Goal: Task Accomplishment & Management: Use online tool/utility

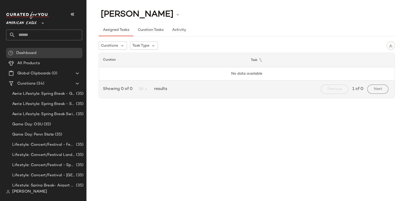
click at [32, 21] on span "American Eagle" at bounding box center [21, 21] width 31 height 9
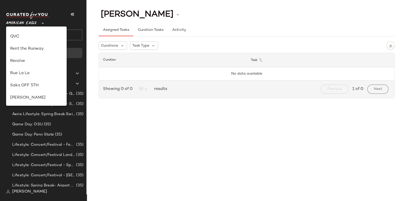
scroll to position [218, 0]
click at [30, 57] on div "Revolve" at bounding box center [36, 61] width 61 height 12
type input "**"
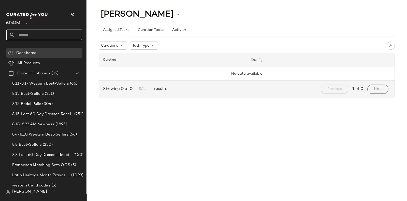
click at [44, 34] on input "text" at bounding box center [48, 35] width 67 height 11
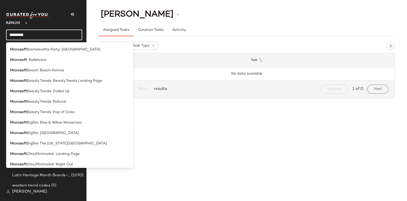
click at [13, 34] on input "*********" at bounding box center [44, 35] width 76 height 11
click at [34, 31] on input "*********" at bounding box center [44, 35] width 76 height 11
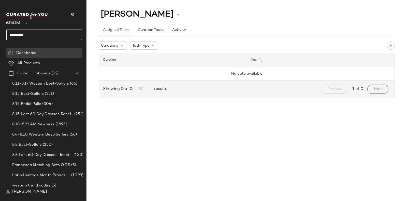
click at [36, 33] on input "*********" at bounding box center [44, 35] width 76 height 11
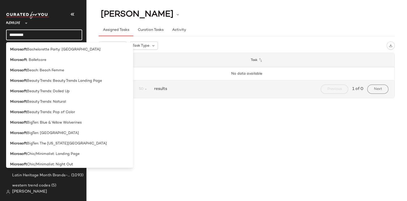
type input "*********"
click at [70, 81] on span "Beauty Trends: Beauty Trends Landing Page" at bounding box center [64, 80] width 75 height 5
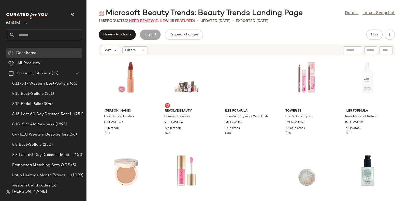
click at [138, 19] on span "(2 Need Review)" at bounding box center [140, 21] width 31 height 4
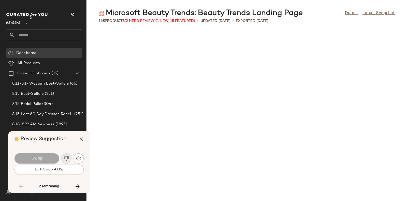
scroll to position [1770, 0]
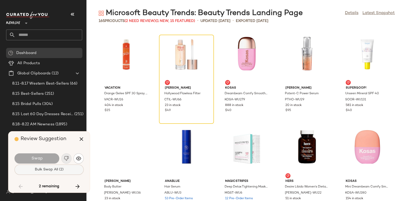
click at [55, 169] on span "Bulk Swap All (2)" at bounding box center [49, 169] width 29 height 4
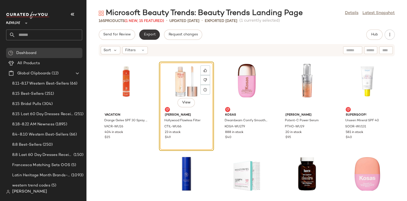
click at [150, 35] on span "Export" at bounding box center [150, 35] width 12 height 4
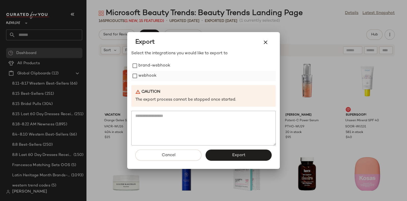
click at [152, 72] on label "webhook" at bounding box center [147, 76] width 18 height 10
click at [242, 153] on span "Export" at bounding box center [238, 155] width 13 height 5
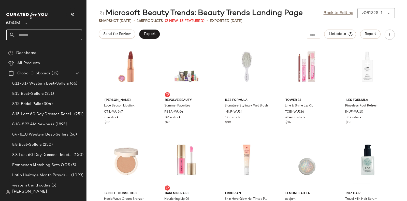
click at [58, 34] on input "text" at bounding box center [48, 35] width 67 height 11
paste input "*********"
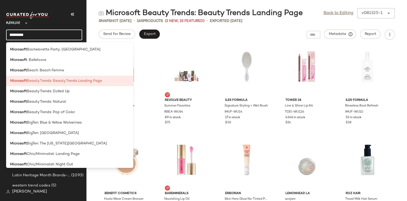
type input "*********"
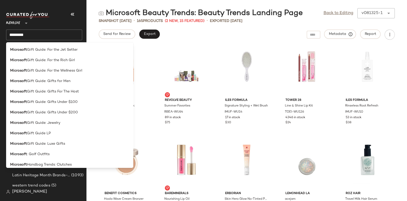
scroll to position [284, 0]
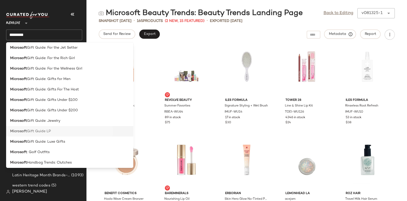
click at [58, 131] on div "Microsoft Gift Guide LP" at bounding box center [69, 131] width 119 height 5
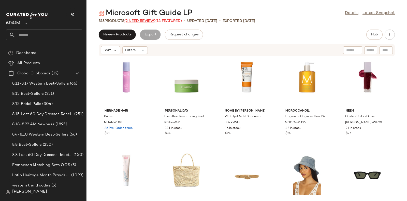
click at [146, 20] on span "(2 Need Review)" at bounding box center [139, 21] width 31 height 4
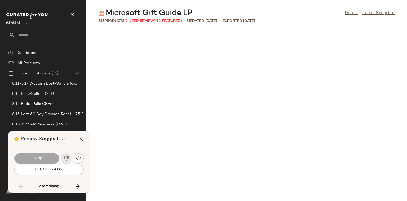
scroll to position [1397, 0]
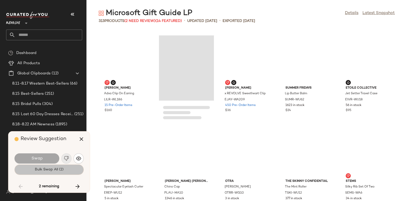
click at [52, 168] on span "Bulk Swap All (2)" at bounding box center [49, 169] width 29 height 4
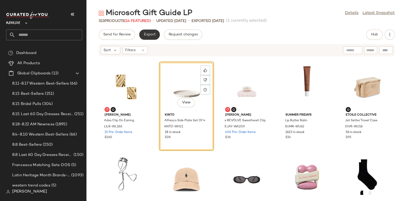
click at [144, 33] on span "Export" at bounding box center [150, 35] width 12 height 4
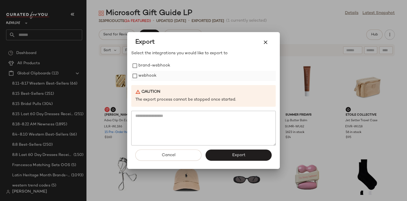
click at [151, 76] on label "webhook" at bounding box center [147, 76] width 18 height 10
click at [243, 154] on span "Export" at bounding box center [238, 155] width 13 height 5
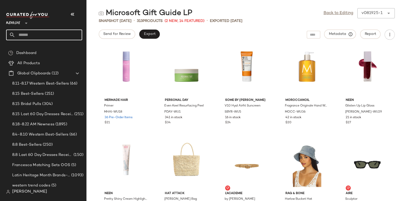
click at [73, 31] on input "text" at bounding box center [48, 35] width 67 height 11
paste input "*********"
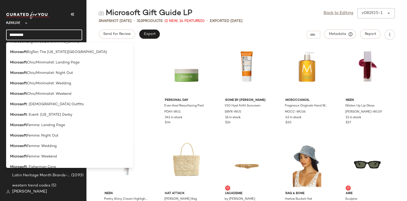
scroll to position [91, 0]
type input "*********"
click at [71, 63] on span "Chic/Minimalist: Landing Page" at bounding box center [53, 62] width 53 height 5
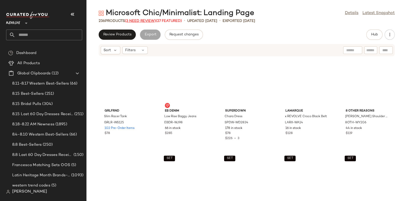
click at [142, 20] on span "(3 Need Review)" at bounding box center [140, 21] width 31 height 4
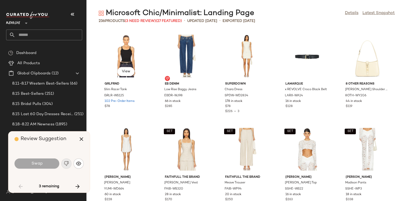
scroll to position [931, 0]
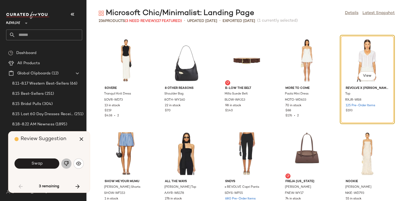
click at [67, 163] on img "button" at bounding box center [66, 163] width 5 height 5
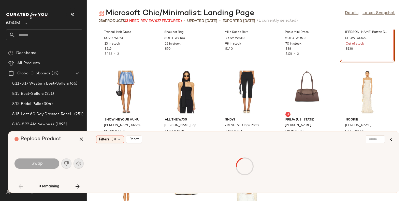
scroll to position [1004, 0]
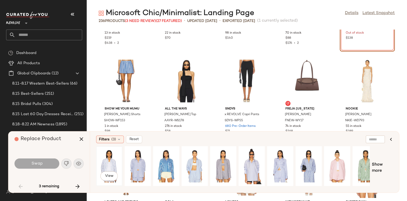
click at [110, 162] on div "View" at bounding box center [109, 166] width 23 height 36
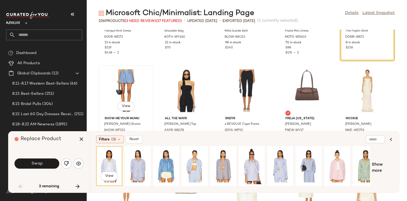
scroll to position [996, 0]
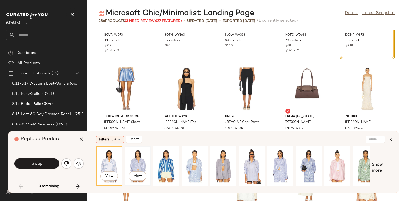
click at [138, 157] on div "View" at bounding box center [137, 166] width 23 height 36
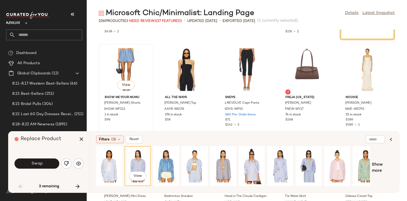
scroll to position [1016, 0]
click at [81, 139] on icon "button" at bounding box center [81, 139] width 6 height 6
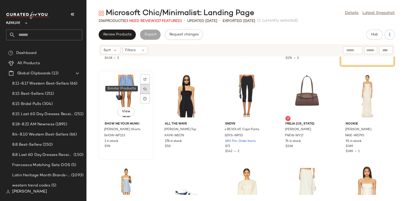
click at [143, 88] on div at bounding box center [145, 89] width 10 height 10
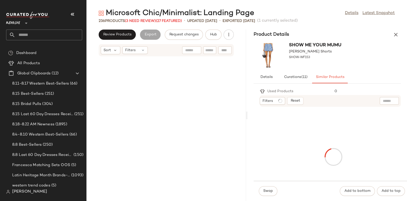
scroll to position [2515, 0]
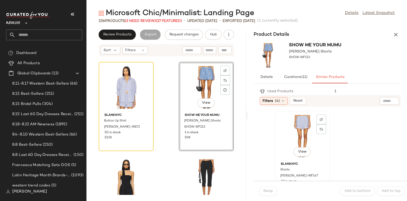
click at [299, 123] on div "View" at bounding box center [302, 135] width 51 height 47
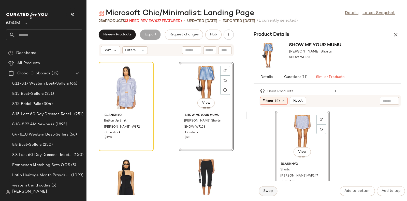
click at [271, 188] on button "Swap" at bounding box center [268, 191] width 19 height 10
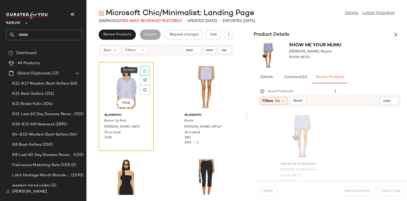
click at [146, 69] on icon at bounding box center [145, 71] width 4 height 4
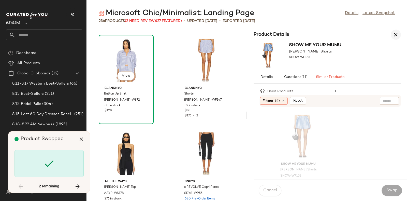
click at [394, 33] on icon "button" at bounding box center [396, 35] width 6 height 6
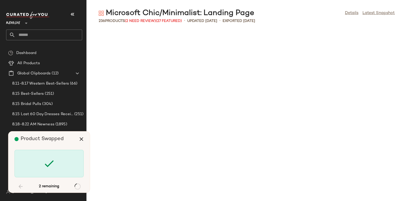
scroll to position [1770, 0]
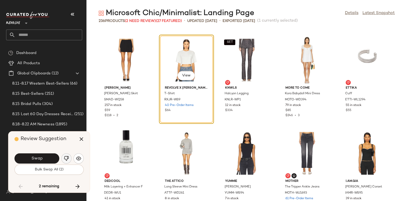
click at [65, 157] on img "button" at bounding box center [66, 158] width 5 height 5
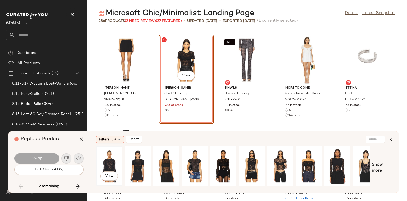
click at [109, 158] on div "View" at bounding box center [109, 166] width 23 height 36
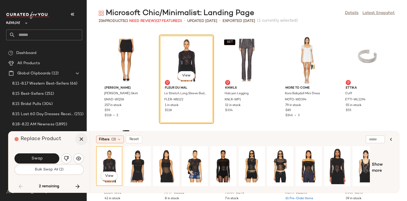
click at [83, 138] on icon "button" at bounding box center [81, 139] width 6 height 6
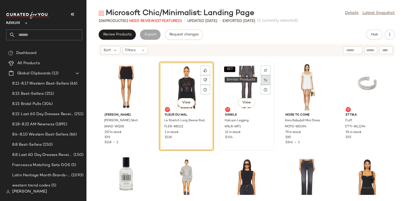
click at [262, 79] on div at bounding box center [266, 80] width 10 height 10
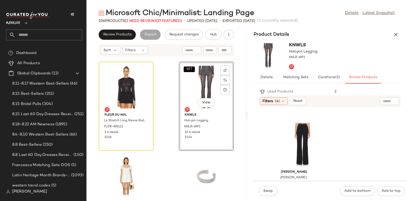
scroll to position [179, 0]
click at [300, 128] on div "View" at bounding box center [302, 143] width 51 height 47
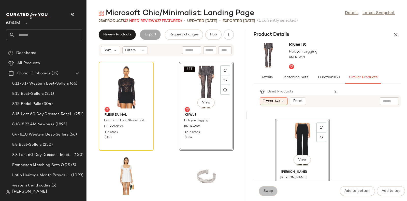
click at [262, 187] on button "Swap" at bounding box center [268, 191] width 19 height 10
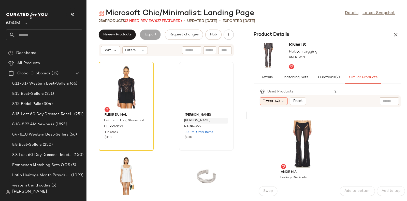
scroll to position [272, 0]
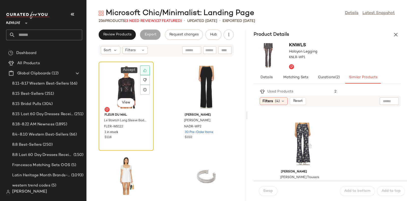
click at [148, 68] on div at bounding box center [145, 70] width 10 height 10
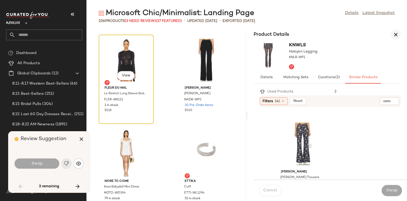
click at [395, 33] on icon "button" at bounding box center [396, 35] width 6 height 6
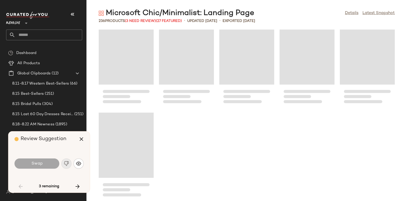
scroll to position [4301, 0]
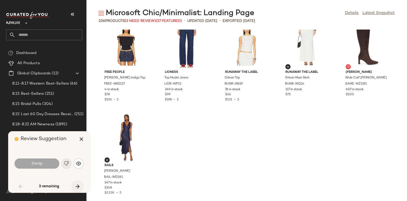
click at [77, 184] on icon "button" at bounding box center [78, 186] width 6 height 6
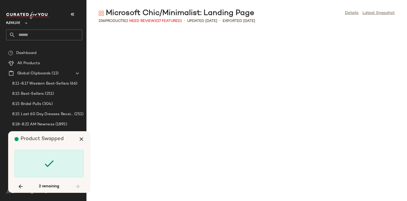
scroll to position [1770, 0]
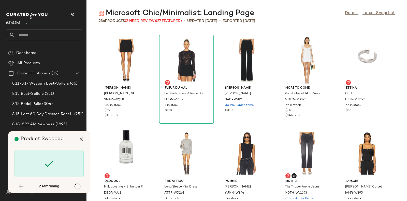
click at [65, 140] on div "Product Swapped" at bounding box center [51, 138] width 73 height 15
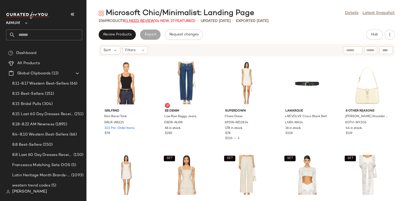
click at [140, 22] on span "(1 Need Review)" at bounding box center [140, 21] width 31 height 4
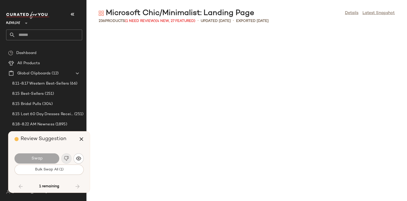
scroll to position [2236, 0]
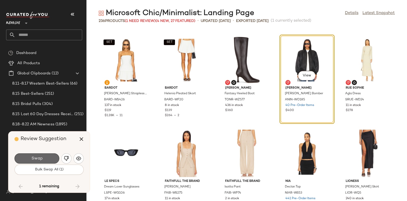
click at [54, 156] on button "Swap" at bounding box center [37, 158] width 45 height 10
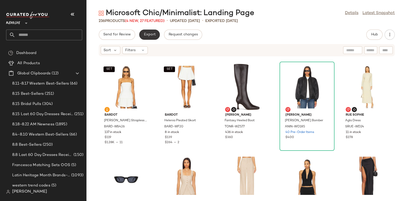
click at [148, 33] on span "Export" at bounding box center [150, 35] width 12 height 4
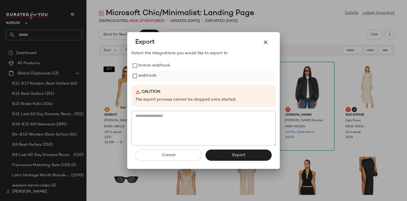
click at [147, 75] on label "webhook" at bounding box center [147, 76] width 18 height 10
click at [252, 154] on button "Export" at bounding box center [239, 154] width 66 height 11
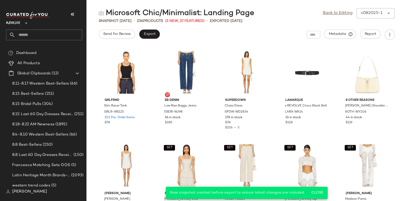
click at [76, 32] on input "text" at bounding box center [48, 35] width 67 height 11
paste input "*********"
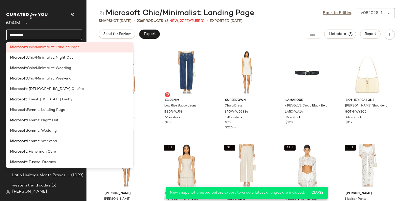
scroll to position [112, 0]
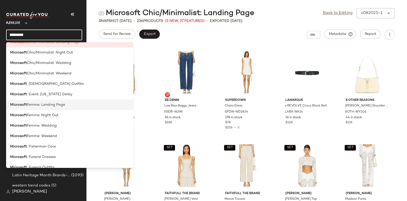
type input "*********"
click at [71, 106] on div "Microsoft Femme: Landing Page" at bounding box center [69, 104] width 119 height 5
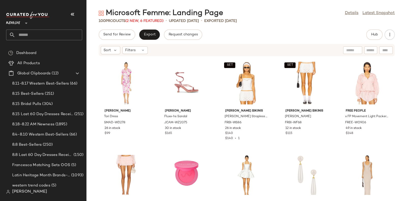
click at [138, 21] on span "(2 New, 6 Featured)" at bounding box center [144, 21] width 38 height 4
click at [69, 30] on input "text" at bounding box center [48, 35] width 67 height 11
paste input "*********"
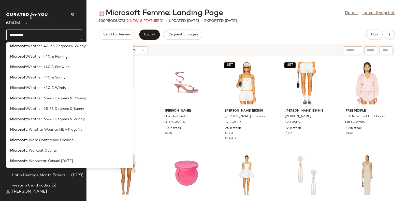
scroll to position [1339, 0]
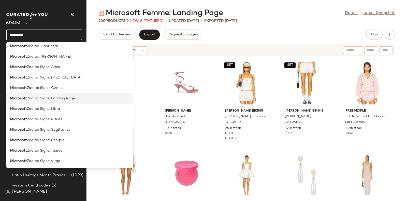
type input "*********"
click at [66, 98] on span "Zodiac Signs: Landing Page" at bounding box center [51, 98] width 48 height 5
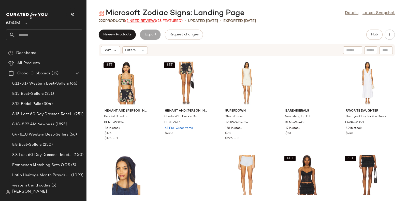
click at [144, 20] on span "(2 Need Review)" at bounding box center [140, 21] width 31 height 4
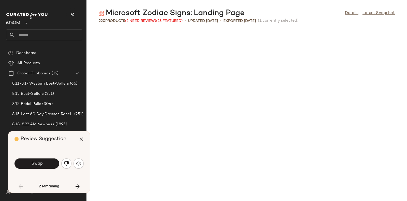
scroll to position [284, 0]
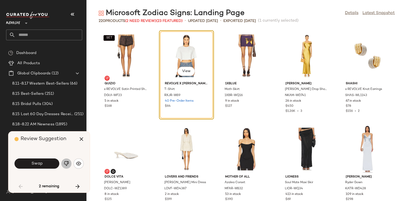
click at [64, 159] on button "button" at bounding box center [66, 163] width 10 height 10
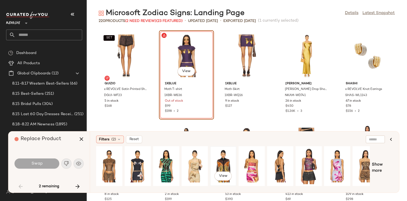
click at [222, 157] on div "View" at bounding box center [223, 166] width 23 height 36
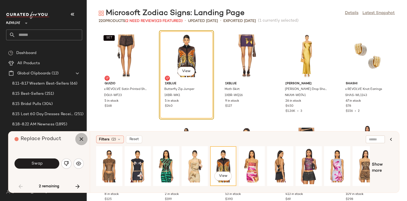
click at [80, 136] on icon "button" at bounding box center [81, 139] width 6 height 6
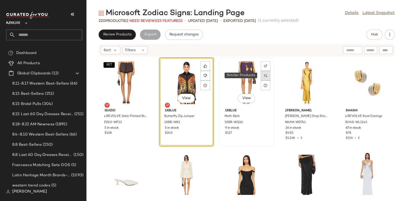
click at [266, 75] on div at bounding box center [266, 76] width 10 height 10
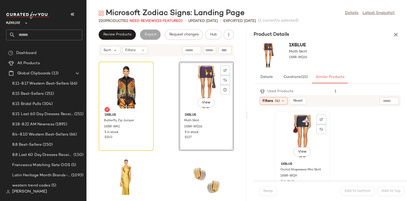
click at [306, 130] on div "View" at bounding box center [302, 135] width 51 height 47
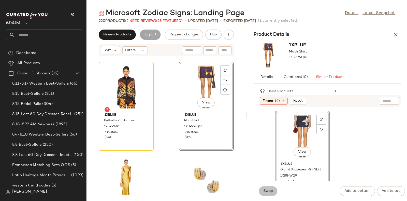
click at [264, 191] on span "Swap" at bounding box center [268, 191] width 10 height 4
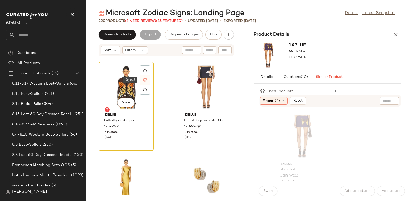
click at [145, 78] on icon at bounding box center [145, 79] width 3 height 3
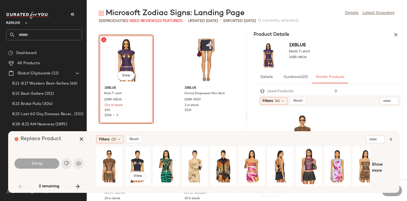
click at [136, 159] on div "View" at bounding box center [137, 166] width 23 height 36
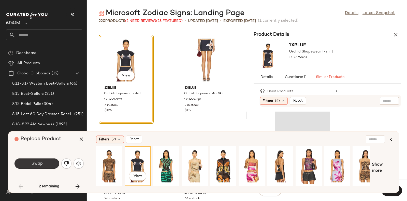
click at [46, 162] on button "Swap" at bounding box center [37, 163] width 45 height 10
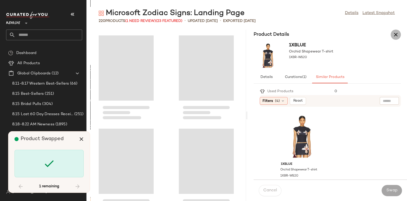
click at [393, 32] on icon "button" at bounding box center [396, 35] width 6 height 6
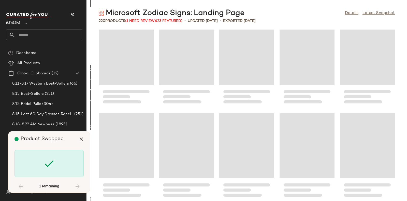
scroll to position [2143, 0]
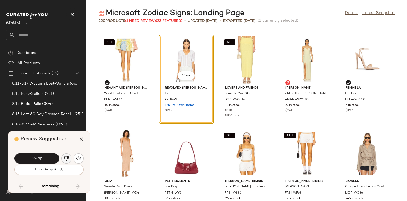
click at [64, 156] on img "button" at bounding box center [66, 158] width 5 height 5
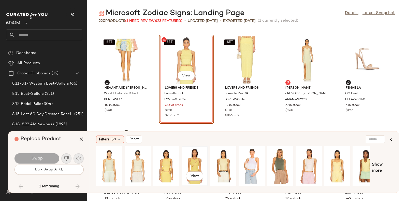
click at [194, 157] on div "View" at bounding box center [195, 166] width 23 height 36
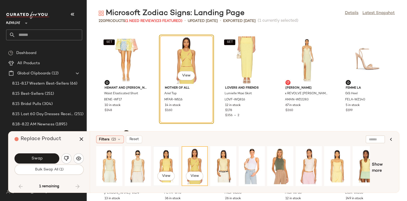
click at [168, 160] on div "View" at bounding box center [166, 166] width 23 height 36
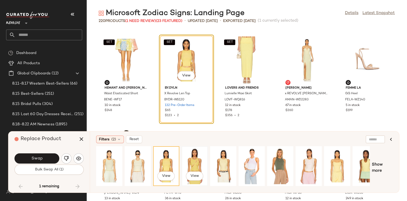
click at [198, 160] on div "View" at bounding box center [195, 166] width 23 height 36
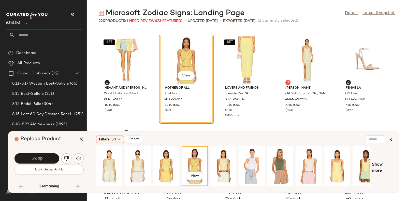
click at [75, 136] on div "Replace Product" at bounding box center [51, 138] width 73 height 15
click at [80, 136] on icon "button" at bounding box center [81, 139] width 6 height 6
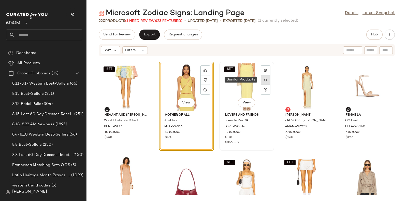
click at [266, 79] on img at bounding box center [265, 79] width 3 height 3
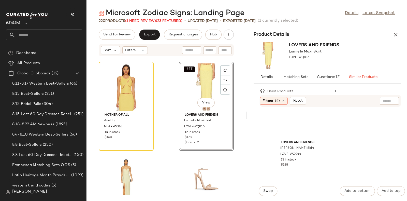
scroll to position [1519, 0]
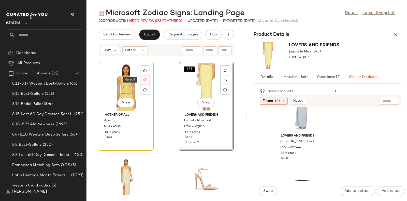
click at [144, 78] on icon at bounding box center [145, 79] width 3 height 3
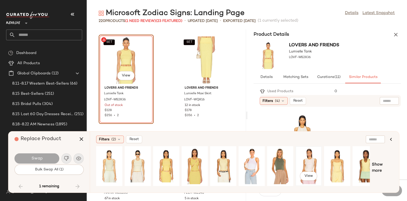
scroll to position [0, 8]
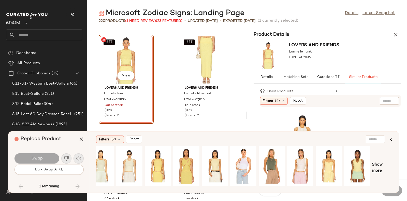
click at [382, 162] on span "Show more" at bounding box center [382, 168] width 21 height 12
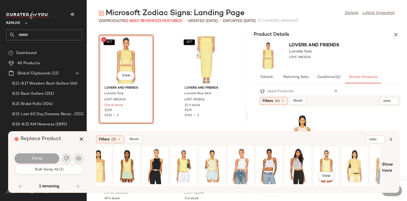
scroll to position [0, 283]
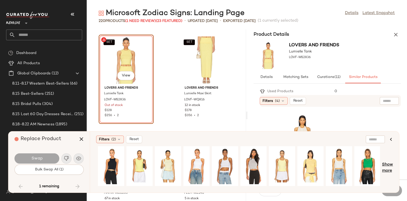
click at [391, 164] on span "Show more" at bounding box center [387, 168] width 11 height 12
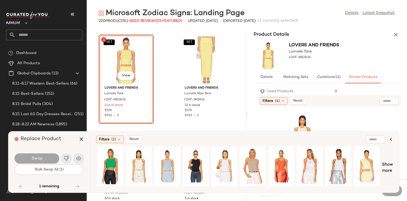
scroll to position [0, 568]
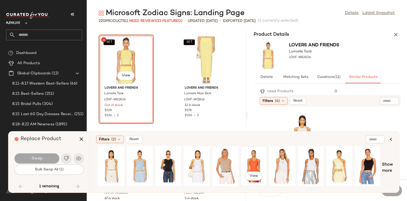
click at [255, 156] on div "View" at bounding box center [254, 166] width 23 height 36
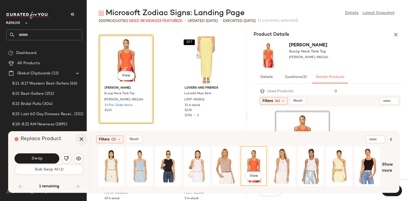
click at [79, 137] on icon "button" at bounding box center [81, 139] width 6 height 6
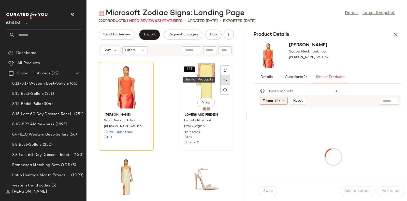
click at [222, 77] on div at bounding box center [225, 80] width 10 height 10
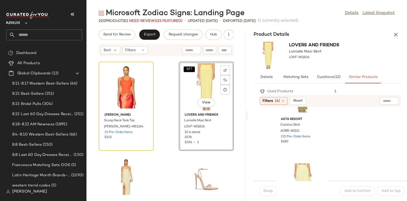
scroll to position [1115, 0]
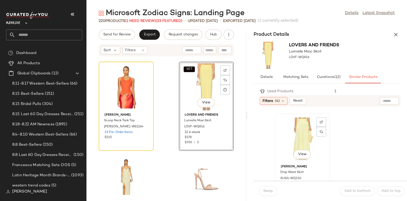
click at [305, 132] on div "View" at bounding box center [302, 138] width 51 height 47
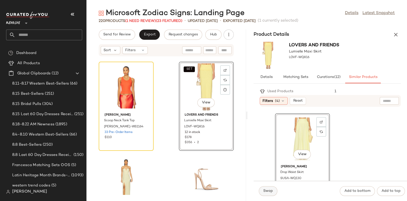
click at [269, 187] on button "Swap" at bounding box center [268, 191] width 19 height 10
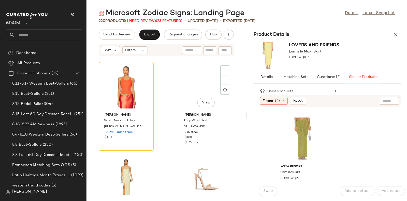
scroll to position [1208, 0]
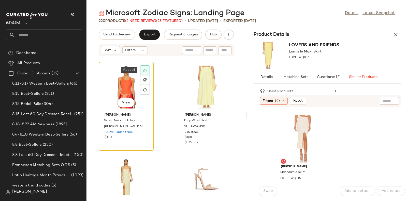
click at [146, 68] on div at bounding box center [145, 70] width 10 height 10
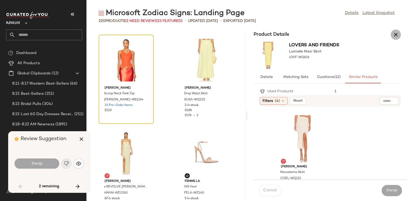
click at [394, 34] on icon "button" at bounding box center [396, 35] width 6 height 6
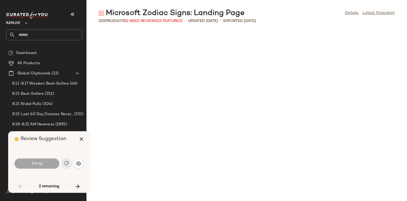
scroll to position [3928, 0]
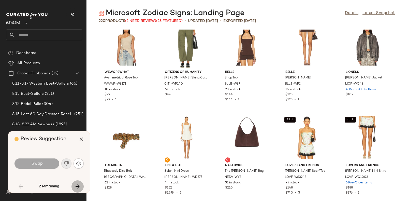
click at [75, 185] on icon "button" at bounding box center [78, 186] width 6 height 6
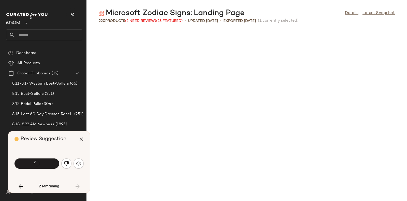
scroll to position [2143, 0]
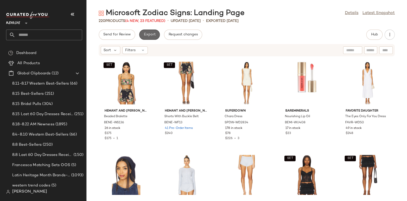
click at [144, 34] on span "Export" at bounding box center [150, 35] width 12 height 4
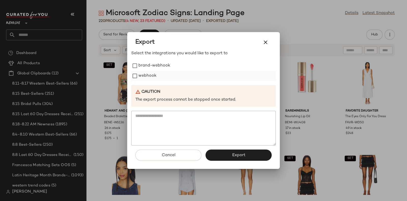
click at [146, 76] on label "webhook" at bounding box center [147, 76] width 18 height 10
click at [249, 153] on button "Export" at bounding box center [239, 154] width 66 height 11
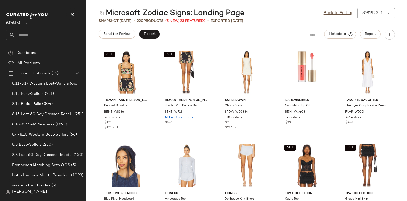
click at [64, 24] on div "Revolve **" at bounding box center [44, 20] width 76 height 13
click at [71, 32] on input "text" at bounding box center [48, 35] width 67 height 11
paste input "*********"
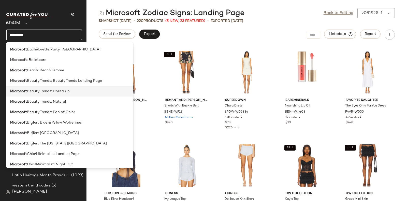
type input "*********"
click at [74, 91] on div "Microsoft Beauty Trends: Dolled Up" at bounding box center [69, 91] width 119 height 5
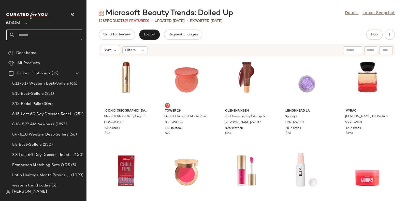
click at [63, 32] on input "text" at bounding box center [48, 35] width 67 height 11
paste input "*********"
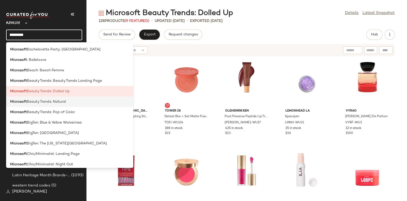
type input "*********"
click at [60, 101] on span "Beauty Trends: Natural" at bounding box center [46, 101] width 39 height 5
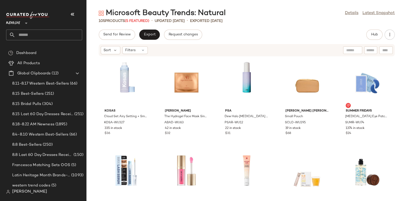
click at [61, 35] on input "text" at bounding box center [48, 35] width 67 height 11
paste input "*********"
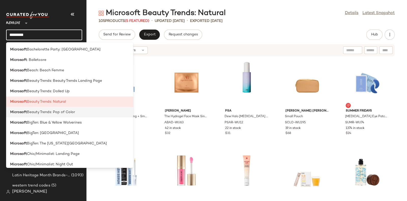
type input "*********"
click at [52, 111] on span "Beauty Trends: Pop of Color" at bounding box center [51, 111] width 48 height 5
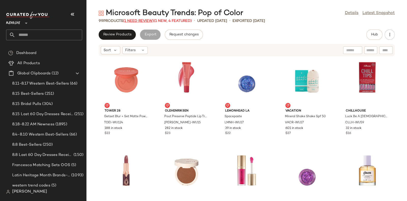
click at [133, 21] on span "(1 Need Review)" at bounding box center [138, 21] width 31 height 4
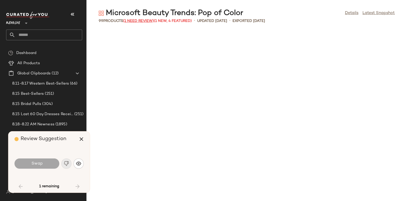
scroll to position [1211, 0]
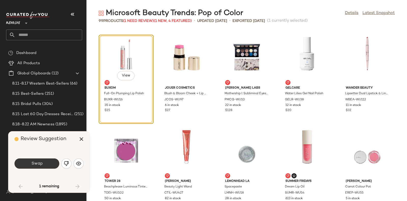
click at [39, 161] on span "Swap" at bounding box center [36, 163] width 11 height 5
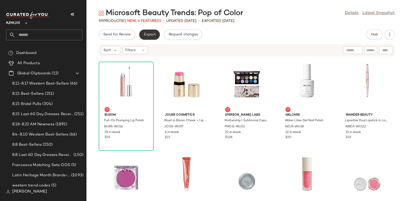
click at [148, 30] on button "Export" at bounding box center [149, 35] width 21 height 10
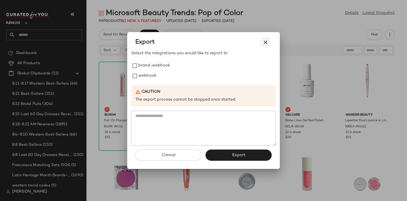
click at [261, 44] on button "button" at bounding box center [266, 42] width 12 height 12
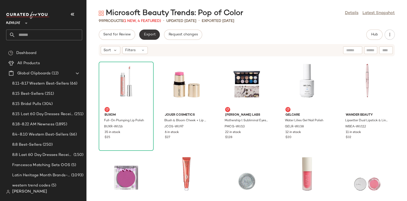
click at [145, 35] on span "Export" at bounding box center [150, 35] width 12 height 4
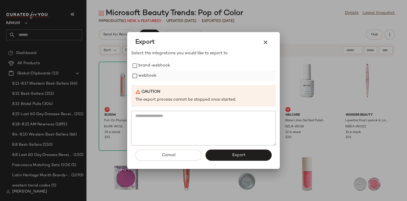
click at [155, 75] on label "webhook" at bounding box center [147, 76] width 18 height 10
click at [236, 153] on span "Export" at bounding box center [238, 155] width 13 height 5
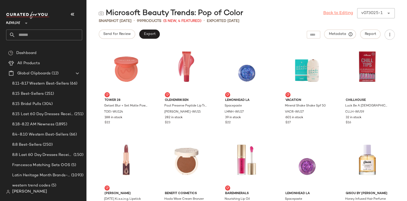
click at [330, 13] on link "Back to Editing" at bounding box center [338, 13] width 30 height 6
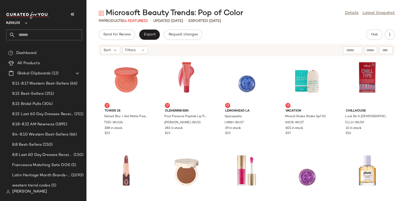
click at [73, 34] on input "text" at bounding box center [48, 35] width 67 height 11
paste input "*********"
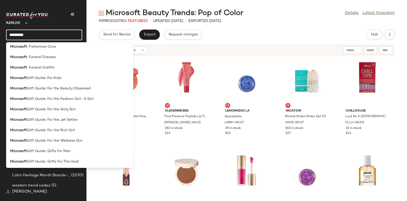
scroll to position [212, 0]
type input "*********"
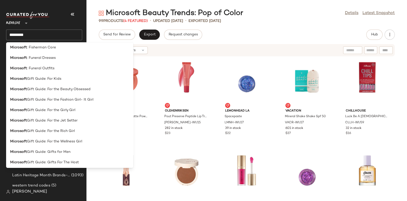
scroll to position [210, 0]
click at [68, 79] on div "Microsoft Gift Guide: For Kids" at bounding box center [69, 79] width 119 height 5
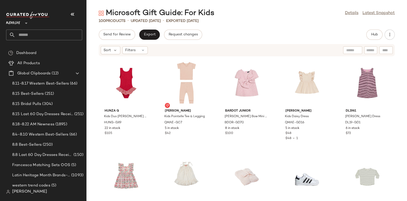
click at [60, 33] on input "text" at bounding box center [48, 35] width 67 height 11
paste input "*********"
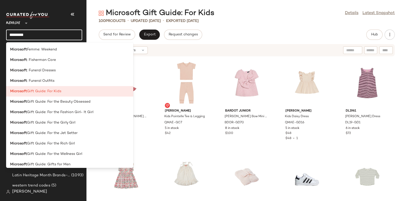
scroll to position [199, 0]
type input "*********"
click at [70, 100] on span "Gift Guide: For the Beauty Obsessed" at bounding box center [59, 100] width 64 height 5
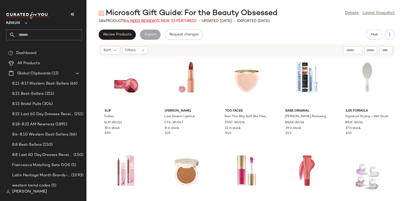
click at [136, 21] on span "(4 Need Review)" at bounding box center [140, 21] width 31 height 4
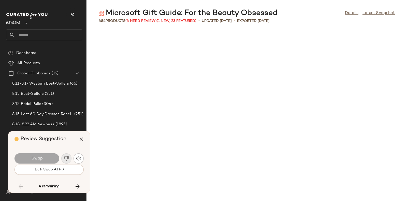
scroll to position [4285, 0]
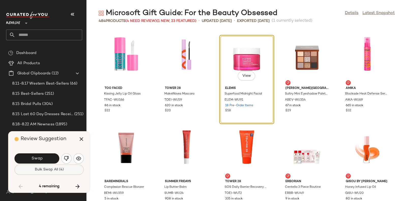
click at [53, 169] on span "Bulk Swap All (4)" at bounding box center [48, 169] width 29 height 4
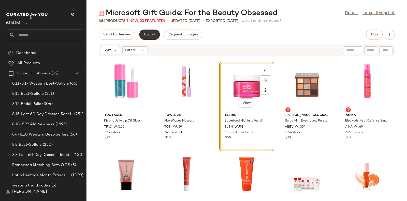
click at [149, 32] on button "Export" at bounding box center [149, 35] width 21 height 10
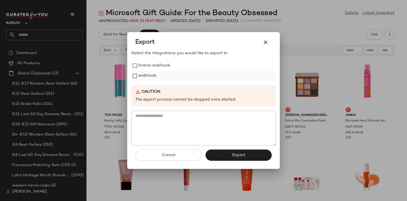
click at [152, 75] on label "webhook" at bounding box center [147, 76] width 18 height 10
click at [231, 153] on button "Export" at bounding box center [239, 154] width 66 height 11
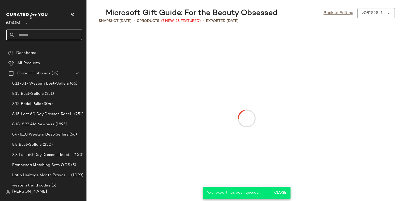
click at [67, 36] on input "text" at bounding box center [48, 35] width 67 height 11
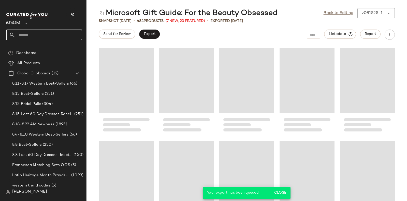
paste input "*********"
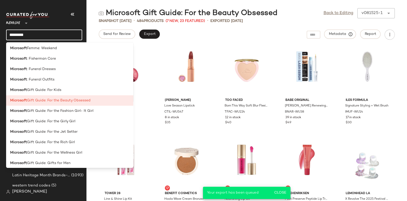
scroll to position [201, 0]
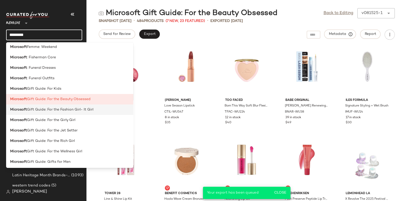
type input "*********"
click at [64, 109] on span "Gift Guide: For the Fashion Girl- It Girl" at bounding box center [60, 109] width 66 height 5
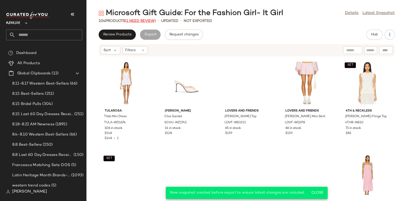
click at [142, 23] on span "(1 Need Review)" at bounding box center [140, 21] width 31 height 4
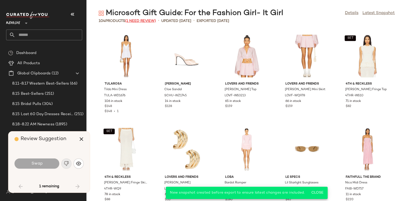
scroll to position [1024, 0]
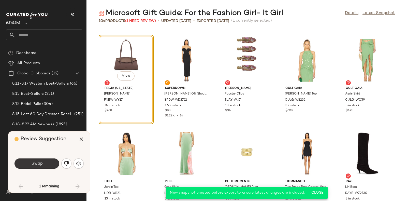
click at [42, 164] on span "Swap" at bounding box center [36, 163] width 11 height 5
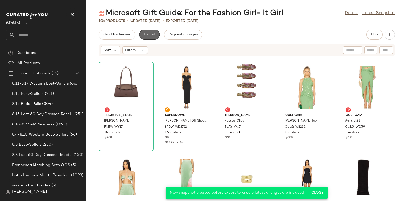
click at [149, 33] on span "Export" at bounding box center [150, 35] width 12 height 4
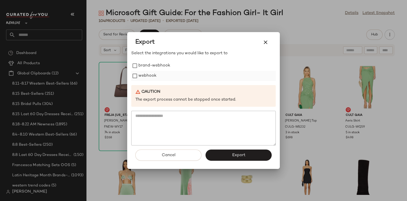
click at [149, 76] on label "webhook" at bounding box center [147, 76] width 18 height 10
click at [237, 151] on button "Export" at bounding box center [239, 154] width 66 height 11
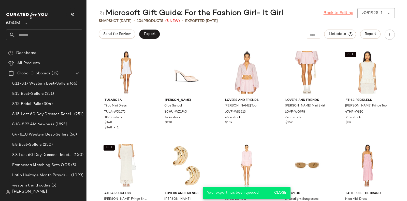
click at [334, 13] on link "Back to Editing" at bounding box center [339, 13] width 30 height 6
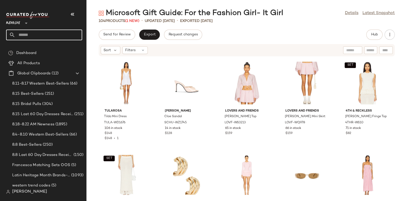
click at [57, 31] on input "text" at bounding box center [48, 35] width 67 height 11
paste input "*********"
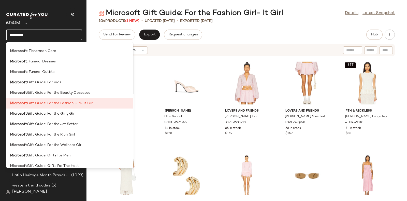
scroll to position [214, 0]
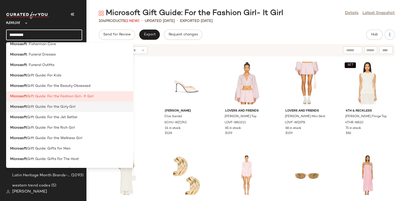
type input "*********"
click at [68, 107] on span "Gift Guide: For the Girly Girl" at bounding box center [51, 106] width 48 height 5
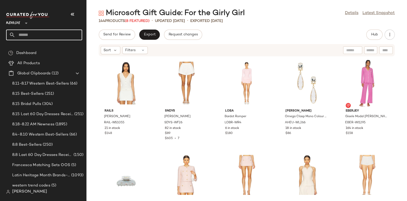
click at [55, 33] on input "text" at bounding box center [48, 35] width 67 height 11
paste input "*********"
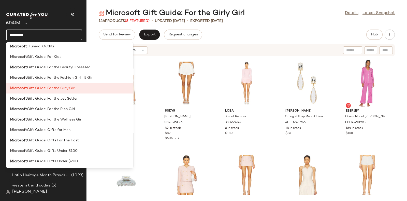
scroll to position [235, 0]
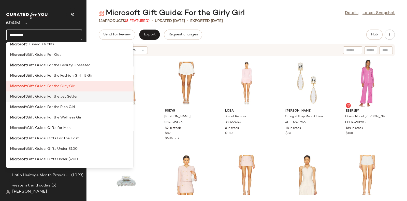
type input "*********"
click at [72, 96] on span "Gift Guide: For the Jet Setter" at bounding box center [52, 96] width 51 height 5
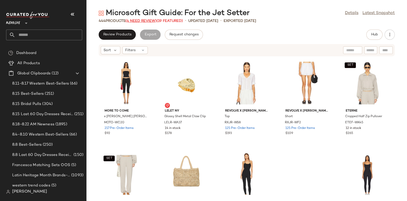
click at [137, 20] on span "(4 Need Review)" at bounding box center [140, 21] width 31 height 4
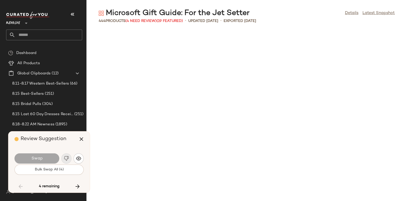
scroll to position [3912, 0]
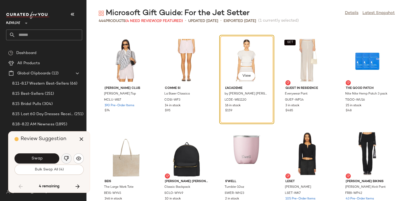
click at [65, 155] on button "button" at bounding box center [66, 158] width 10 height 10
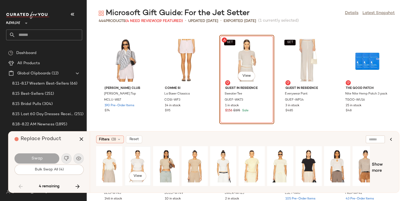
click at [140, 158] on div "View" at bounding box center [137, 166] width 23 height 36
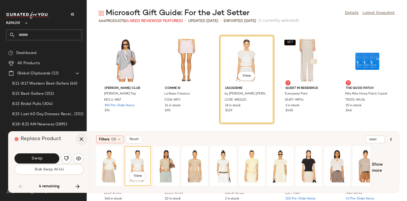
click at [81, 138] on icon "button" at bounding box center [81, 139] width 6 height 6
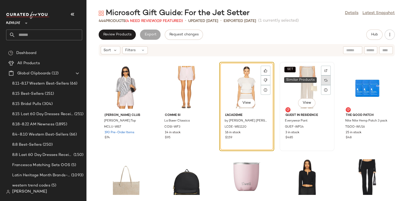
click at [325, 80] on img at bounding box center [326, 80] width 3 height 3
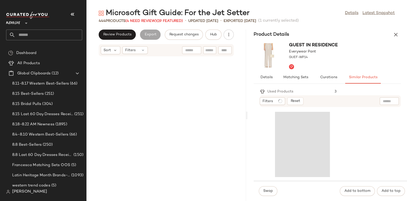
scroll to position [9874, 0]
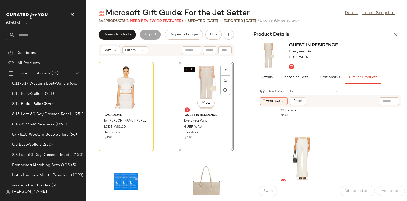
scroll to position [652, 0]
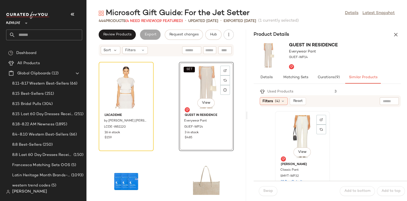
click at [303, 129] on div "View" at bounding box center [302, 136] width 51 height 47
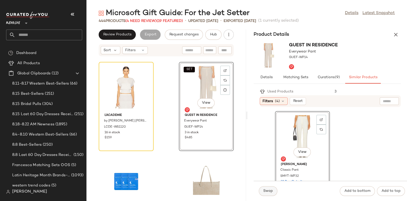
click at [268, 188] on button "Swap" at bounding box center [268, 191] width 19 height 10
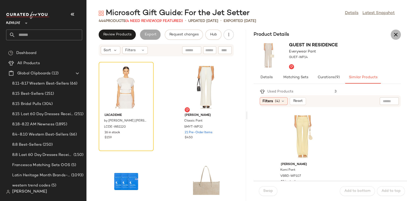
click at [394, 35] on icon "button" at bounding box center [396, 35] width 6 height 6
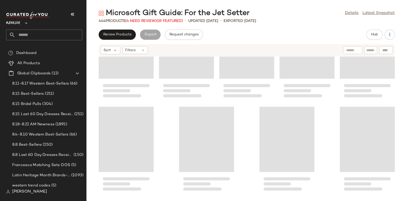
scroll to position [3912, 0]
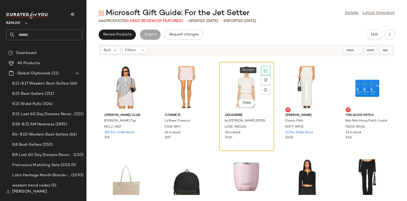
click at [264, 72] on icon at bounding box center [265, 70] width 3 height 3
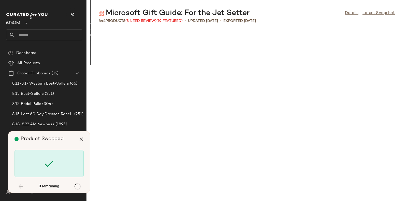
scroll to position [4658, 0]
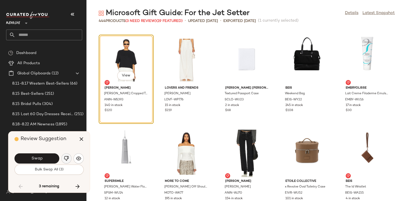
click at [66, 156] on button "button" at bounding box center [66, 158] width 10 height 10
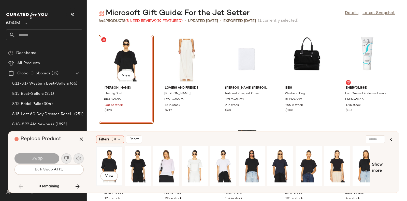
click at [111, 154] on div "View" at bounding box center [109, 166] width 23 height 36
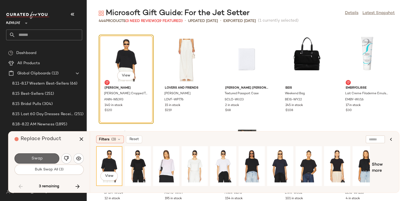
click at [39, 157] on span "Swap" at bounding box center [36, 158] width 11 height 5
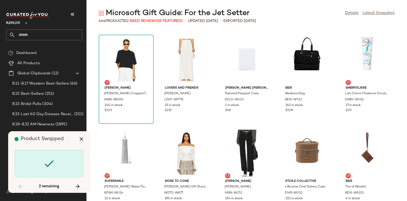
scroll to position [5775, 0]
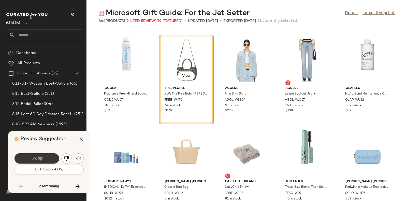
click at [45, 157] on button "Swap" at bounding box center [37, 158] width 45 height 10
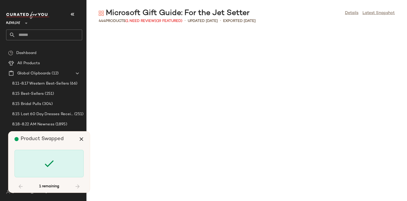
scroll to position [6428, 0]
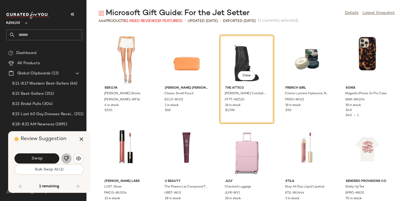
click at [66, 157] on img "button" at bounding box center [66, 158] width 5 height 5
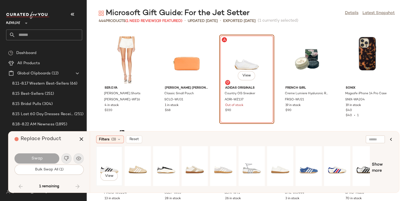
click at [114, 160] on div "View" at bounding box center [109, 166] width 23 height 36
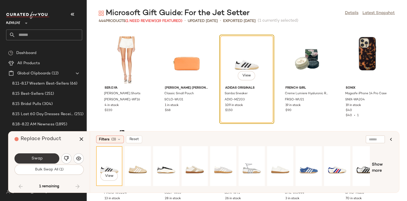
click at [37, 157] on span "Swap" at bounding box center [36, 158] width 11 height 5
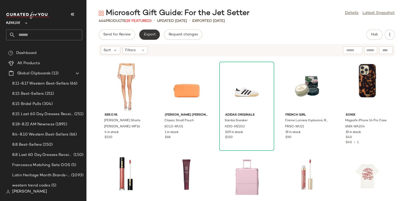
click at [151, 35] on span "Export" at bounding box center [150, 35] width 12 height 4
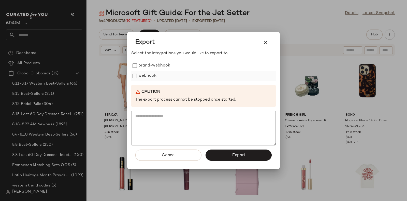
click at [150, 74] on label "webhook" at bounding box center [147, 76] width 18 height 10
click at [238, 156] on span "Export" at bounding box center [238, 155] width 13 height 5
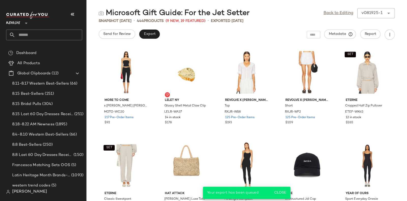
click at [60, 35] on input "text" at bounding box center [48, 35] width 67 height 11
paste input "*********"
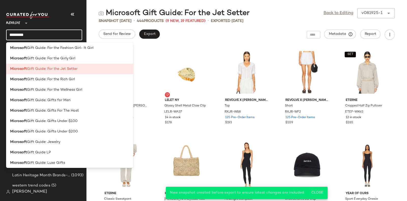
scroll to position [262, 0]
type input "*********"
click at [79, 81] on div "Microsoft Gift Guide: For the Rich Girl" at bounding box center [69, 79] width 119 height 5
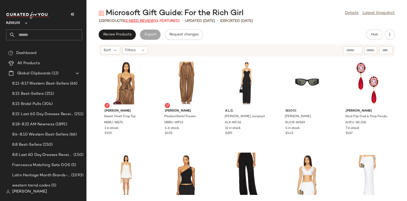
click at [146, 21] on span "(2 Need Review)" at bounding box center [139, 21] width 31 height 4
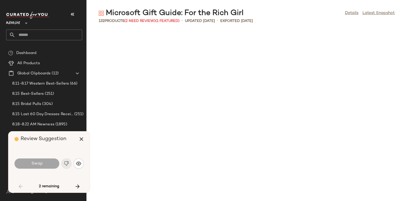
scroll to position [1118, 0]
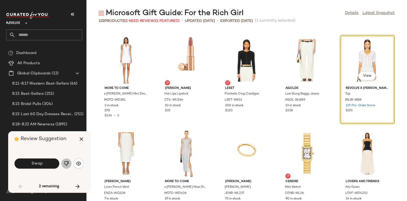
click at [63, 160] on button "button" at bounding box center [66, 163] width 10 height 10
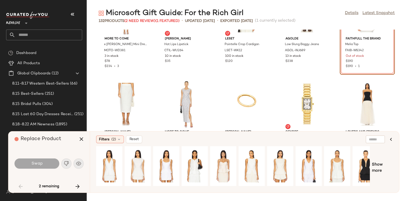
scroll to position [1167, 0]
click at [107, 158] on div "View" at bounding box center [109, 166] width 23 height 36
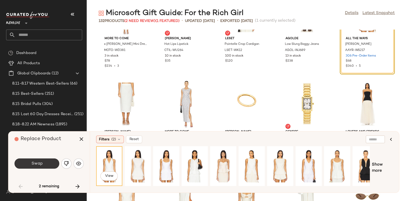
click at [33, 161] on span "Swap" at bounding box center [36, 163] width 11 height 5
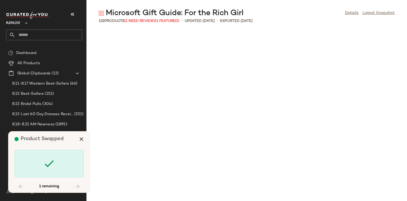
scroll to position [1863, 0]
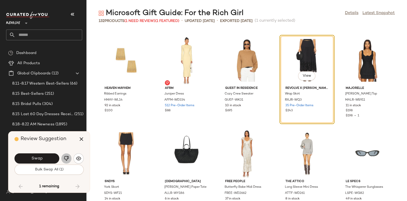
click at [66, 156] on img "button" at bounding box center [66, 158] width 5 height 5
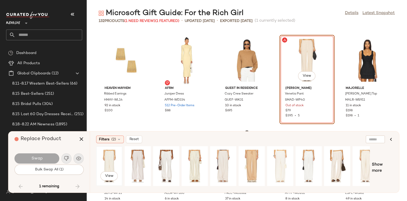
click at [106, 157] on div "View" at bounding box center [109, 166] width 23 height 36
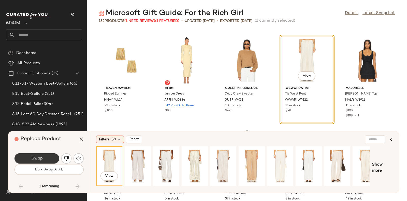
click at [46, 157] on button "Swap" at bounding box center [37, 158] width 45 height 10
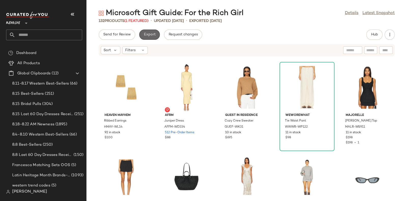
click at [148, 33] on span "Export" at bounding box center [150, 35] width 12 height 4
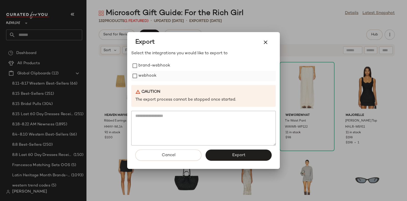
click at [149, 74] on label "webhook" at bounding box center [147, 76] width 18 height 10
click at [229, 154] on button "Export" at bounding box center [239, 154] width 66 height 11
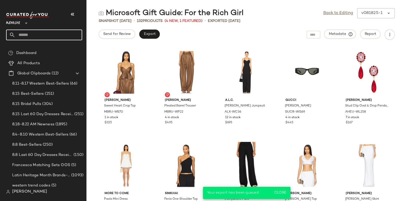
click at [59, 35] on input "text" at bounding box center [48, 35] width 67 height 11
paste input "*********"
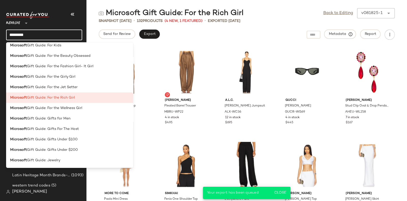
scroll to position [263, 0]
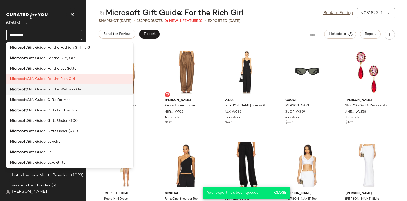
type input "*********"
click at [78, 90] on span "Gift Guide: For the Wellness Girl" at bounding box center [54, 89] width 55 height 5
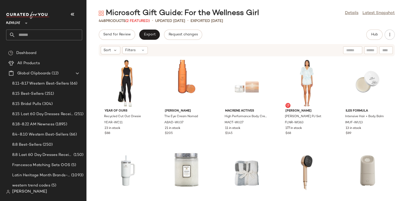
click at [68, 34] on input "text" at bounding box center [48, 35] width 67 height 11
paste input "*********"
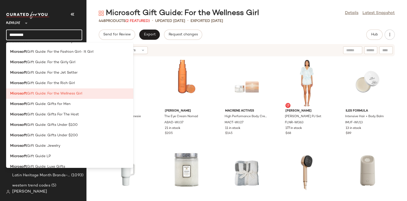
scroll to position [265, 0]
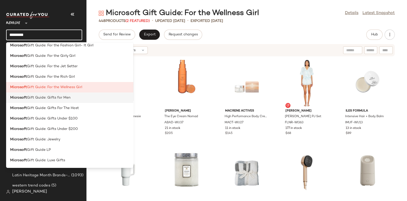
type input "*********"
click at [67, 100] on span "Gift Guide: Gifts for Men" at bounding box center [49, 97] width 44 height 5
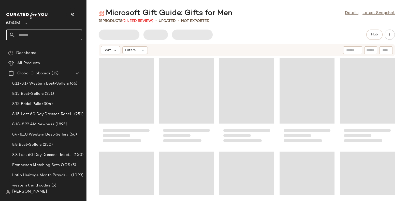
click at [74, 33] on input "text" at bounding box center [48, 35] width 67 height 11
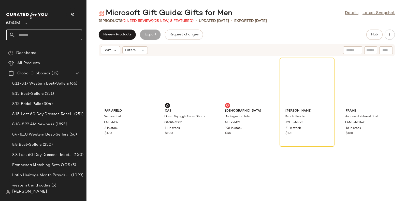
paste input "*********"
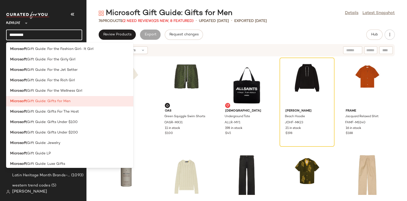
scroll to position [262, 0]
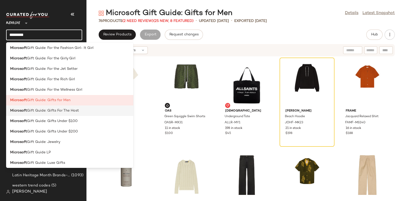
type input "*********"
click at [74, 111] on span "Gift Guide: Gifts For The Host" at bounding box center [53, 110] width 52 height 5
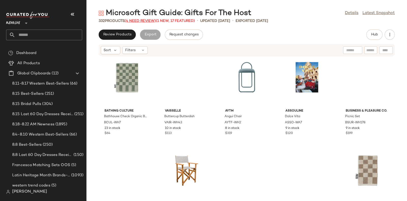
click at [137, 21] on span "(4 Need Review)" at bounding box center [140, 21] width 31 height 4
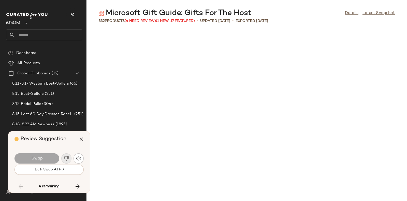
scroll to position [4006, 0]
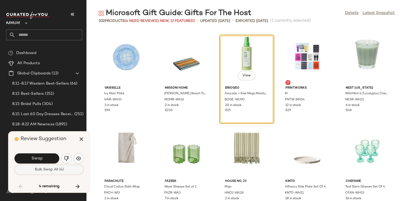
click at [64, 170] on button "Bulk Swap All (4)" at bounding box center [49, 169] width 69 height 10
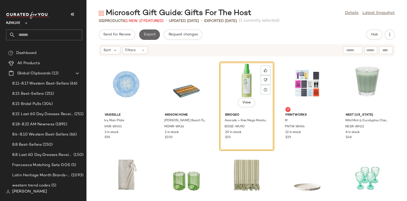
click at [146, 37] on button "Export" at bounding box center [149, 35] width 21 height 10
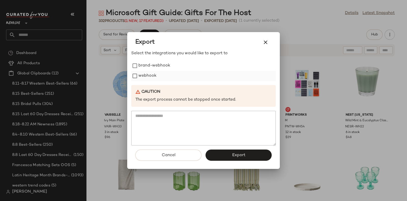
click at [150, 75] on label "webhook" at bounding box center [147, 76] width 18 height 10
click at [229, 153] on button "Export" at bounding box center [239, 154] width 66 height 11
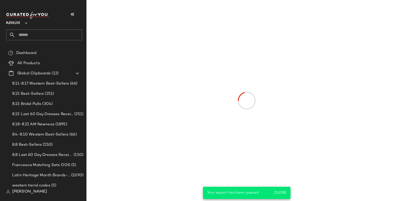
click at [61, 32] on input "text" at bounding box center [48, 35] width 67 height 11
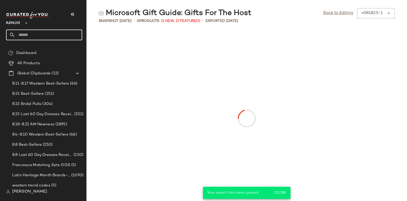
paste input "*********"
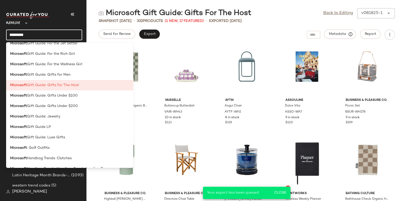
scroll to position [288, 0]
type input "*********"
click at [69, 97] on span "Gift Guide: Gifts Under $100" at bounding box center [52, 95] width 51 height 5
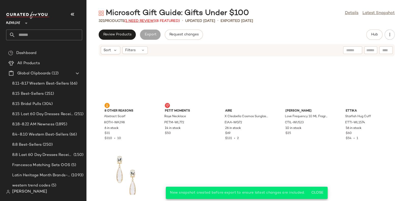
click at [142, 19] on span "(1 Need Review)" at bounding box center [139, 21] width 31 height 4
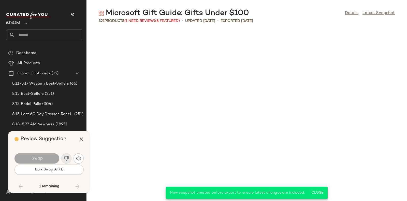
scroll to position [2515, 0]
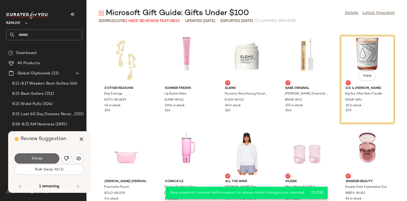
click at [44, 156] on button "Swap" at bounding box center [37, 158] width 45 height 10
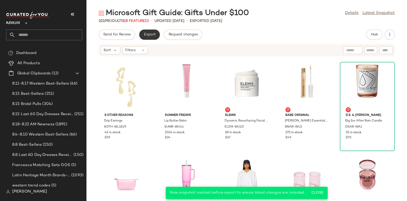
click at [147, 34] on span "Export" at bounding box center [150, 35] width 12 height 4
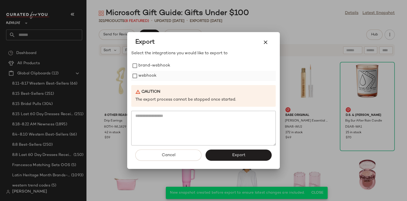
click at [143, 73] on label "webhook" at bounding box center [147, 76] width 18 height 10
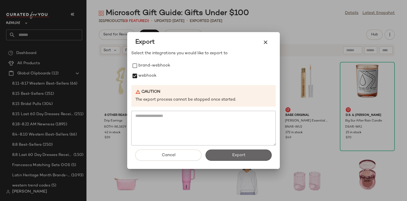
click at [235, 154] on span "Export" at bounding box center [238, 155] width 13 height 5
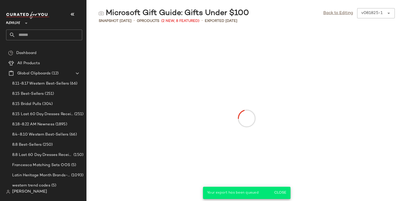
click at [61, 33] on input "text" at bounding box center [48, 35] width 67 height 11
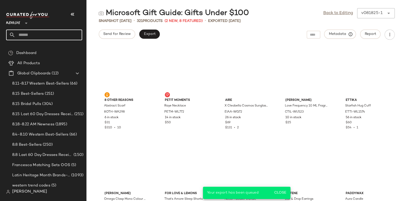
paste input "*********"
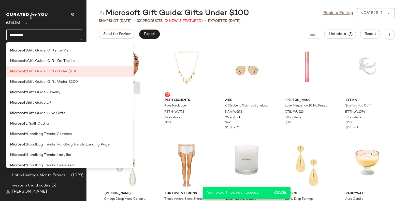
scroll to position [311, 0]
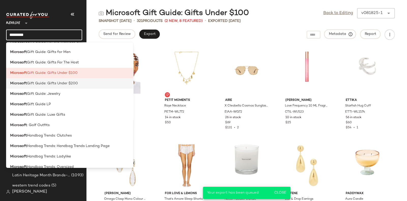
type input "*********"
click at [69, 84] on span "Gift Guide: Gifts Under $200" at bounding box center [52, 83] width 51 height 5
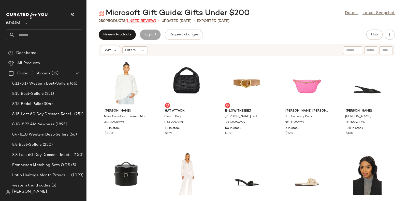
click at [142, 20] on span "(1 Need Review)" at bounding box center [140, 21] width 31 height 4
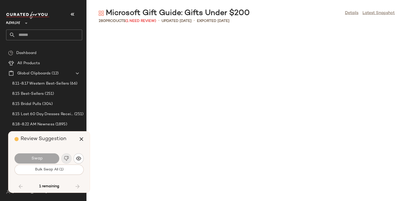
scroll to position [5046, 0]
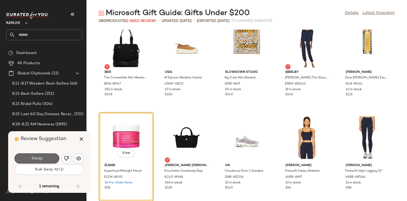
click at [49, 157] on button "Swap" at bounding box center [37, 158] width 45 height 10
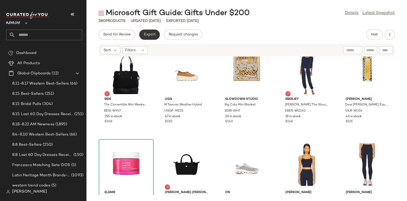
click at [146, 34] on span "Export" at bounding box center [150, 35] width 12 height 4
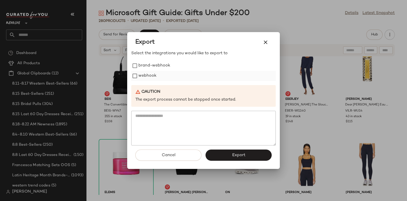
click at [145, 74] on label "webhook" at bounding box center [147, 76] width 18 height 10
click at [225, 153] on button "Export" at bounding box center [239, 154] width 66 height 11
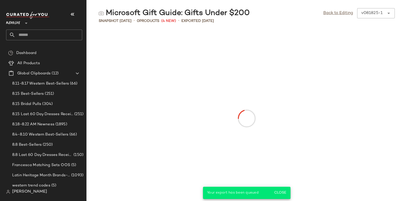
click at [58, 34] on input "text" at bounding box center [48, 35] width 67 height 11
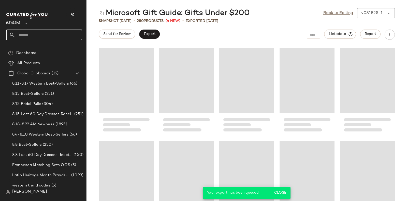
paste input "*********"
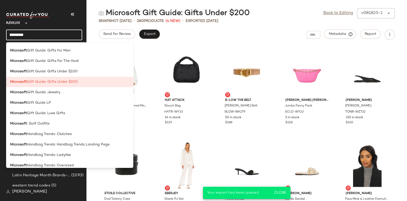
scroll to position [312, 0]
type input "*********"
click at [53, 91] on span "Gift Guide: Jewelry" at bounding box center [43, 91] width 33 height 5
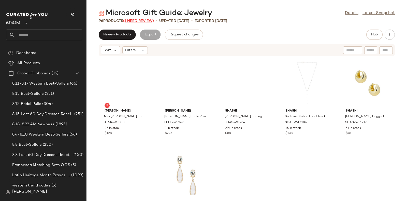
click at [133, 19] on span "(1 Need Review)" at bounding box center [138, 21] width 31 height 4
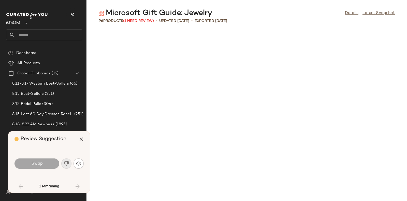
scroll to position [652, 0]
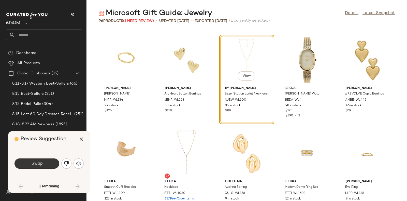
click at [42, 163] on span "Swap" at bounding box center [36, 163] width 11 height 5
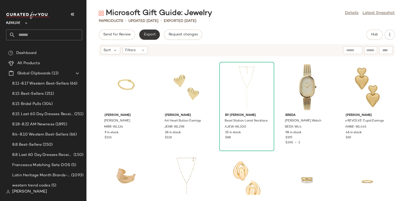
click at [149, 35] on span "Export" at bounding box center [150, 35] width 12 height 4
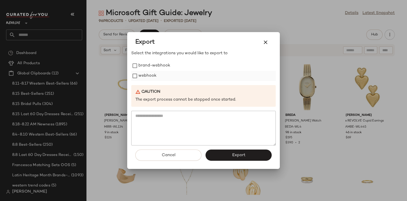
click at [148, 73] on label "webhook" at bounding box center [147, 76] width 18 height 10
click at [228, 154] on button "Export" at bounding box center [239, 154] width 66 height 11
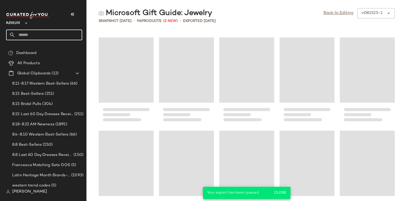
click at [59, 32] on input "text" at bounding box center [48, 35] width 67 height 11
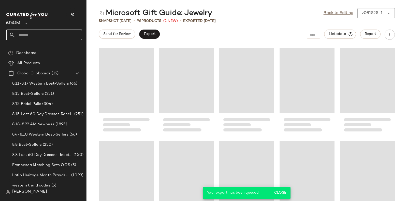
paste input "*********"
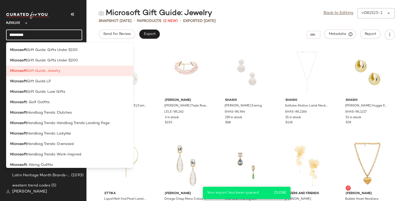
scroll to position [333, 0]
type input "*********"
click at [59, 92] on span "Gift Guide: Luxe Gifts" at bounding box center [46, 91] width 38 height 5
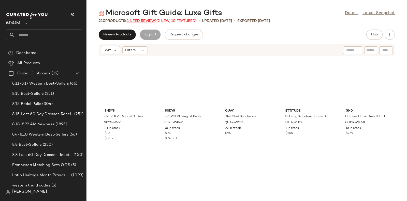
click at [140, 21] on span "(4 Need Review)" at bounding box center [140, 21] width 31 height 4
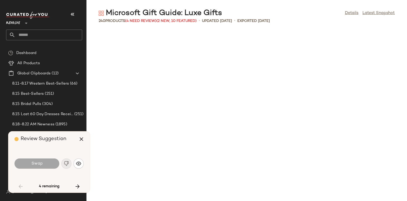
scroll to position [466, 0]
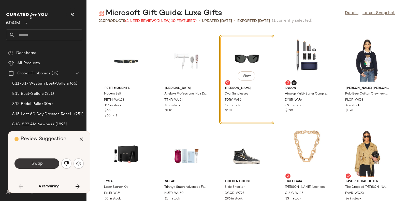
click at [45, 162] on button "Swap" at bounding box center [37, 163] width 45 height 10
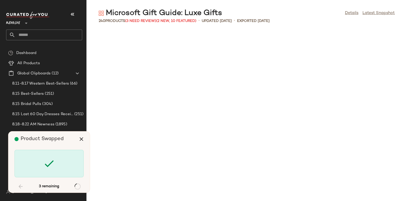
scroll to position [1490, 0]
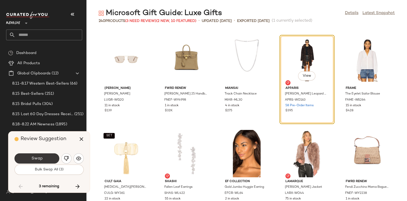
click at [42, 156] on span "Swap" at bounding box center [36, 158] width 11 height 5
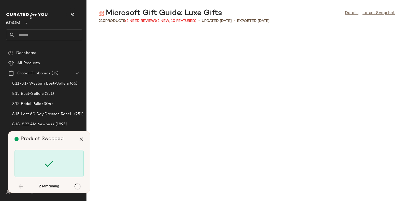
scroll to position [3167, 0]
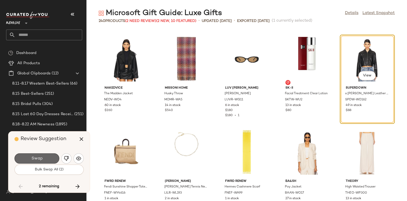
click at [43, 156] on button "Swap" at bounding box center [37, 158] width 45 height 10
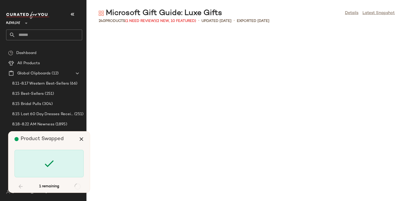
scroll to position [3912, 0]
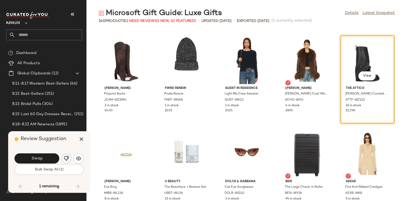
click at [65, 158] on img "button" at bounding box center [66, 158] width 5 height 5
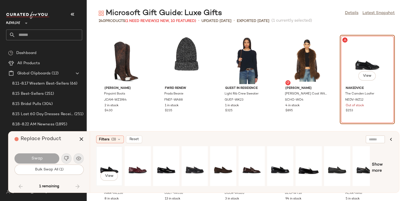
click at [109, 158] on div "View" at bounding box center [109, 166] width 23 height 36
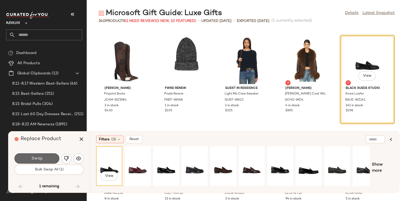
click at [45, 156] on button "Swap" at bounding box center [37, 158] width 45 height 10
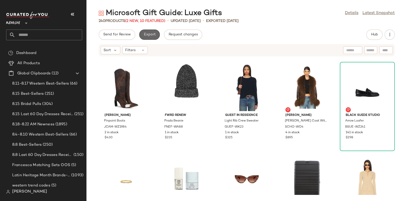
click at [145, 36] on span "Export" at bounding box center [150, 35] width 12 height 4
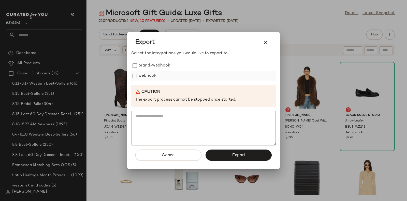
click at [149, 73] on label "webhook" at bounding box center [147, 76] width 18 height 10
click at [233, 153] on span "Export" at bounding box center [238, 155] width 13 height 5
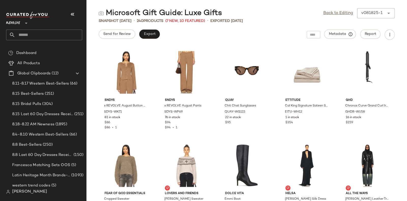
click at [47, 35] on input "text" at bounding box center [48, 35] width 67 height 11
paste input "*********"
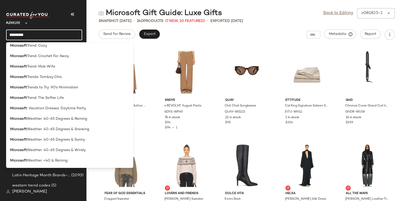
scroll to position [1079, 0]
type input "*********"
click at [68, 118] on span "Weather: 40-65 Degrees & Raining" at bounding box center [57, 118] width 60 height 5
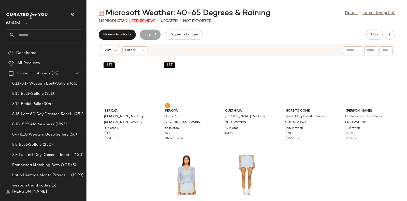
click at [134, 19] on span "(2 Need Review)" at bounding box center [139, 21] width 31 height 4
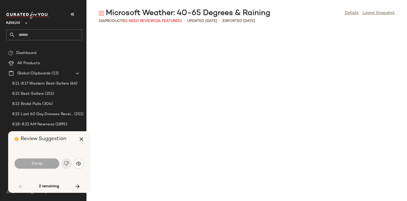
scroll to position [1118, 0]
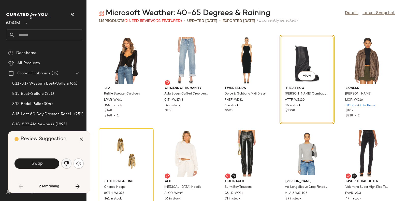
click at [65, 162] on img "button" at bounding box center [66, 163] width 5 height 5
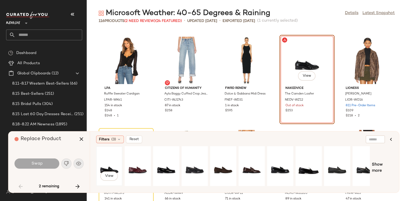
click at [109, 165] on div "View" at bounding box center [109, 166] width 23 height 36
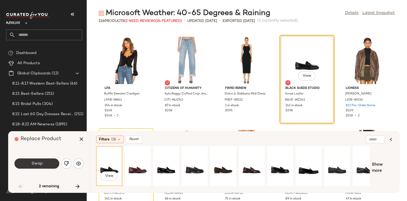
click at [43, 161] on button "Swap" at bounding box center [37, 163] width 45 height 10
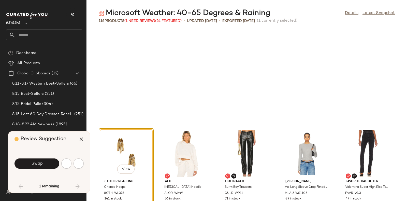
scroll to position [1211, 0]
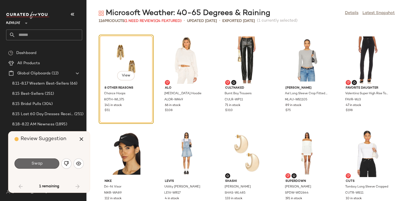
click at [48, 159] on button "Swap" at bounding box center [37, 163] width 45 height 10
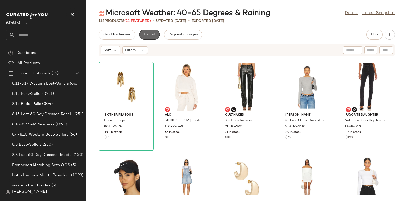
click at [149, 35] on span "Export" at bounding box center [150, 35] width 12 height 4
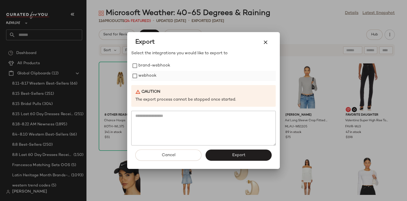
click at [150, 74] on label "webhook" at bounding box center [147, 76] width 18 height 10
click at [229, 154] on button "Export" at bounding box center [239, 154] width 66 height 11
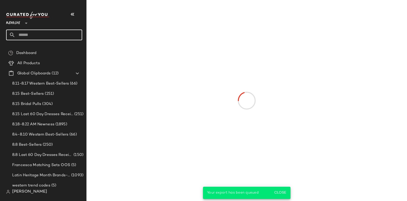
click at [67, 33] on input "text" at bounding box center [48, 35] width 67 height 11
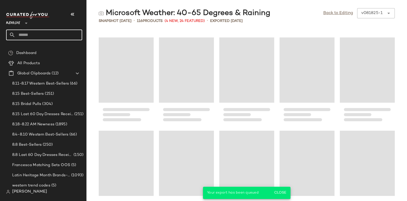
paste input "*********"
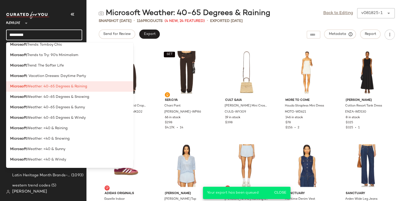
scroll to position [1111, 0]
type input "*********"
click at [81, 97] on span "Weather: 40-65 Degrees & Snowing" at bounding box center [58, 96] width 62 height 5
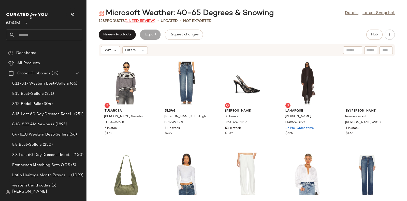
click at [141, 20] on span "(1 Need Review)" at bounding box center [140, 21] width 31 height 4
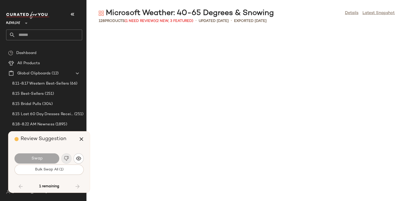
scroll to position [1583, 0]
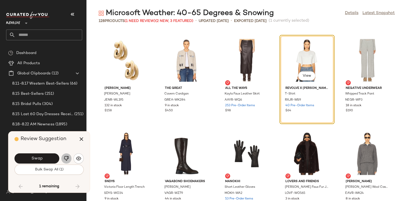
click at [66, 157] on img "button" at bounding box center [66, 158] width 5 height 5
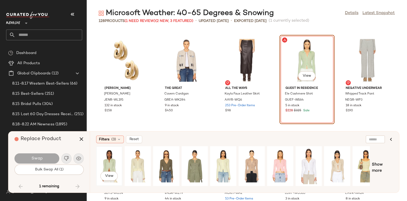
click at [108, 156] on div "View" at bounding box center [109, 166] width 23 height 36
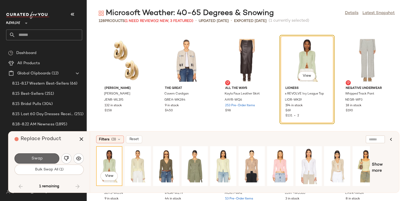
click at [43, 156] on button "Swap" at bounding box center [37, 158] width 45 height 10
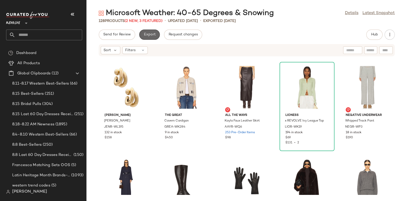
click at [147, 34] on span "Export" at bounding box center [150, 35] width 12 height 4
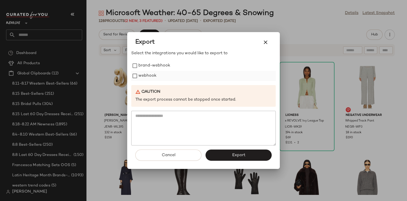
click at [148, 76] on label "webhook" at bounding box center [147, 76] width 18 height 10
click at [234, 153] on span "Export" at bounding box center [238, 155] width 13 height 5
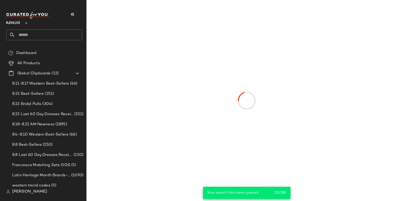
click at [64, 37] on input "text" at bounding box center [48, 35] width 67 height 11
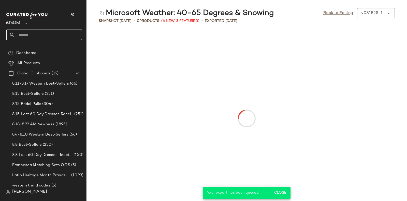
paste input "*********"
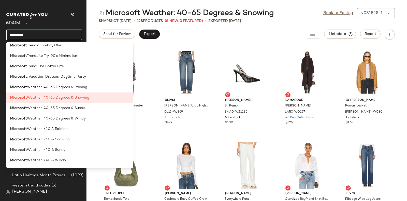
scroll to position [1113, 0]
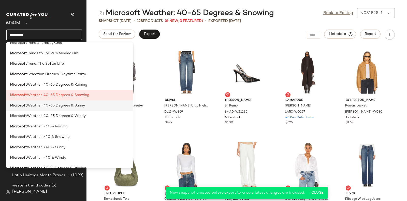
type input "*********"
click at [72, 106] on span "Weather: 40-65 Degrees & Sunny" at bounding box center [56, 105] width 58 height 5
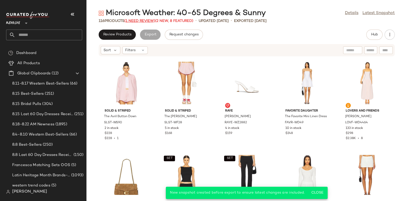
click at [134, 20] on span "(1 Need Review)" at bounding box center [139, 21] width 31 height 4
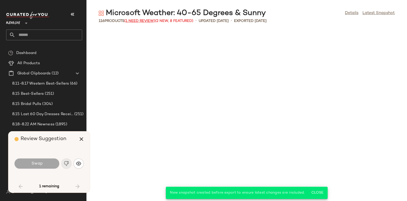
scroll to position [1304, 0]
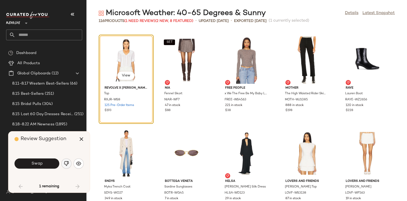
click at [65, 159] on button "button" at bounding box center [66, 163] width 10 height 10
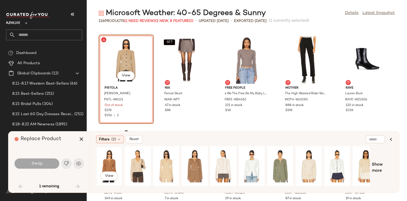
click at [115, 159] on div "View" at bounding box center [109, 166] width 23 height 36
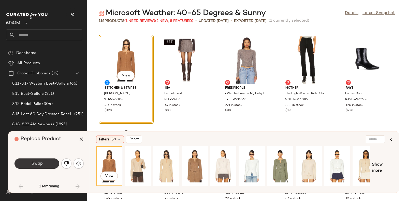
click at [45, 159] on button "Swap" at bounding box center [37, 163] width 45 height 10
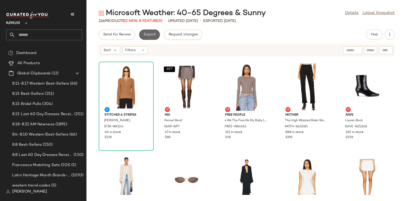
click at [149, 33] on span "Export" at bounding box center [150, 35] width 12 height 4
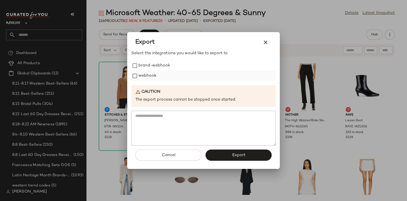
click at [152, 76] on label "webhook" at bounding box center [147, 76] width 18 height 10
click at [230, 153] on button "Export" at bounding box center [239, 154] width 66 height 11
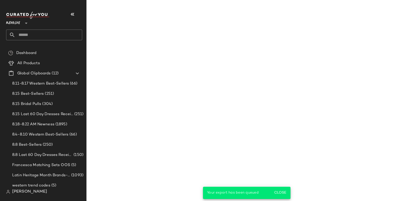
click at [68, 34] on input "text" at bounding box center [48, 35] width 67 height 11
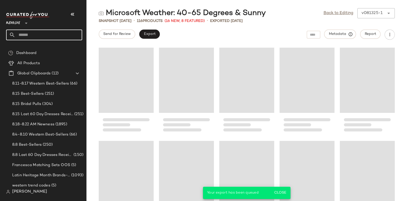
paste input "*********"
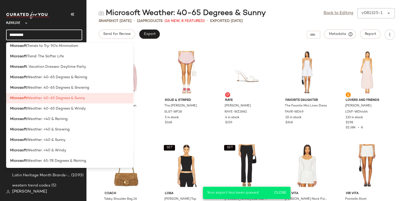
scroll to position [1129, 0]
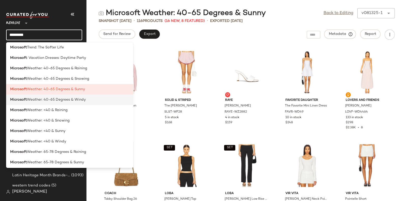
type input "*********"
click at [78, 101] on span "Weather: 40-65 Degrees & Windy" at bounding box center [56, 99] width 59 height 5
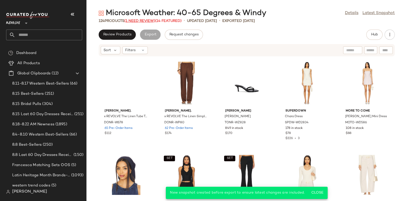
click at [136, 19] on span "(1 Need Review)" at bounding box center [139, 21] width 31 height 4
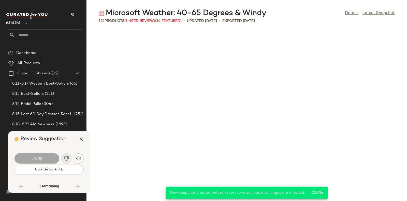
scroll to position [1397, 0]
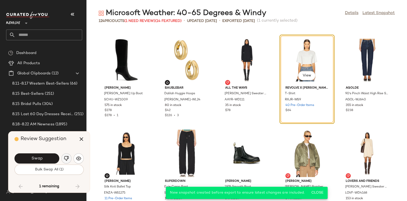
click at [65, 157] on img "button" at bounding box center [66, 158] width 5 height 5
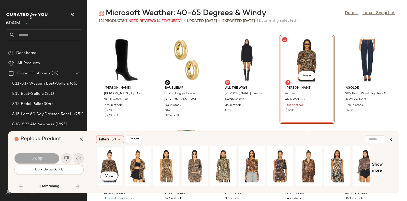
click at [102, 162] on div "View" at bounding box center [109, 166] width 23 height 36
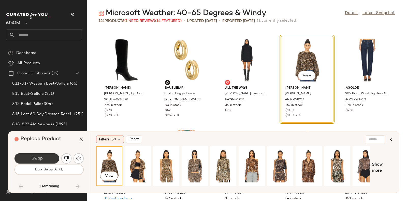
click at [33, 158] on span "Swap" at bounding box center [36, 158] width 11 height 5
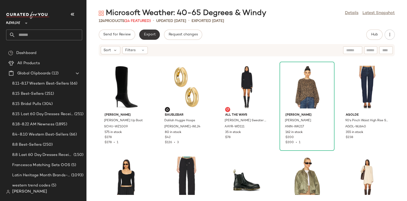
click at [148, 33] on span "Export" at bounding box center [150, 35] width 12 height 4
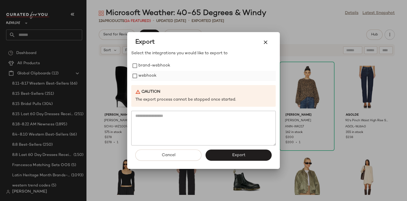
click at [145, 74] on label "webhook" at bounding box center [147, 76] width 18 height 10
click at [221, 153] on button "Export" at bounding box center [239, 154] width 66 height 11
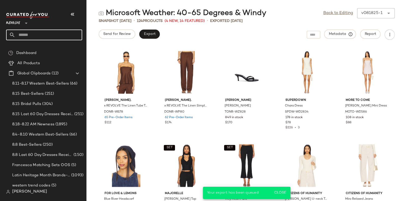
click at [54, 33] on input "text" at bounding box center [48, 35] width 67 height 11
paste input "*********"
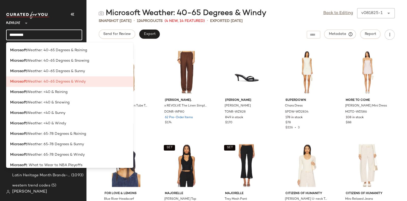
scroll to position [1147, 0]
type input "*********"
click at [61, 92] on span "Weather: <40 & Raining" at bounding box center [47, 91] width 41 height 5
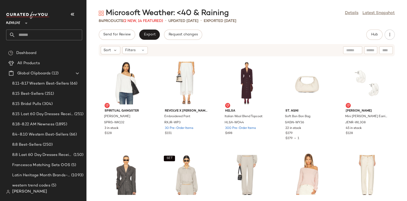
click at [58, 32] on input "text" at bounding box center [48, 35] width 67 height 11
paste input "*********"
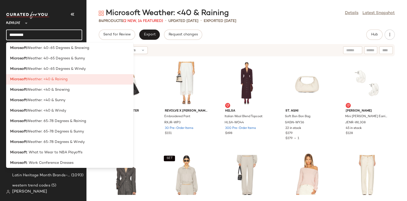
scroll to position [1160, 0]
type input "*********"
click at [73, 90] on div "Microsoft Weather: <40 & Snowing" at bounding box center [69, 89] width 119 height 5
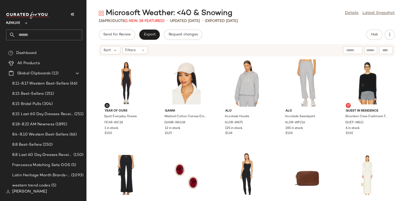
click at [64, 32] on input "text" at bounding box center [48, 35] width 67 height 11
paste input "*********"
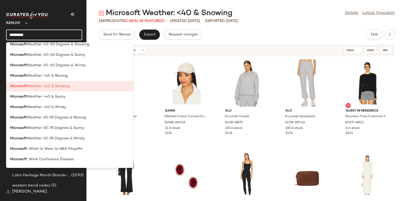
scroll to position [1157, 0]
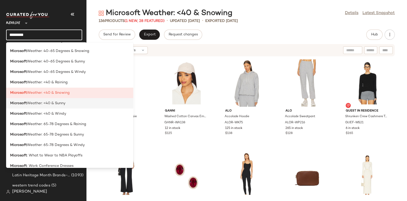
type input "*********"
click at [64, 104] on span "Weather: <40 & Sunny" at bounding box center [46, 103] width 38 height 5
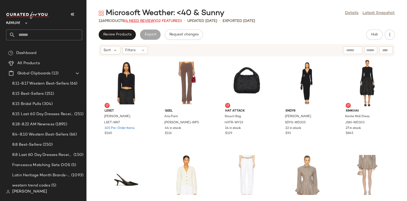
click at [150, 20] on span "(4 Need Review)" at bounding box center [139, 21] width 31 height 4
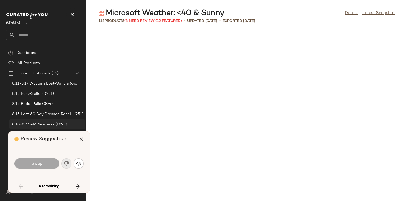
scroll to position [931, 0]
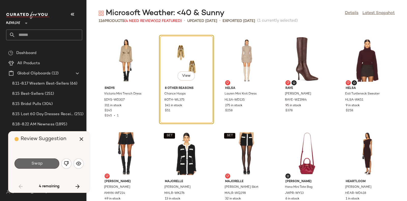
click at [47, 160] on button "Swap" at bounding box center [37, 163] width 45 height 10
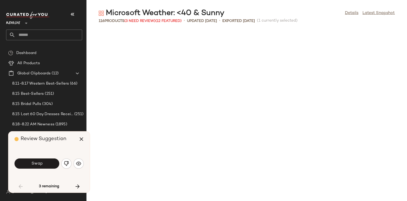
scroll to position [1118, 0]
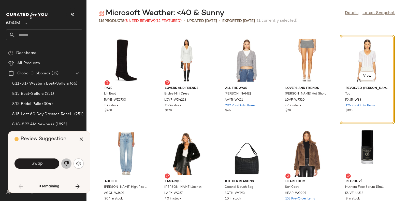
click at [65, 161] on img "button" at bounding box center [66, 163] width 5 height 5
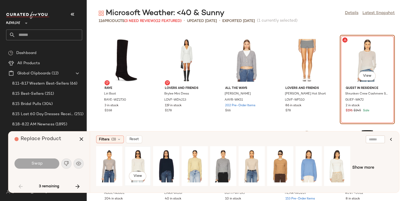
click at [136, 154] on div "View" at bounding box center [137, 166] width 23 height 36
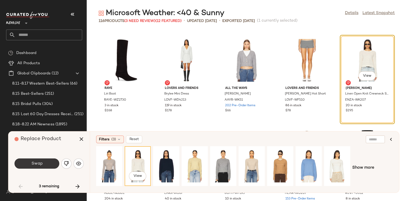
click at [40, 159] on button "Swap" at bounding box center [37, 163] width 45 height 10
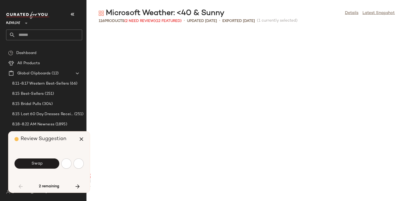
scroll to position [1304, 0]
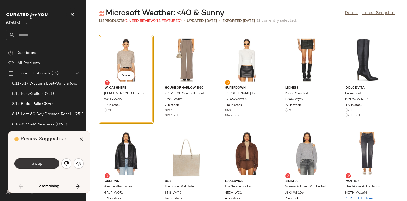
click at [45, 163] on button "Swap" at bounding box center [37, 163] width 45 height 10
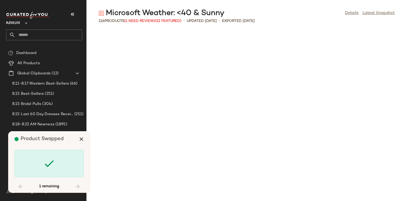
scroll to position [2049, 0]
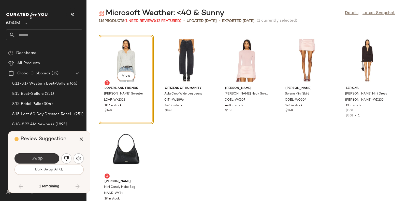
click at [46, 155] on button "Swap" at bounding box center [37, 158] width 45 height 10
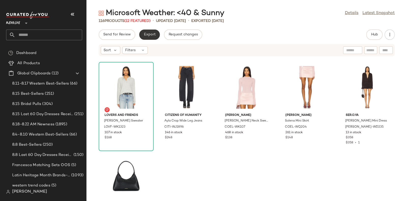
click at [148, 36] on span "Export" at bounding box center [150, 35] width 12 height 4
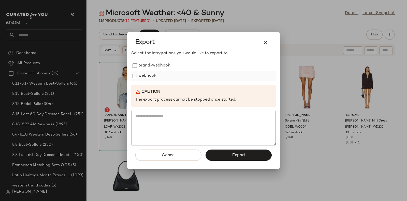
click at [147, 74] on label "webhook" at bounding box center [147, 76] width 18 height 10
click at [225, 153] on button "Export" at bounding box center [239, 154] width 66 height 11
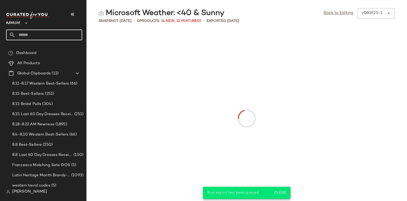
click at [60, 33] on input "text" at bounding box center [48, 35] width 67 height 11
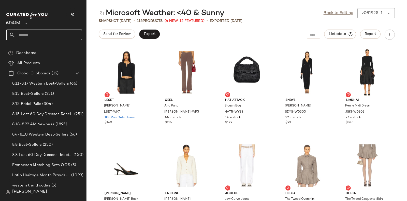
click at [63, 33] on input "text" at bounding box center [48, 35] width 67 height 11
paste input "*********"
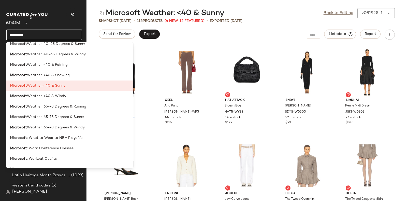
scroll to position [1175, 0]
type input "*********"
click at [63, 97] on span "Weather: <40 & Windy" at bounding box center [46, 95] width 39 height 5
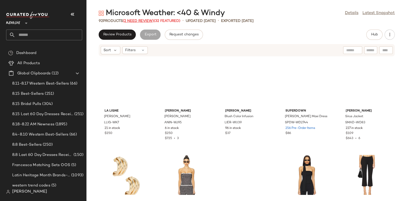
click at [137, 19] on span "(2 Need Review)" at bounding box center [138, 21] width 31 height 4
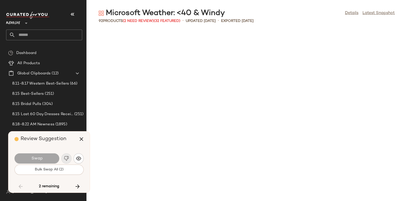
scroll to position [1397, 0]
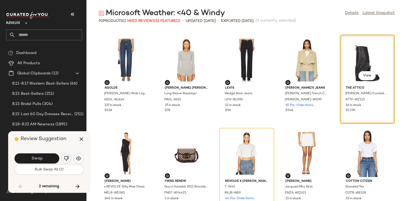
click at [66, 158] on img "button" at bounding box center [66, 158] width 5 height 5
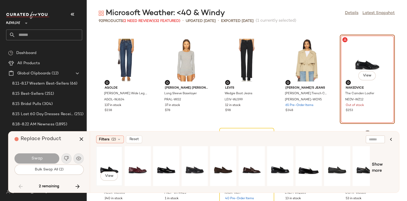
click at [108, 158] on div "View" at bounding box center [109, 166] width 23 height 36
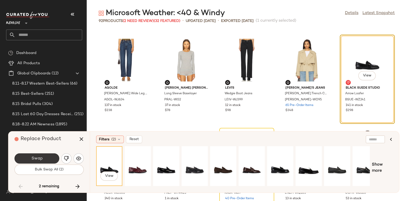
click at [51, 157] on button "Swap" at bounding box center [37, 158] width 45 height 10
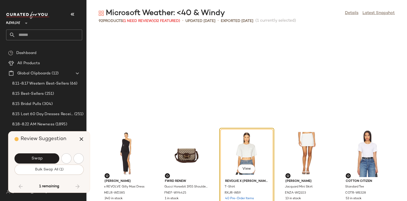
scroll to position [1490, 0]
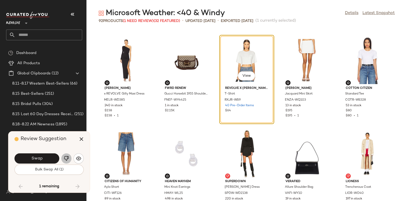
click at [65, 158] on img "button" at bounding box center [66, 158] width 5 height 5
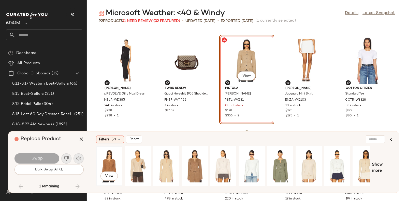
click at [102, 155] on div "View" at bounding box center [109, 166] width 23 height 36
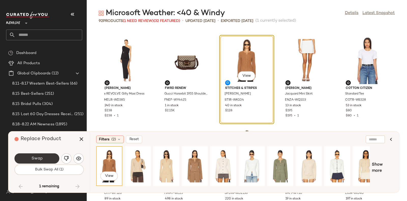
click at [35, 157] on span "Swap" at bounding box center [36, 158] width 11 height 5
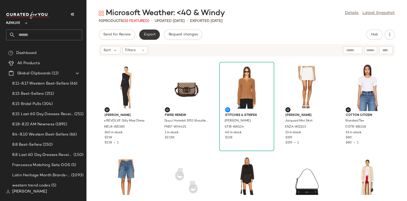
click at [148, 34] on span "Export" at bounding box center [150, 35] width 12 height 4
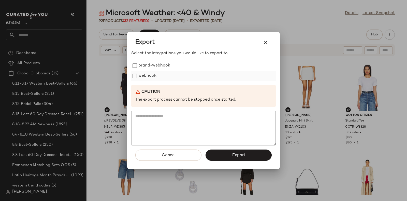
click at [152, 75] on label "webhook" at bounding box center [147, 76] width 18 height 10
click at [231, 156] on button "Export" at bounding box center [239, 154] width 66 height 11
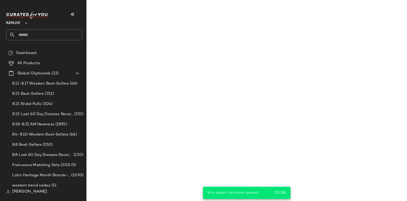
click at [162, 115] on main "Microsoft Weather: <40 & Windy Details Latest Snapshot 92 Products (32 Featured…" at bounding box center [203, 100] width 407 height 201
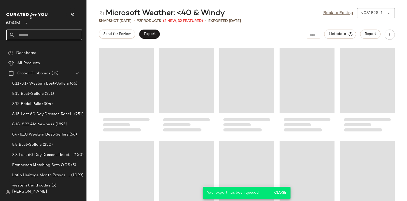
click at [65, 34] on input "text" at bounding box center [48, 35] width 67 height 11
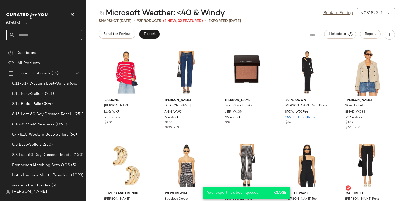
paste input "*********"
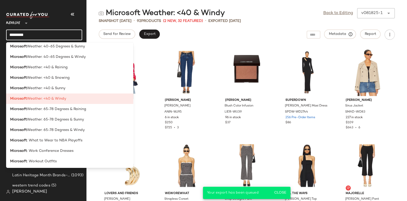
scroll to position [1178, 0]
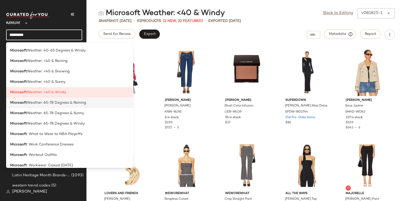
type input "*********"
click at [62, 103] on span "Weather: 65-78 Degrees & Raining" at bounding box center [56, 102] width 59 height 5
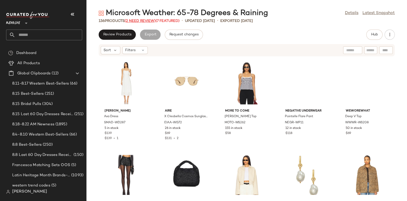
click at [138, 20] on span "(2 Need Review)" at bounding box center [140, 21] width 31 height 4
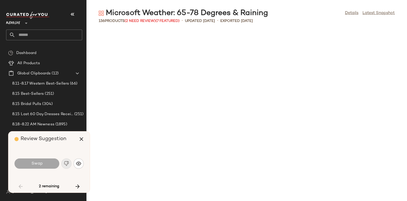
scroll to position [1118, 0]
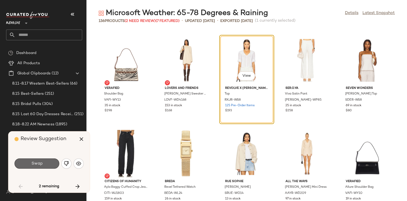
click at [41, 164] on span "Swap" at bounding box center [36, 163] width 11 height 5
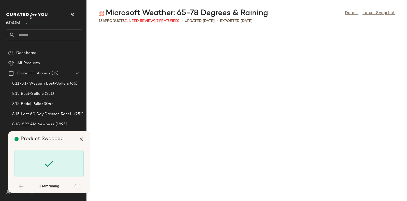
scroll to position [1863, 0]
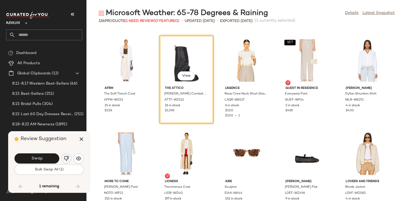
click at [65, 157] on img "button" at bounding box center [66, 158] width 5 height 5
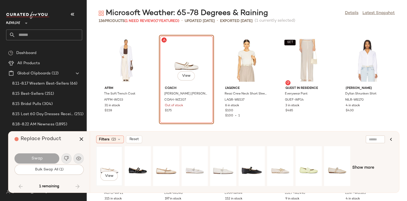
click at [102, 163] on div "View" at bounding box center [109, 166] width 23 height 36
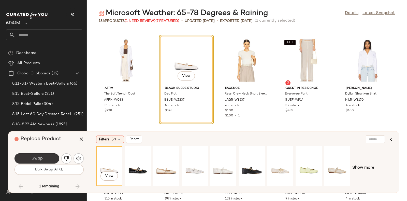
click at [46, 157] on button "Swap" at bounding box center [37, 158] width 45 height 10
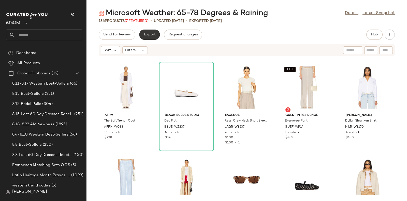
click at [147, 35] on span "Export" at bounding box center [150, 35] width 12 height 4
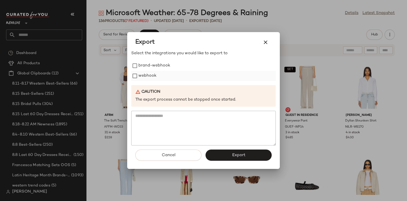
click at [149, 75] on label "webhook" at bounding box center [147, 76] width 18 height 10
click at [229, 152] on button "Export" at bounding box center [239, 154] width 66 height 11
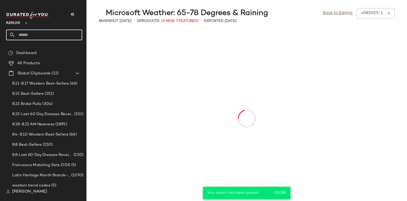
click at [64, 36] on input "text" at bounding box center [48, 35] width 67 height 11
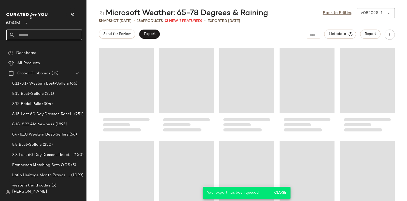
paste input "*********"
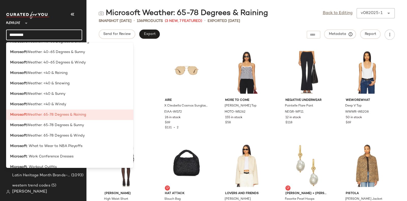
scroll to position [1215, 0]
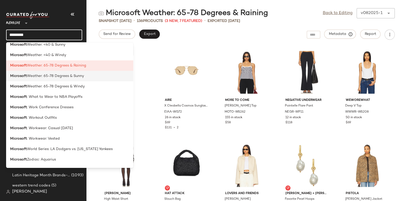
type input "*********"
click at [78, 77] on span "Weather: 65-78 Degrees & Sunny" at bounding box center [55, 75] width 57 height 5
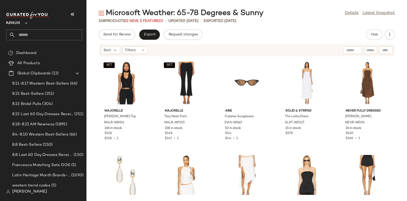
click at [73, 38] on input "text" at bounding box center [48, 35] width 67 height 11
paste input "*********"
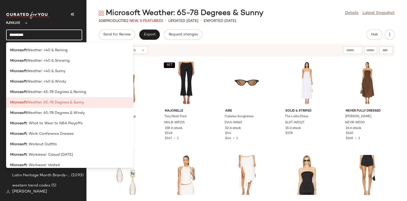
scroll to position [1189, 0]
type input "*********"
click at [81, 112] on span "Weather: 65-78 Degrees & Windy" at bounding box center [56, 112] width 58 height 5
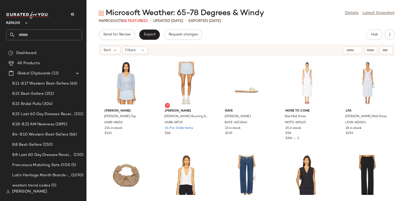
click at [68, 30] on input "text" at bounding box center [48, 35] width 67 height 11
paste input "*********"
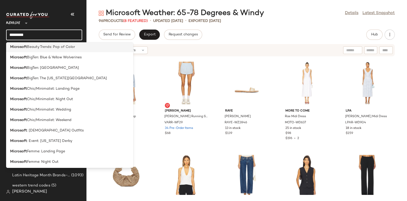
scroll to position [69, 0]
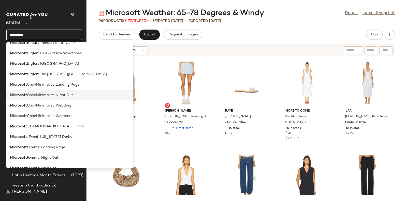
type input "*********"
click at [69, 96] on span "Chic/Minimalist: Night Out" at bounding box center [50, 94] width 46 height 5
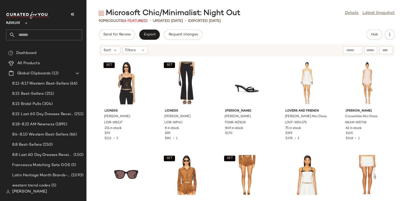
click at [69, 32] on input "text" at bounding box center [48, 35] width 67 height 11
paste input "*********"
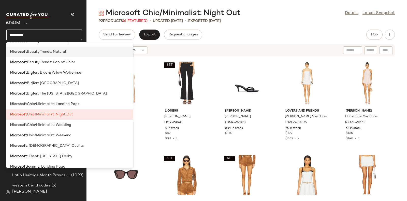
scroll to position [74, 0]
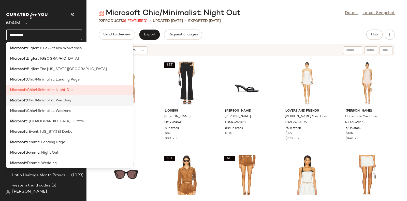
type input "*********"
click at [68, 99] on span "Chic/Minimalist: Wedding" at bounding box center [49, 100] width 44 height 5
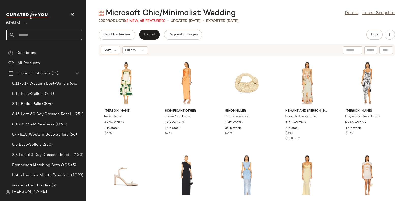
click at [66, 32] on input "text" at bounding box center [48, 35] width 67 height 11
paste input "*********"
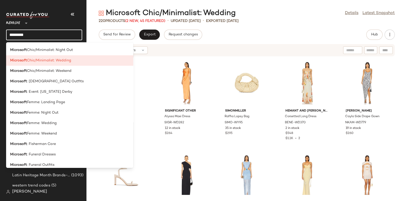
scroll to position [112, 0]
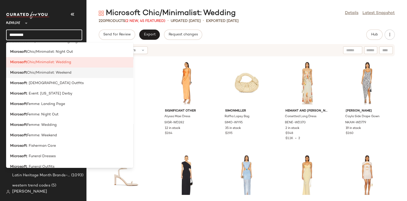
type input "*********"
click at [70, 73] on span "Chic/Minimalist: Weekend" at bounding box center [49, 72] width 45 height 5
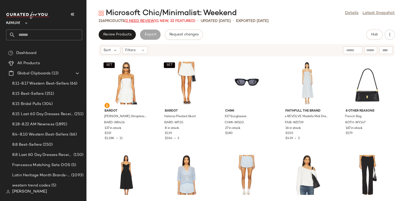
click at [140, 20] on span "(2 Need Review)" at bounding box center [140, 21] width 31 height 4
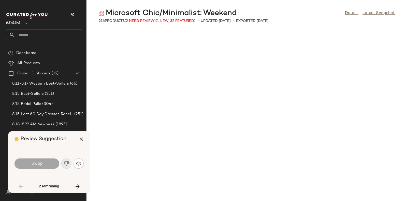
scroll to position [373, 0]
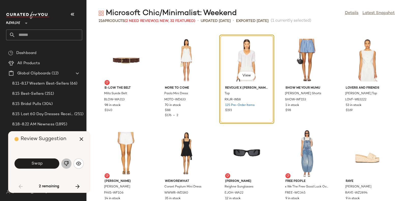
click at [65, 166] on img "button" at bounding box center [66, 163] width 5 height 5
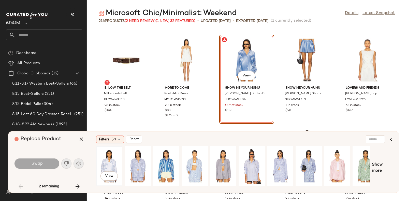
click at [110, 155] on div "View" at bounding box center [109, 166] width 23 height 36
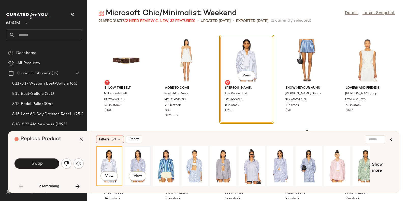
click at [135, 157] on div "View" at bounding box center [137, 166] width 23 height 36
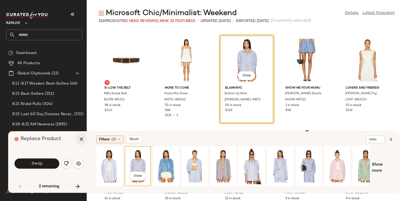
click at [81, 137] on icon "button" at bounding box center [81, 139] width 6 height 6
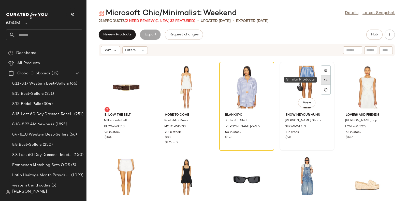
click at [325, 79] on img at bounding box center [326, 79] width 3 height 3
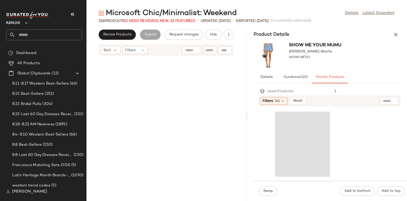
scroll to position [1024, 0]
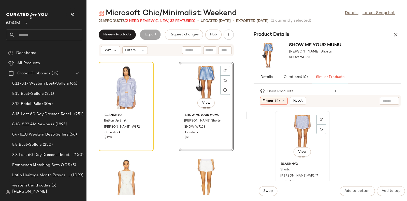
click at [305, 125] on div "View" at bounding box center [302, 135] width 51 height 47
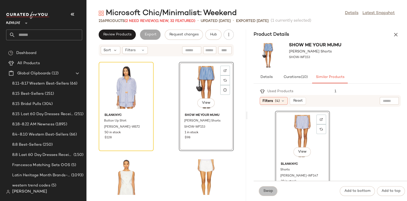
click at [269, 188] on button "Swap" at bounding box center [268, 191] width 19 height 10
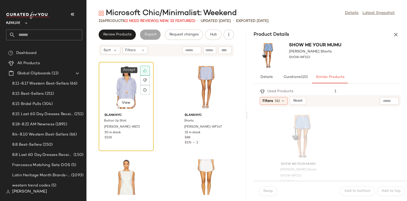
click at [146, 70] on icon at bounding box center [145, 71] width 4 height 4
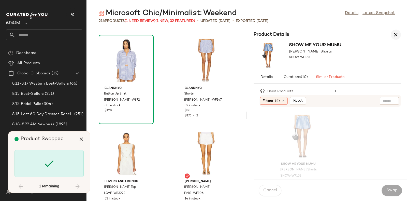
click at [399, 32] on button "button" at bounding box center [396, 35] width 10 height 10
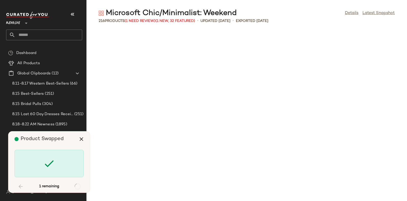
scroll to position [2422, 0]
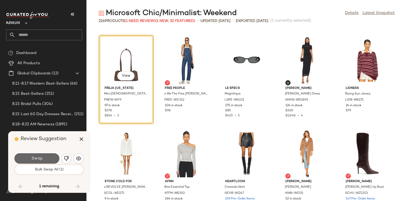
click at [46, 156] on button "Swap" at bounding box center [37, 158] width 45 height 10
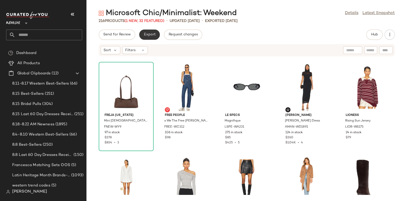
click at [146, 35] on span "Export" at bounding box center [150, 35] width 12 height 4
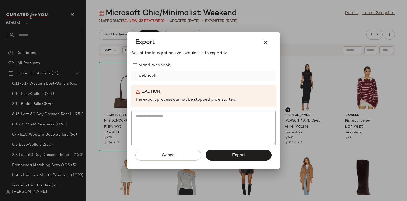
click at [149, 72] on label "webhook" at bounding box center [147, 76] width 18 height 10
click at [223, 150] on button "Export" at bounding box center [239, 154] width 66 height 11
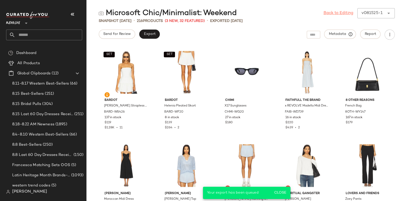
click at [335, 11] on link "Back to Editing" at bounding box center [339, 13] width 30 height 6
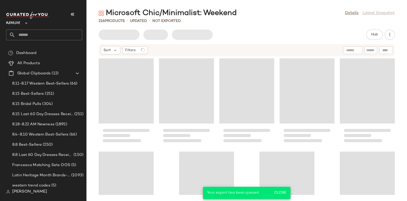
click at [58, 32] on input "text" at bounding box center [48, 35] width 67 height 11
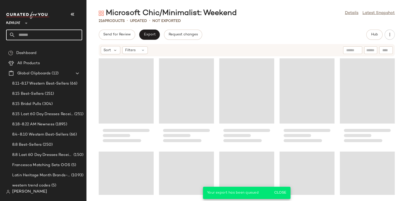
paste input "*********"
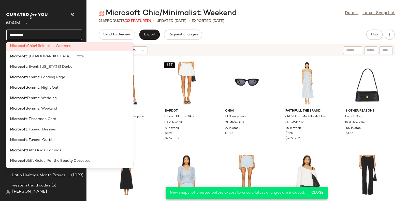
scroll to position [128, 0]
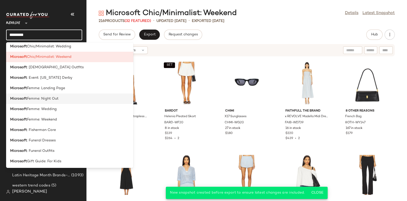
type input "*********"
click at [59, 99] on div "Microsoft Femme: Night Out" at bounding box center [69, 98] width 119 height 5
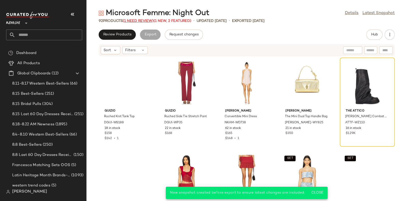
click at [132, 21] on span "(1 Need Review)" at bounding box center [138, 21] width 31 height 4
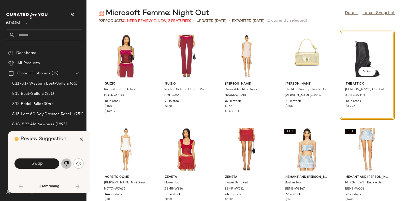
click at [65, 160] on button "button" at bounding box center [66, 163] width 10 height 10
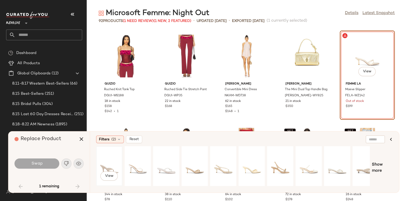
click at [112, 162] on div "View" at bounding box center [109, 166] width 23 height 36
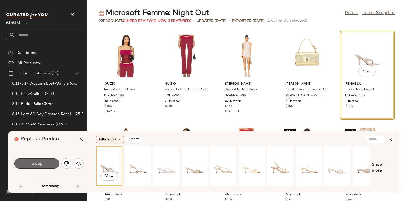
click at [49, 162] on button "Swap" at bounding box center [37, 163] width 45 height 10
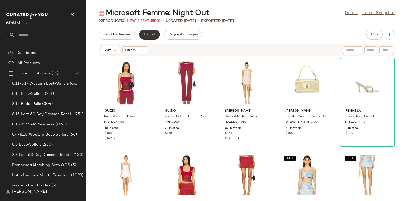
click at [149, 33] on span "Export" at bounding box center [150, 35] width 12 height 4
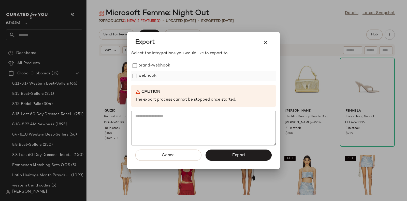
click at [154, 74] on label "webhook" at bounding box center [147, 76] width 18 height 10
click at [221, 156] on button "Export" at bounding box center [239, 154] width 66 height 11
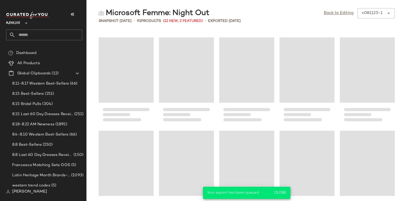
click at [61, 33] on input "text" at bounding box center [48, 35] width 67 height 11
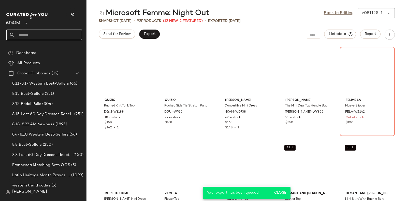
paste input "*********"
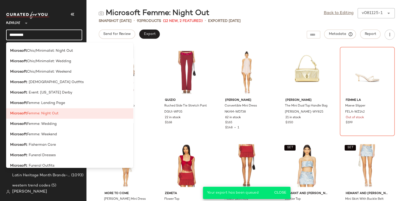
scroll to position [160, 0]
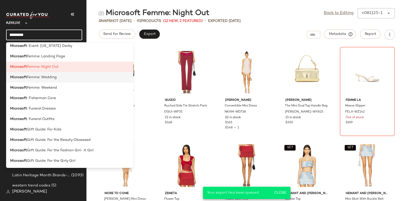
type input "*********"
click at [66, 93] on div "Microsoft Femme: Wedding" at bounding box center [69, 98] width 127 height 10
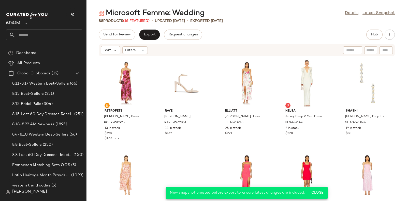
click at [71, 34] on input "text" at bounding box center [48, 35] width 67 height 11
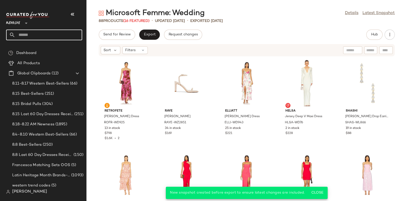
paste input "*********"
type input "*********"
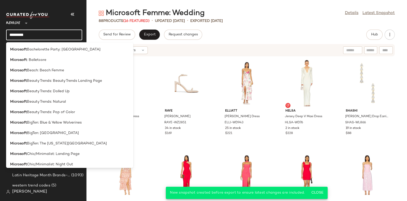
scroll to position [132, 0]
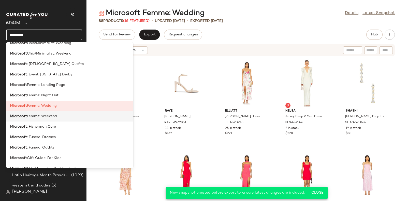
type input "*********"
click at [64, 115] on div "Microsoft Femme: Weekend" at bounding box center [69, 116] width 119 height 5
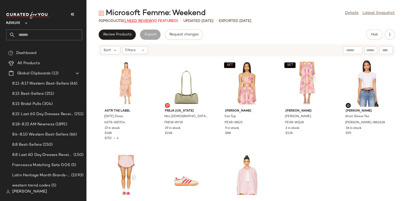
click at [141, 21] on span "(1 Need Review)" at bounding box center [138, 21] width 31 height 4
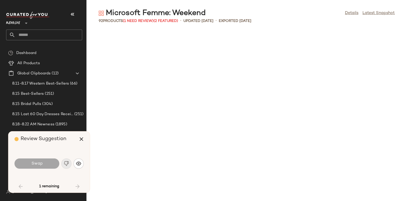
scroll to position [466, 0]
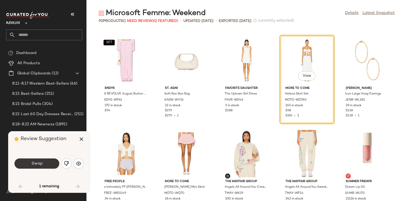
click at [43, 160] on button "Swap" at bounding box center [37, 163] width 45 height 10
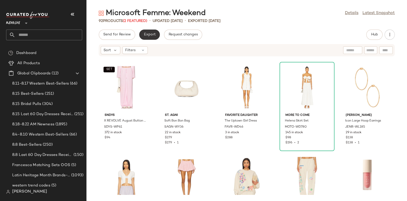
click at [147, 35] on span "Export" at bounding box center [150, 35] width 12 height 4
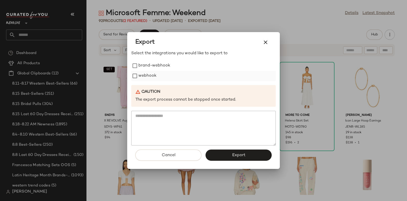
click at [152, 73] on label "webhook" at bounding box center [147, 76] width 18 height 10
click at [227, 156] on button "Export" at bounding box center [239, 154] width 66 height 11
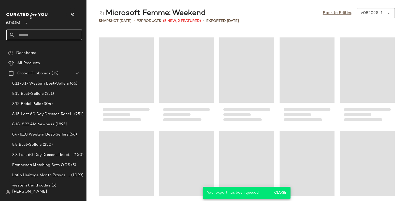
click at [63, 33] on input "text" at bounding box center [48, 35] width 67 height 11
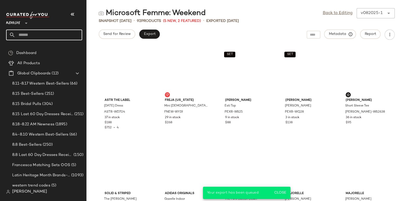
paste input "*********"
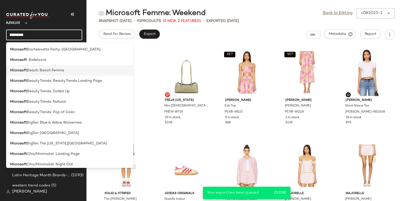
type input "*********"
click at [62, 72] on span "Beach: Beach Femme" at bounding box center [45, 70] width 37 height 5
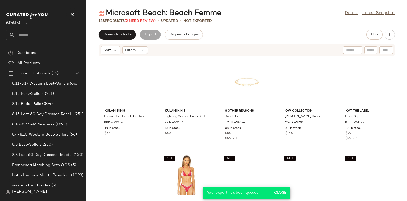
click at [136, 19] on span "(2 Need Review)" at bounding box center [140, 21] width 31 height 4
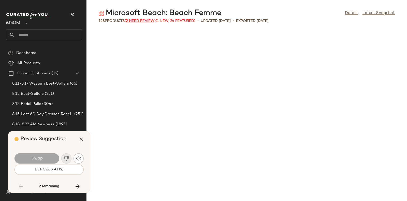
scroll to position [1397, 0]
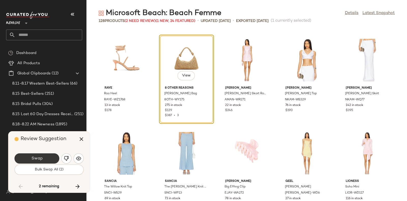
click at [43, 156] on button "Swap" at bounding box center [37, 158] width 45 height 10
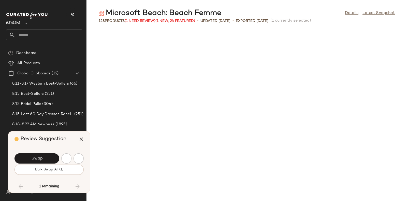
scroll to position [1677, 0]
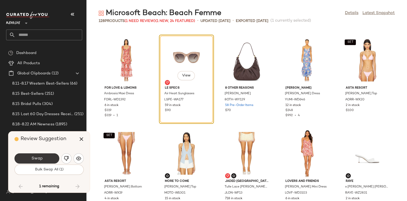
click at [46, 154] on button "Swap" at bounding box center [37, 158] width 45 height 10
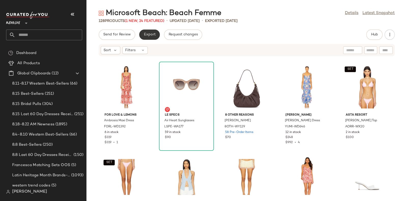
click at [147, 34] on span "Export" at bounding box center [150, 35] width 12 height 4
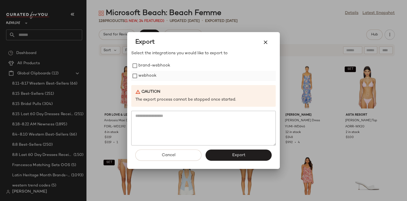
click at [145, 74] on label "webhook" at bounding box center [147, 76] width 18 height 10
click at [229, 153] on button "Export" at bounding box center [239, 154] width 66 height 11
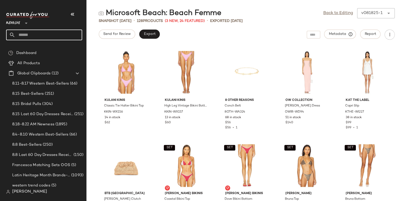
click at [53, 33] on input "text" at bounding box center [48, 35] width 67 height 11
paste input "*********"
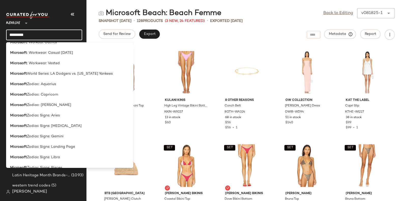
scroll to position [1284, 0]
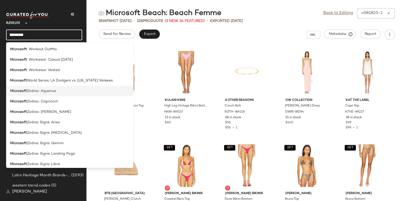
type input "*********"
click at [59, 93] on div "Microsoft Zodiac: Aquarius" at bounding box center [69, 90] width 119 height 5
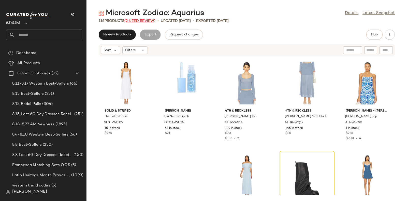
click at [143, 19] on span "(2 Need Review)" at bounding box center [139, 21] width 31 height 4
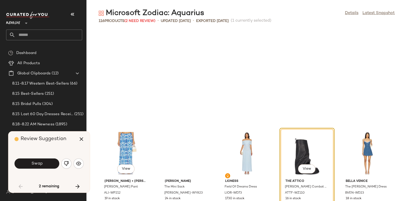
scroll to position [97, 0]
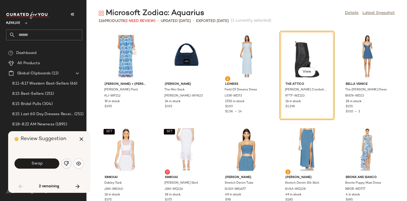
click at [65, 163] on img "button" at bounding box center [66, 163] width 5 height 5
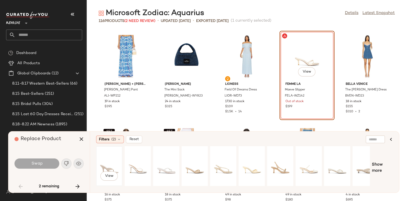
click at [104, 162] on div "View" at bounding box center [109, 166] width 23 height 36
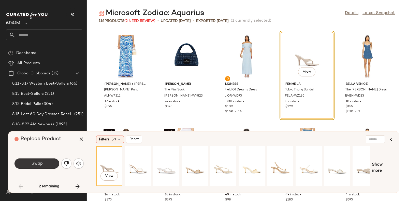
click at [45, 165] on button "Swap" at bounding box center [37, 163] width 45 height 10
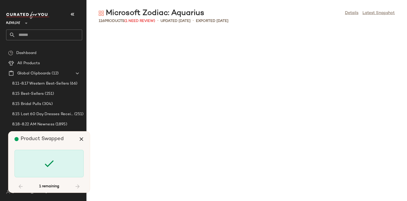
scroll to position [1677, 0]
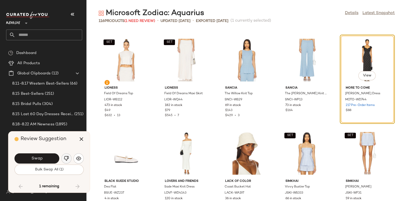
click at [65, 159] on img "button" at bounding box center [66, 158] width 5 height 5
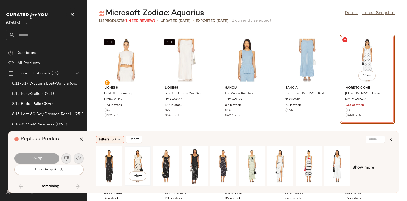
click at [132, 152] on div "View" at bounding box center [137, 166] width 23 height 36
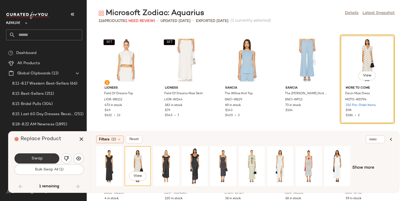
click at [43, 155] on button "Swap" at bounding box center [37, 158] width 45 height 10
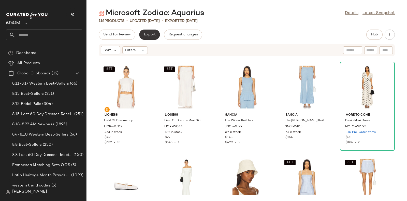
click at [149, 34] on span "Export" at bounding box center [150, 35] width 12 height 4
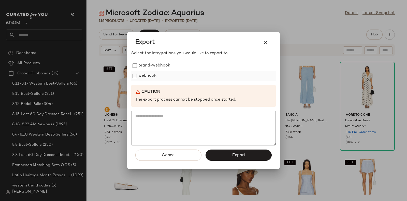
click at [149, 72] on label "webhook" at bounding box center [147, 76] width 18 height 10
click at [224, 153] on button "Export" at bounding box center [239, 154] width 66 height 11
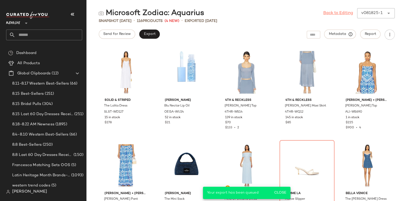
click at [335, 12] on link "Back to Editing" at bounding box center [338, 13] width 30 height 6
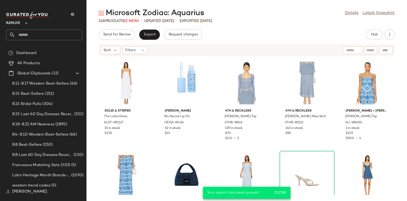
click at [64, 36] on input "text" at bounding box center [48, 35] width 67 height 11
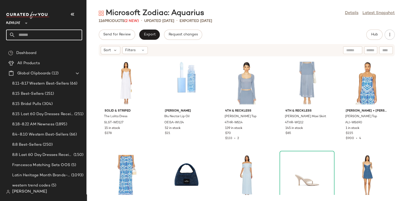
paste input "*********"
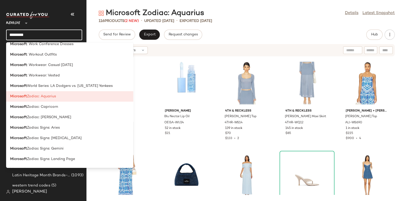
scroll to position [1268, 0]
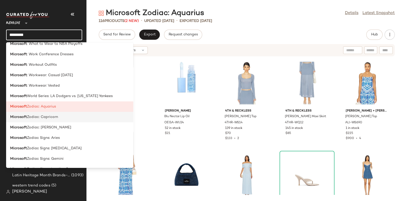
type input "*********"
click at [65, 116] on div "Microsoft Zodiac: Capricorn" at bounding box center [69, 116] width 119 height 5
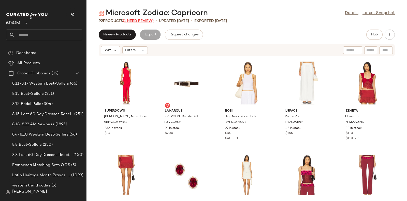
click at [141, 21] on span "(1 Need Review)" at bounding box center [138, 21] width 31 height 4
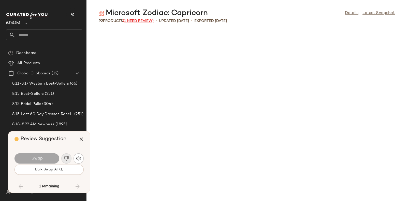
scroll to position [1490, 0]
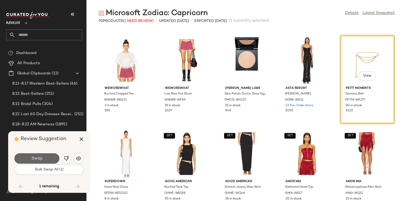
click at [47, 157] on button "Swap" at bounding box center [37, 158] width 45 height 10
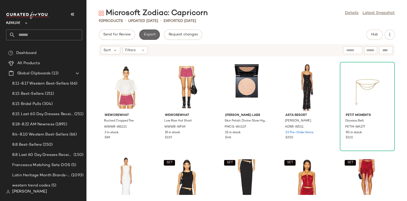
click at [151, 30] on button "Export" at bounding box center [149, 35] width 21 height 10
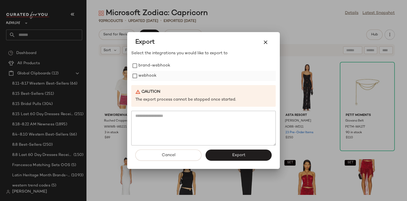
click at [149, 76] on label "webhook" at bounding box center [147, 76] width 18 height 10
click at [228, 154] on button "Export" at bounding box center [239, 154] width 66 height 11
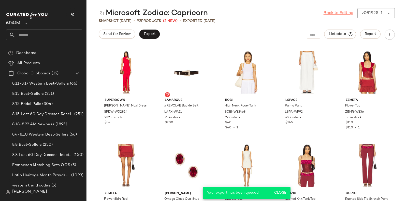
click at [332, 13] on link "Back to Editing" at bounding box center [339, 13] width 30 height 6
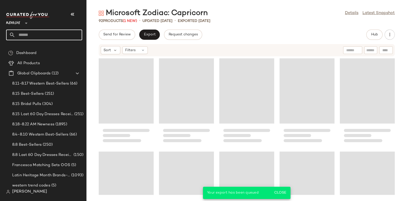
click at [73, 33] on input "text" at bounding box center [48, 35] width 67 height 11
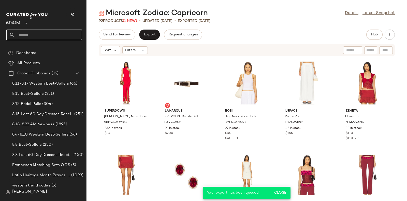
paste input "*********"
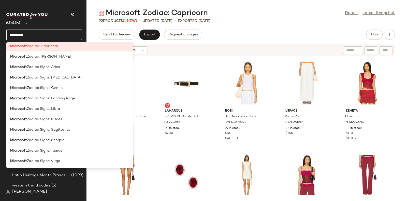
scroll to position [1325, 0]
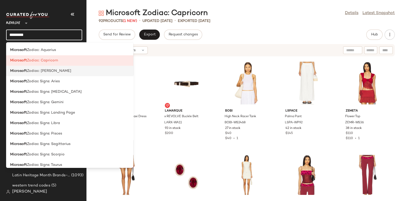
type input "*********"
click at [62, 73] on div "Microsoft Zodiac: Leo" at bounding box center [69, 70] width 119 height 5
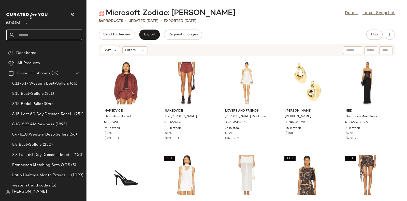
click at [70, 30] on input "text" at bounding box center [48, 35] width 67 height 11
paste input "*********"
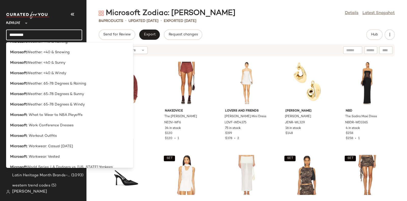
scroll to position [1339, 0]
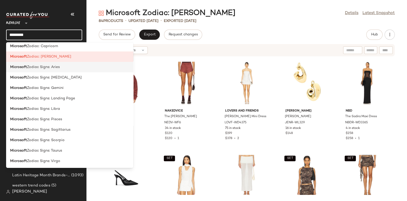
type input "*********"
click at [68, 69] on div "Microsoft Zodiac Signs: Aries" at bounding box center [69, 66] width 119 height 5
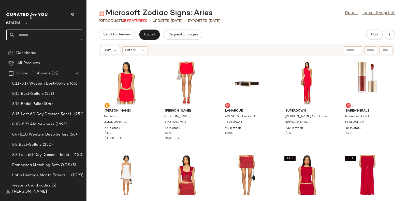
click at [58, 31] on input "text" at bounding box center [48, 35] width 67 height 11
paste input "*********"
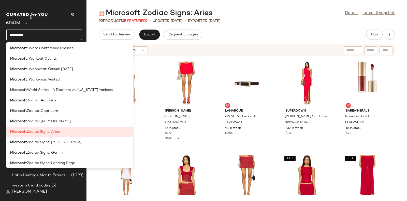
scroll to position [1339, 0]
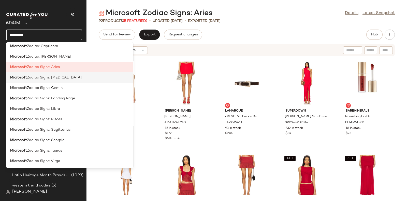
type input "*********"
click at [76, 93] on div "Microsoft Zodiac Signs: Cancer" at bounding box center [69, 98] width 127 height 10
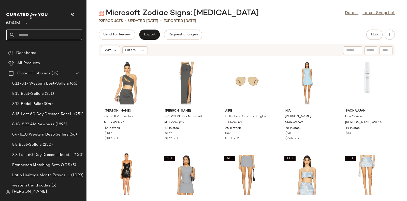
click at [65, 34] on input "text" at bounding box center [48, 35] width 67 height 11
paste input "*********"
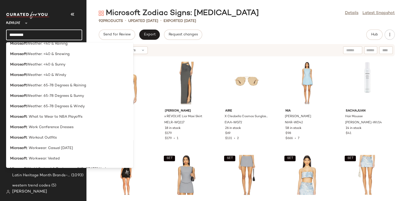
scroll to position [1339, 0]
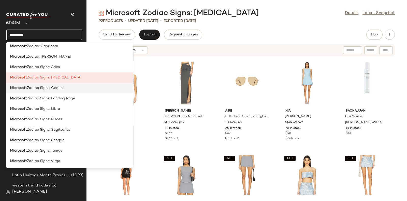
type input "*********"
click at [61, 88] on span "Zodiac Signs: Gemini" at bounding box center [45, 87] width 37 height 5
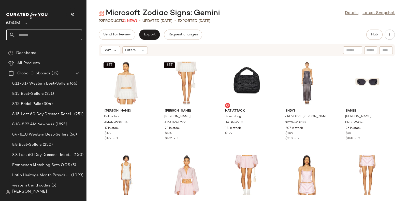
click at [70, 34] on input "text" at bounding box center [48, 35] width 67 height 11
paste input "*********"
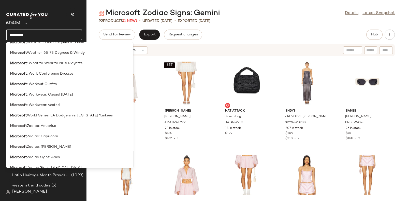
scroll to position [1339, 0]
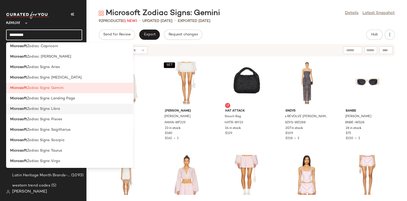
type input "*********"
click at [67, 110] on div "Microsoft Zodiac Signs: Libra" at bounding box center [69, 108] width 119 height 5
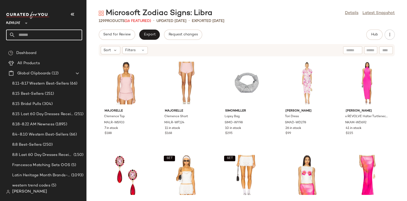
click at [65, 34] on input "text" at bounding box center [48, 35] width 67 height 11
paste input "*********"
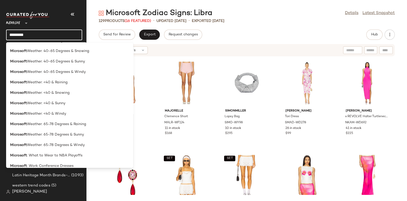
scroll to position [1339, 0]
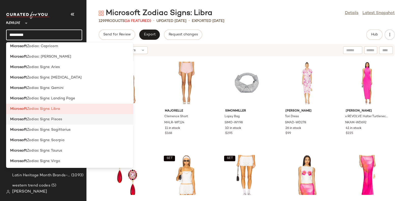
type input "*********"
click at [60, 120] on span "Zodiac Signs: Pisces" at bounding box center [44, 119] width 35 height 5
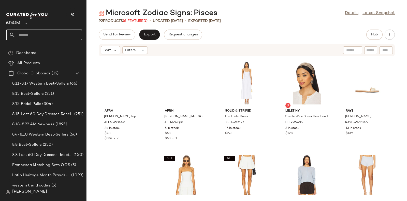
click at [69, 33] on input "text" at bounding box center [48, 35] width 67 height 11
paste input "*********"
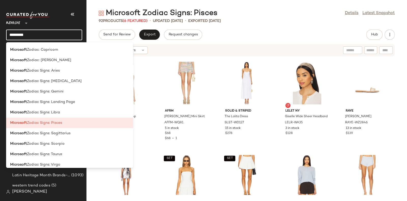
scroll to position [1339, 0]
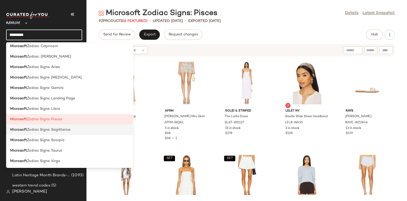
type input "*********"
click at [79, 129] on div "Microsoft Zodiac Signs: Sagittarius" at bounding box center [69, 129] width 119 height 5
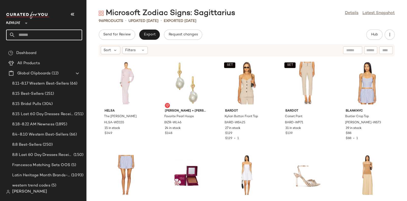
click at [64, 34] on input "text" at bounding box center [48, 35] width 67 height 11
paste input "*********"
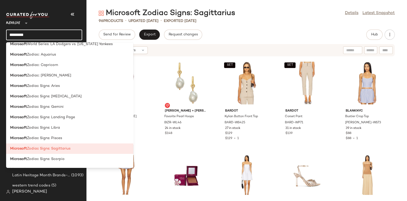
scroll to position [1339, 0]
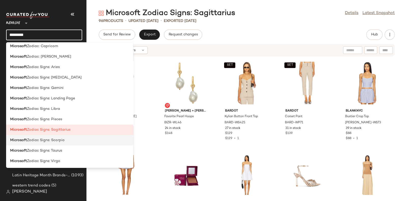
type input "*********"
click at [60, 141] on span "Zodiac Signs: Scorpio" at bounding box center [46, 139] width 38 height 5
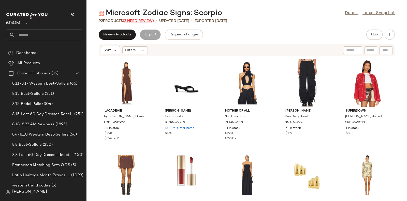
click at [145, 20] on span "(2 Need Review)" at bounding box center [138, 21] width 31 height 4
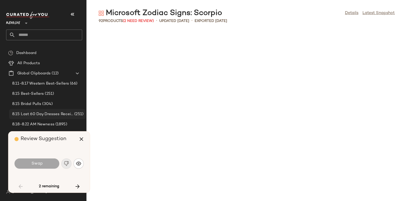
scroll to position [466, 0]
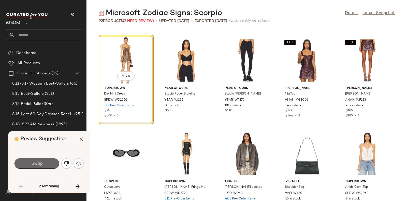
click at [47, 162] on button "Swap" at bounding box center [37, 163] width 45 height 10
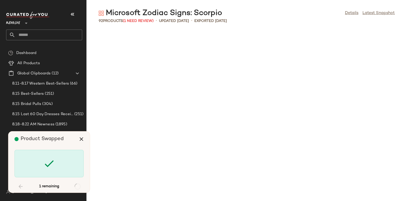
scroll to position [1211, 0]
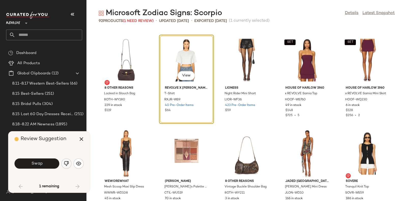
click at [66, 161] on img "button" at bounding box center [66, 163] width 5 height 5
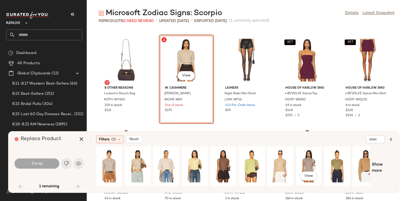
scroll to position [0, 8]
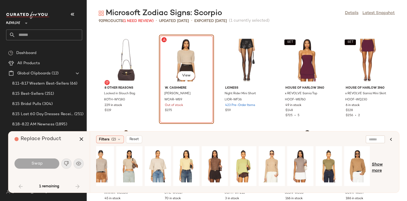
click at [380, 164] on span "Show more" at bounding box center [382, 168] width 21 height 12
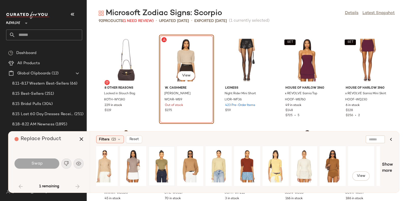
scroll to position [0, 283]
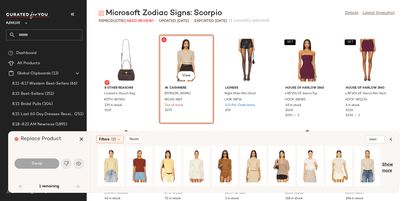
click at [388, 164] on span "Show more" at bounding box center [387, 168] width 11 height 12
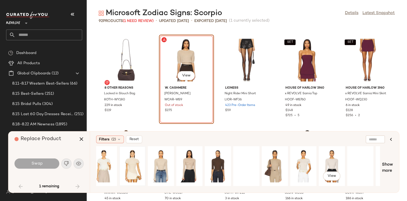
scroll to position [0, 568]
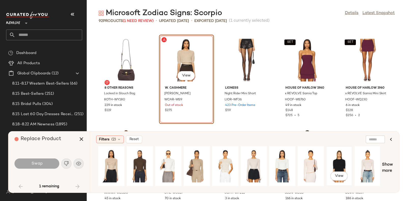
click at [340, 159] on div "View" at bounding box center [339, 166] width 23 height 36
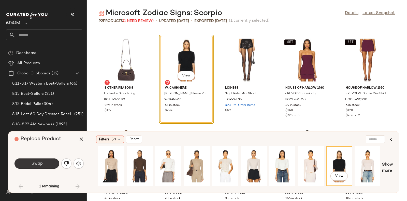
click at [48, 161] on button "Swap" at bounding box center [37, 163] width 45 height 10
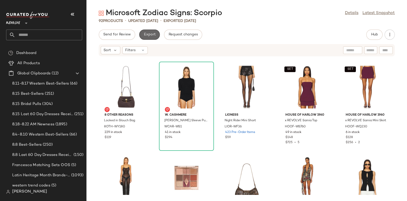
click at [149, 35] on span "Export" at bounding box center [150, 35] width 12 height 4
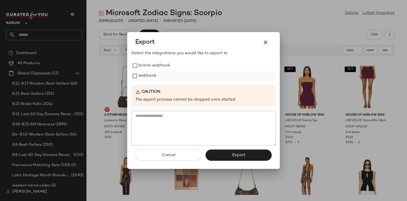
click at [150, 74] on label "webhook" at bounding box center [147, 76] width 18 height 10
click at [229, 154] on button "Export" at bounding box center [239, 154] width 66 height 11
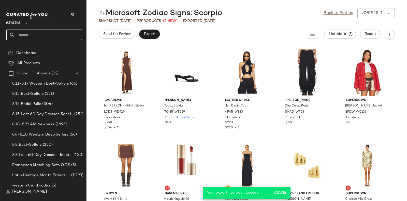
click at [64, 36] on input "text" at bounding box center [48, 35] width 67 height 11
paste input "*********"
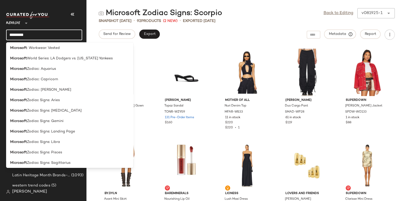
scroll to position [1339, 0]
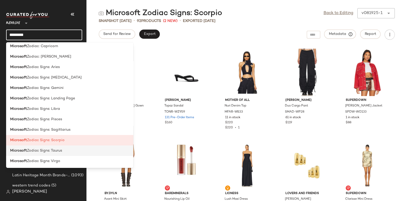
type input "*********"
click at [63, 150] on div "Microsoft Zodiac Signs: Taurus" at bounding box center [69, 150] width 119 height 5
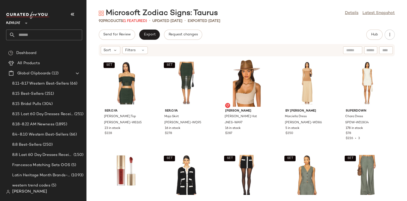
click at [68, 31] on input "text" at bounding box center [48, 35] width 67 height 11
paste input "*********"
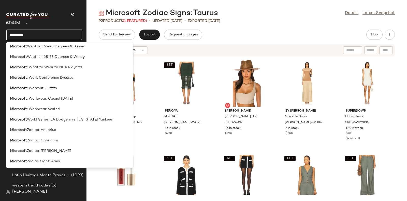
scroll to position [1339, 0]
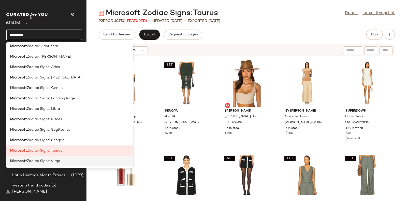
type input "*********"
click at [61, 161] on div "Microsoft Zodiac Signs: Virgo" at bounding box center [69, 160] width 119 height 5
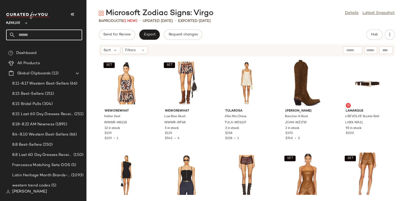
click at [66, 32] on input "text" at bounding box center [48, 35] width 67 height 11
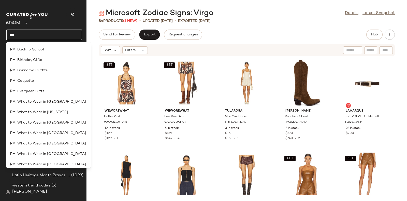
type input "**"
click at [46, 102] on span ": What to Wear in Greece" at bounding box center [51, 101] width 71 height 5
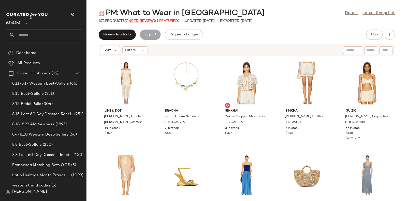
click at [143, 20] on span "(7 Need Review)" at bounding box center [140, 21] width 31 height 4
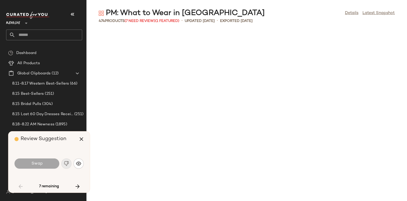
scroll to position [466, 0]
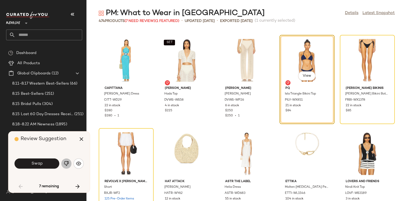
click at [66, 163] on img "button" at bounding box center [66, 163] width 5 height 5
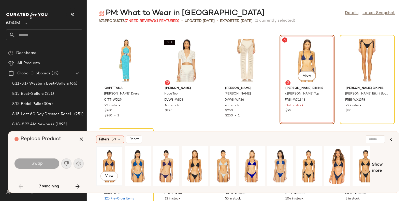
click at [108, 158] on div "View" at bounding box center [109, 166] width 23 height 36
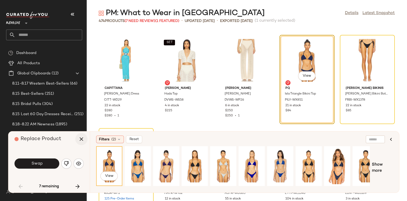
click at [83, 140] on icon "button" at bounding box center [81, 139] width 6 height 6
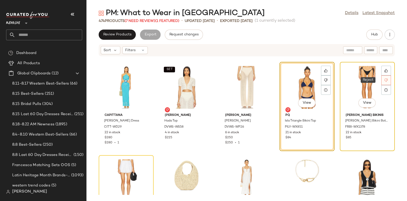
click at [382, 81] on div at bounding box center [387, 80] width 10 height 10
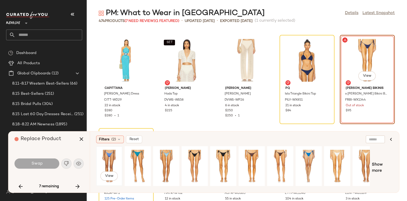
click at [111, 157] on div "View" at bounding box center [109, 166] width 23 height 36
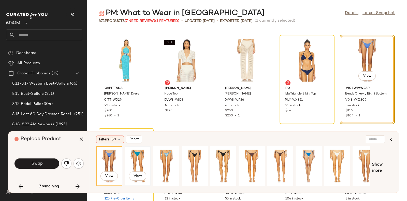
click at [144, 160] on div "View" at bounding box center [137, 166] width 23 height 36
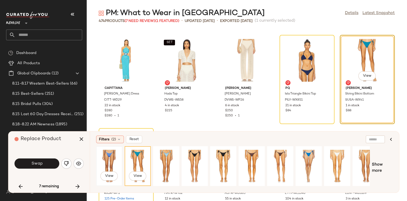
click at [111, 154] on div "View" at bounding box center [109, 166] width 23 height 36
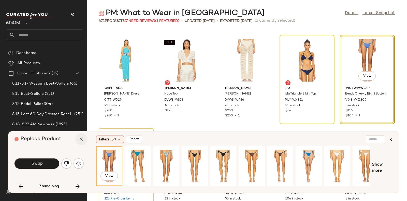
click at [81, 139] on icon "button" at bounding box center [81, 139] width 6 height 6
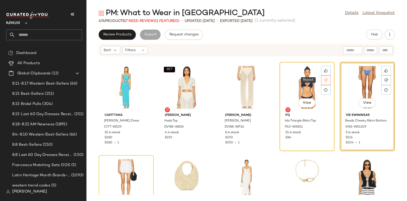
click at [324, 79] on icon at bounding box center [326, 80] width 4 height 4
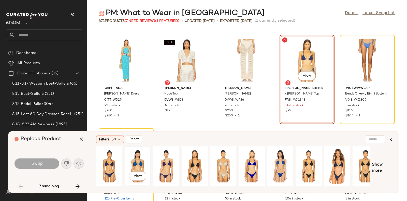
click at [136, 160] on div "View" at bounding box center [137, 166] width 23 height 36
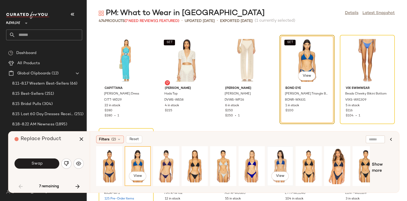
click at [279, 161] on div "View" at bounding box center [280, 166] width 23 height 36
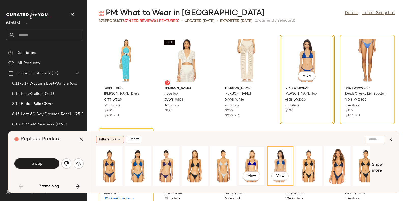
click at [254, 160] on div "View" at bounding box center [252, 166] width 23 height 36
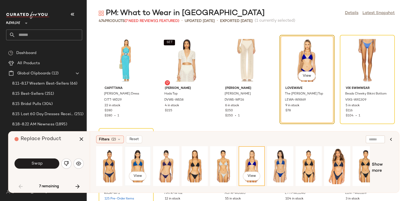
click at [139, 162] on div "View" at bounding box center [137, 166] width 23 height 36
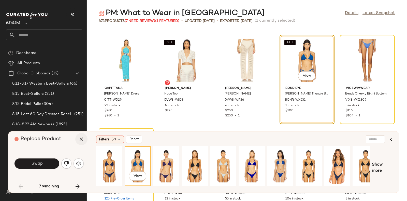
click at [82, 136] on icon "button" at bounding box center [81, 139] width 6 height 6
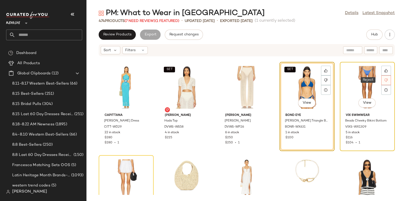
click at [385, 79] on icon at bounding box center [386, 80] width 3 height 3
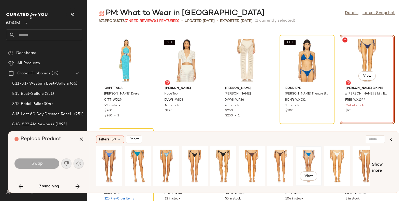
click at [308, 158] on div "View" at bounding box center [309, 166] width 23 height 36
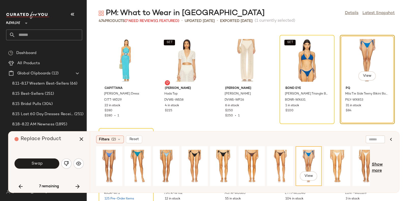
click at [375, 164] on span "Show more" at bounding box center [382, 168] width 21 height 12
click at [77, 137] on button "button" at bounding box center [81, 139] width 12 height 12
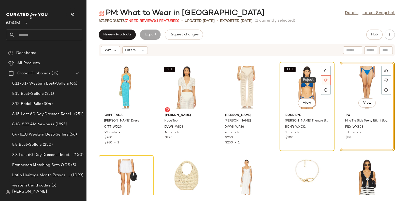
click at [325, 79] on icon at bounding box center [326, 80] width 4 height 4
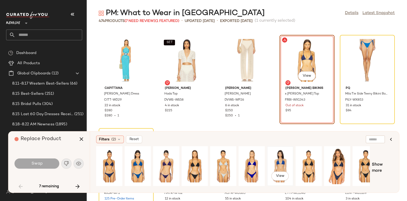
scroll to position [0, 8]
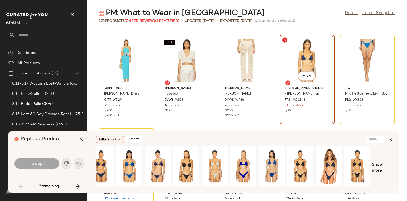
click at [376, 165] on span "Show more" at bounding box center [382, 168] width 21 height 12
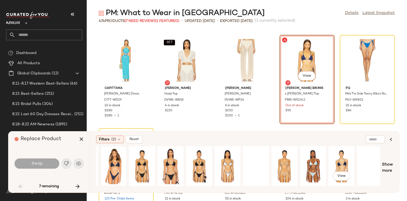
scroll to position [0, 283]
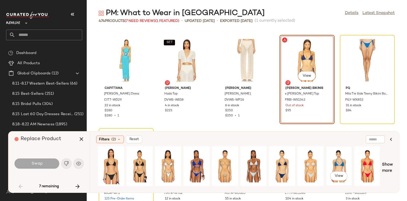
click at [341, 163] on div "View" at bounding box center [339, 166] width 23 height 36
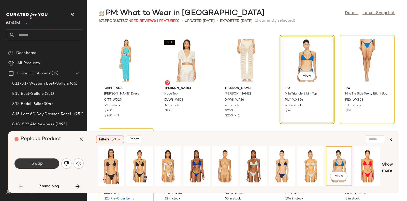
click at [48, 161] on button "Swap" at bounding box center [37, 163] width 45 height 10
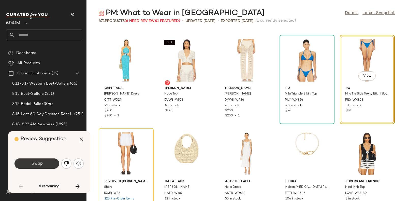
click at [43, 161] on button "Swap" at bounding box center [37, 163] width 45 height 10
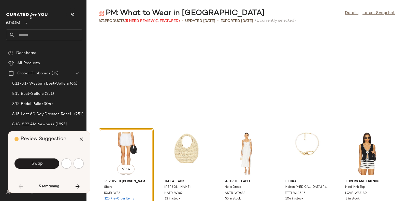
scroll to position [559, 0]
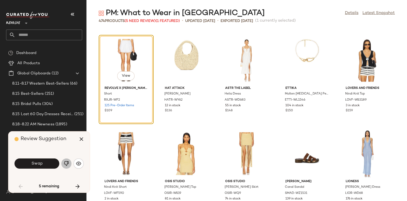
click at [66, 163] on img "button" at bounding box center [66, 163] width 5 height 5
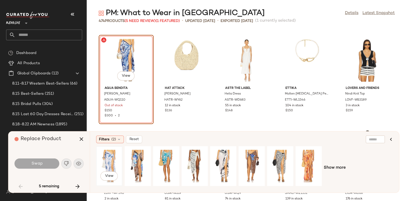
click at [112, 156] on div "View" at bounding box center [109, 166] width 23 height 36
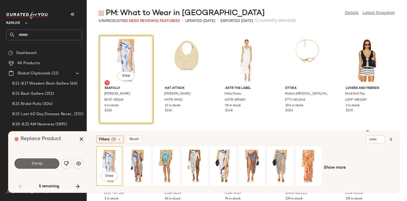
click at [43, 162] on button "Swap" at bounding box center [37, 163] width 45 height 10
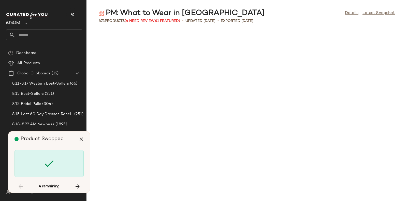
scroll to position [1024, 0]
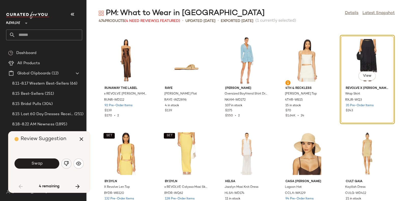
click at [66, 162] on img "button" at bounding box center [66, 163] width 5 height 5
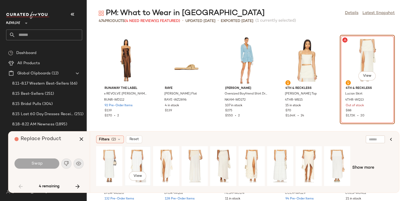
click at [133, 156] on div "View" at bounding box center [137, 166] width 23 height 36
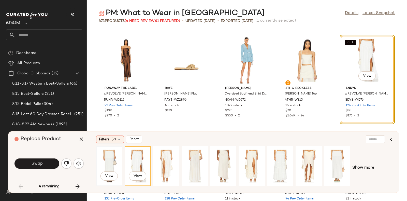
click at [112, 161] on div "View" at bounding box center [109, 166] width 23 height 36
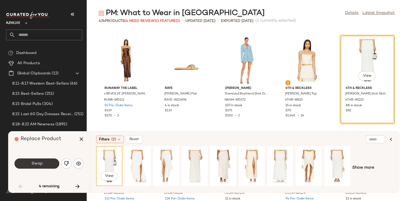
click at [48, 161] on button "Swap" at bounding box center [37, 163] width 45 height 10
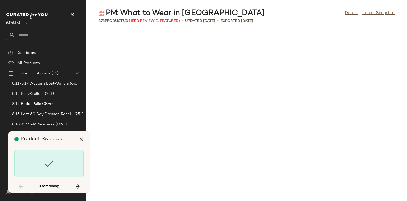
scroll to position [1677, 0]
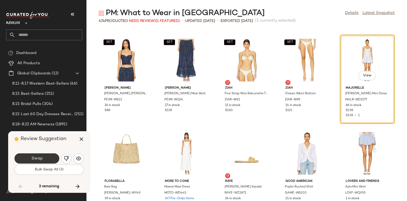
click at [47, 155] on button "Swap" at bounding box center [37, 158] width 45 height 10
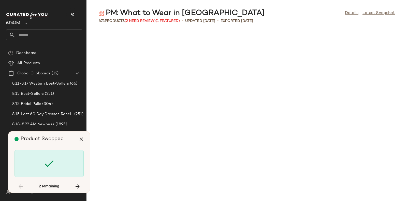
scroll to position [5775, 0]
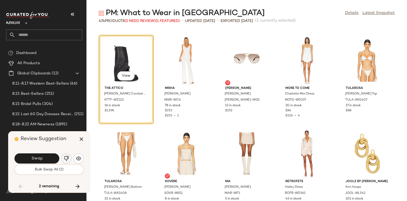
click at [65, 156] on button "button" at bounding box center [66, 158] width 10 height 10
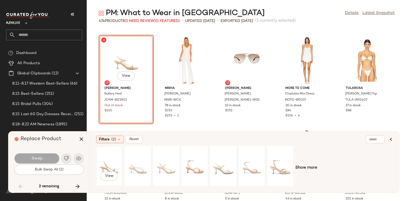
click at [110, 158] on div "View" at bounding box center [109, 166] width 23 height 36
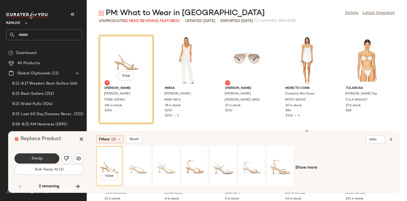
click at [47, 157] on button "Swap" at bounding box center [37, 158] width 45 height 10
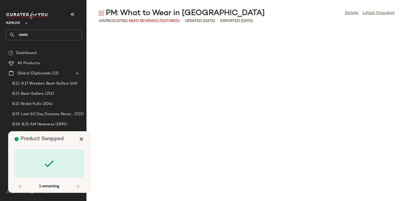
scroll to position [7918, 0]
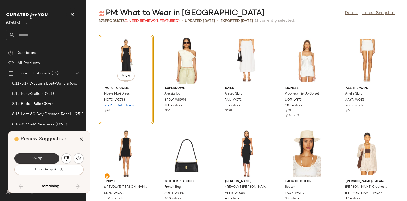
click at [47, 153] on button "Swap" at bounding box center [37, 158] width 45 height 10
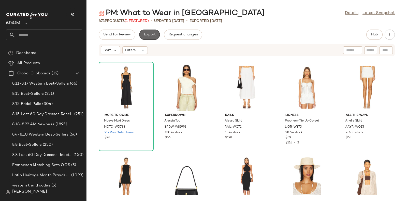
click at [149, 34] on span "Export" at bounding box center [150, 35] width 12 height 4
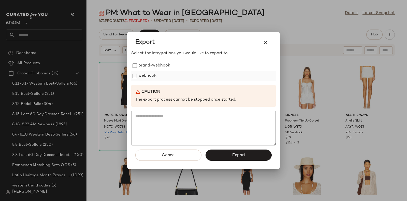
click at [148, 74] on label "webhook" at bounding box center [147, 76] width 18 height 10
click at [220, 154] on button "Export" at bounding box center [239, 154] width 66 height 11
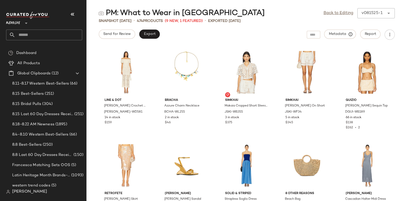
click at [55, 35] on input "text" at bounding box center [48, 35] width 67 height 11
paste input "*********"
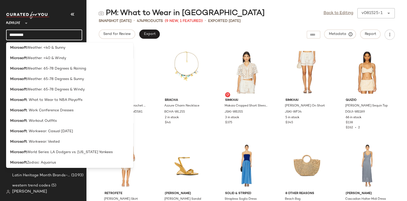
scroll to position [1212, 0]
type input "*********"
click at [67, 132] on span ": Workwear: Casual Friday" at bounding box center [50, 131] width 46 height 5
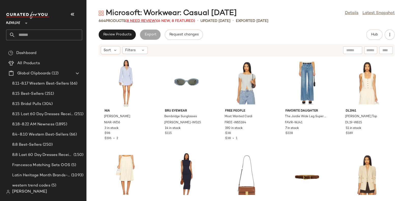
click at [140, 20] on span "(8 Need Review)" at bounding box center [140, 21] width 31 height 4
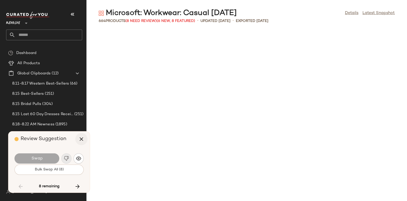
scroll to position [3912, 0]
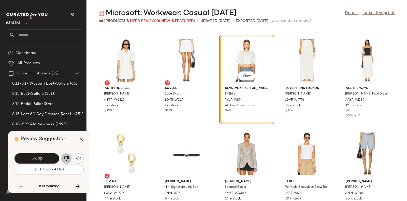
click at [66, 155] on button "button" at bounding box center [66, 158] width 10 height 10
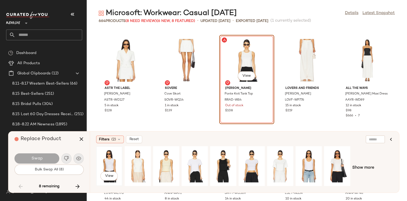
click at [110, 155] on div "View" at bounding box center [109, 166] width 23 height 36
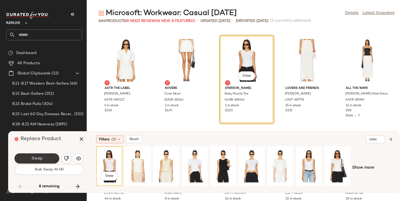
click at [48, 154] on button "Swap" at bounding box center [37, 158] width 45 height 10
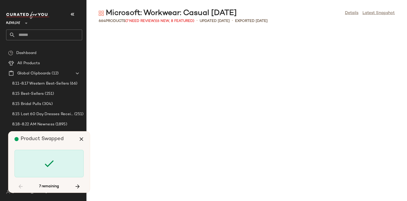
scroll to position [4285, 0]
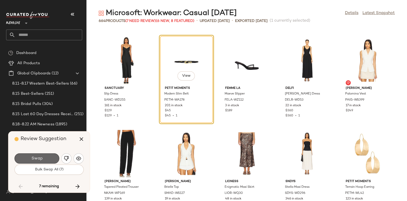
click at [50, 156] on button "Swap" at bounding box center [37, 158] width 45 height 10
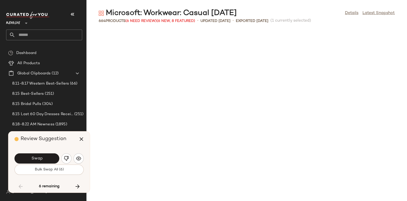
scroll to position [4471, 0]
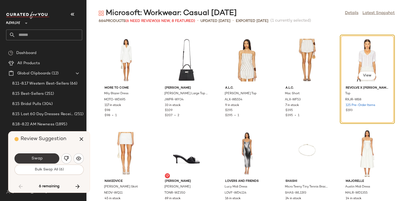
click at [50, 157] on button "Swap" at bounding box center [37, 158] width 45 height 10
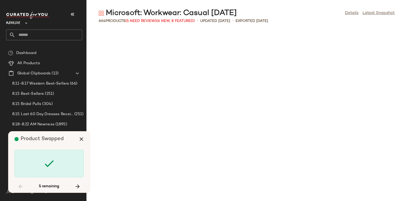
scroll to position [5310, 0]
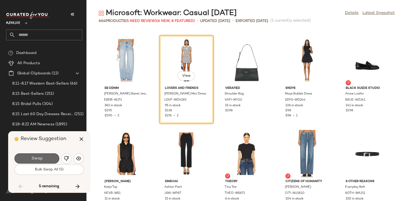
click at [48, 156] on button "Swap" at bounding box center [37, 158] width 45 height 10
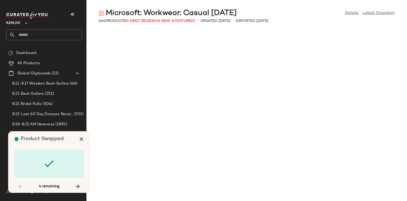
scroll to position [5869, 0]
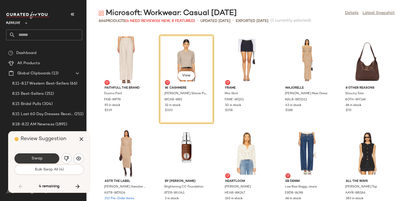
click at [50, 156] on button "Swap" at bounding box center [37, 158] width 45 height 10
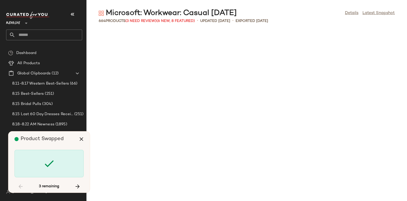
scroll to position [7080, 0]
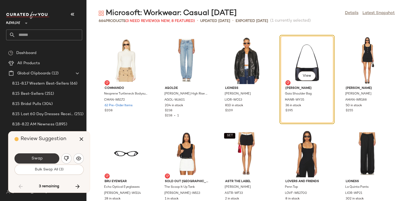
click at [52, 155] on button "Swap" at bounding box center [37, 158] width 45 height 10
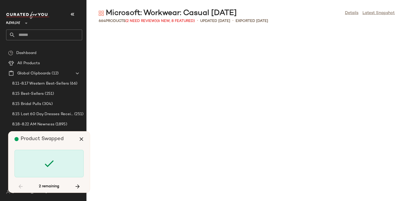
scroll to position [10433, 0]
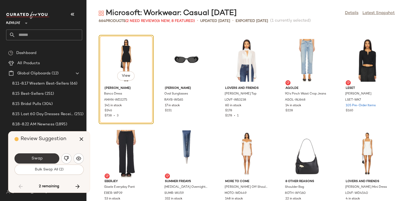
click at [50, 157] on button "Swap" at bounding box center [37, 158] width 45 height 10
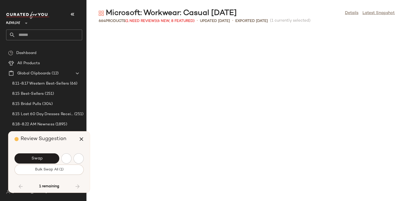
scroll to position [10713, 0]
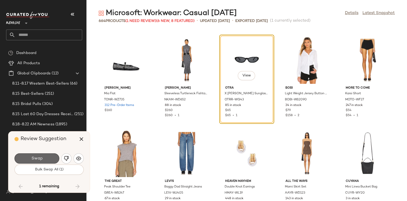
click at [49, 156] on button "Swap" at bounding box center [37, 158] width 45 height 10
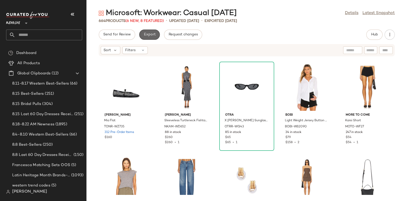
click at [150, 36] on span "Export" at bounding box center [150, 35] width 12 height 4
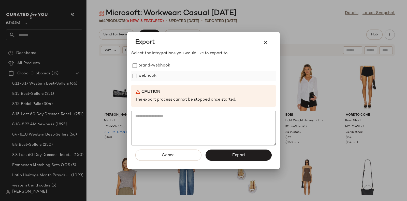
click at [150, 74] on label "webhook" at bounding box center [147, 76] width 18 height 10
click at [232, 153] on button "Export" at bounding box center [239, 154] width 66 height 11
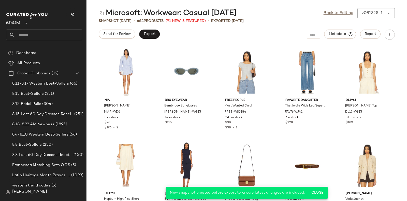
click at [67, 34] on input "text" at bounding box center [48, 35] width 67 height 11
paste input "*********"
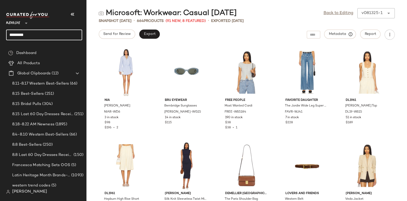
click at [69, 34] on input "*********" at bounding box center [44, 35] width 76 height 11
type input "*"
paste input "*********"
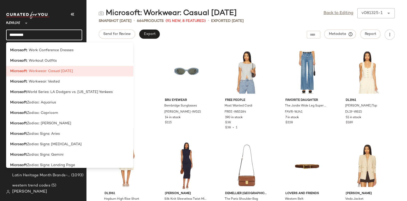
scroll to position [1264, 0]
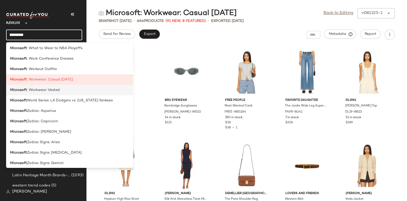
type input "*********"
click at [60, 91] on div "Microsoft : Workwear: Vested" at bounding box center [69, 89] width 119 height 5
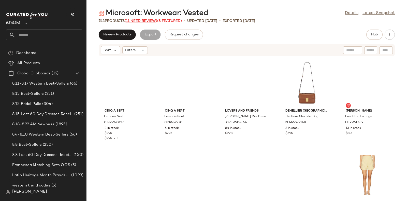
click at [136, 21] on span "(11 Need Review)" at bounding box center [141, 21] width 33 height 4
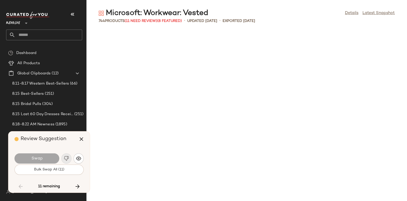
scroll to position [2143, 0]
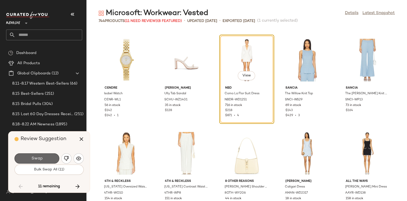
click at [47, 155] on button "Swap" at bounding box center [37, 158] width 45 height 10
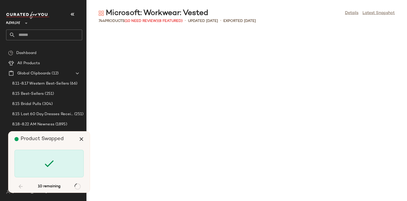
scroll to position [3353, 0]
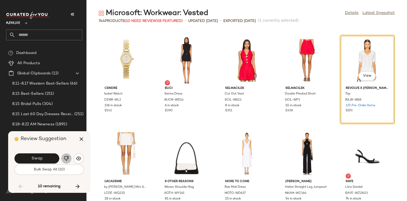
click at [63, 157] on button "button" at bounding box center [66, 158] width 10 height 10
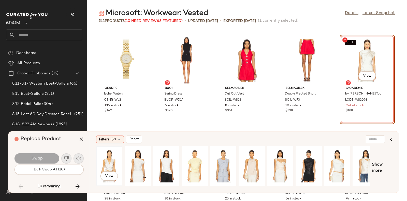
click at [118, 159] on div "View" at bounding box center [109, 166] width 23 height 36
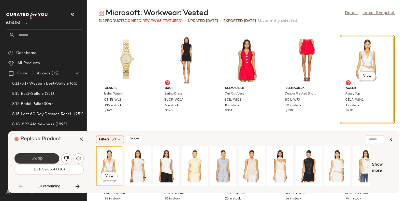
click at [45, 155] on button "Swap" at bounding box center [37, 158] width 45 height 10
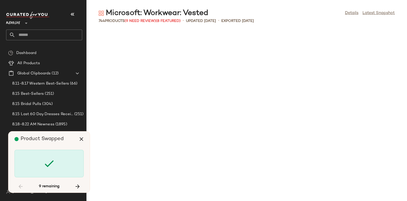
scroll to position [6614, 0]
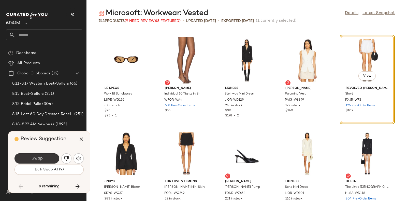
click at [42, 157] on span "Swap" at bounding box center [36, 158] width 11 height 5
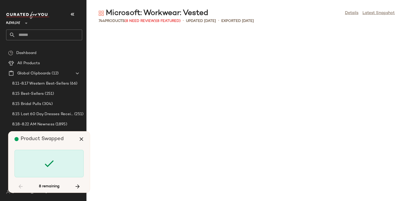
scroll to position [7173, 0]
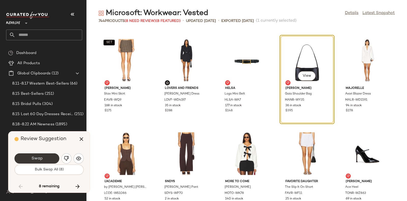
click at [48, 156] on button "Swap" at bounding box center [37, 158] width 45 height 10
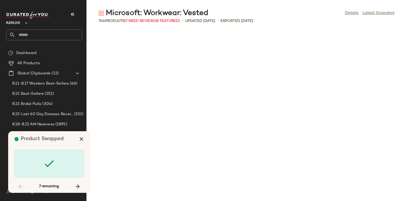
scroll to position [7545, 0]
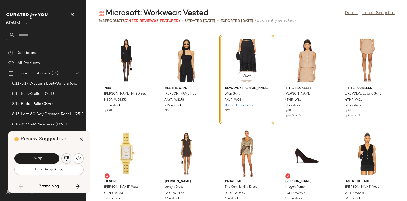
click at [67, 157] on img "button" at bounding box center [66, 158] width 5 height 5
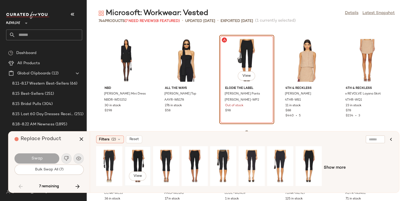
click at [135, 157] on div "View" at bounding box center [137, 166] width 23 height 36
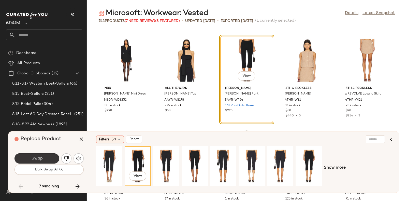
click at [50, 156] on button "Swap" at bounding box center [37, 158] width 45 height 10
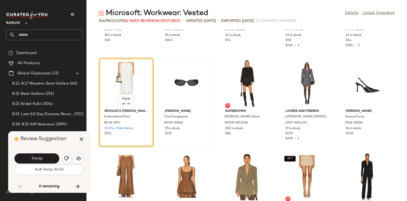
scroll to position [7904, 0]
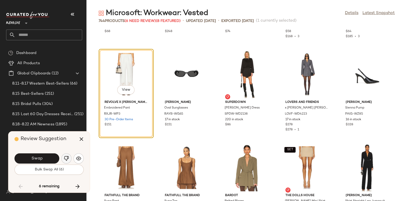
click at [64, 156] on img "button" at bounding box center [66, 158] width 5 height 5
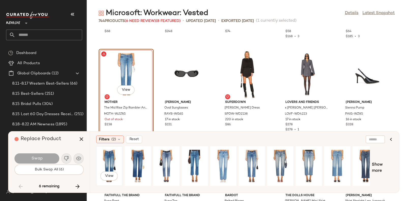
click at [116, 158] on div "View" at bounding box center [109, 166] width 23 height 36
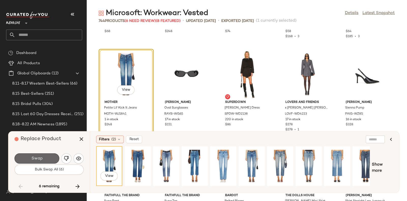
click at [46, 158] on button "Swap" at bounding box center [37, 158] width 45 height 10
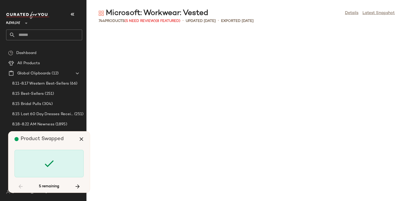
scroll to position [12576, 0]
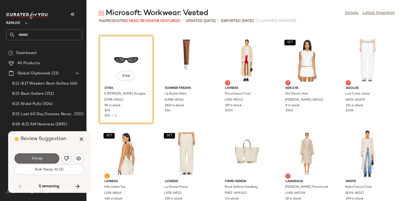
click at [48, 156] on button "Swap" at bounding box center [37, 158] width 45 height 10
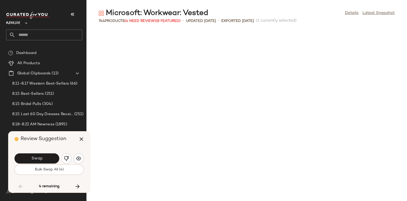
scroll to position [12855, 0]
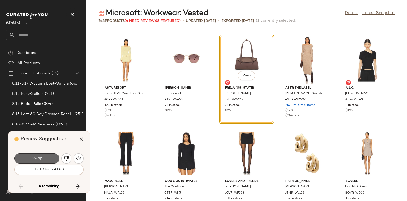
click at [43, 158] on button "Swap" at bounding box center [37, 158] width 45 height 10
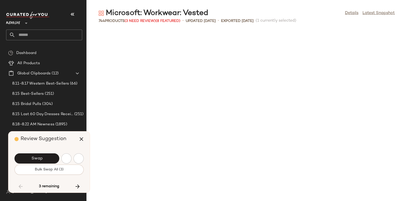
scroll to position [13135, 0]
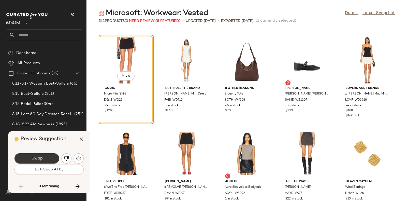
click at [44, 157] on button "Swap" at bounding box center [37, 158] width 45 height 10
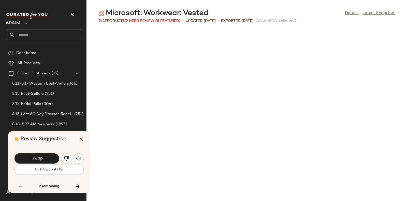
scroll to position [13321, 0]
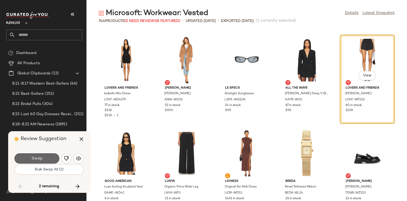
click at [49, 155] on button "Swap" at bounding box center [37, 158] width 45 height 10
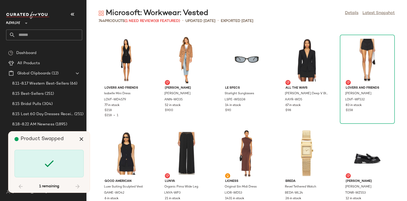
scroll to position [13710, 0]
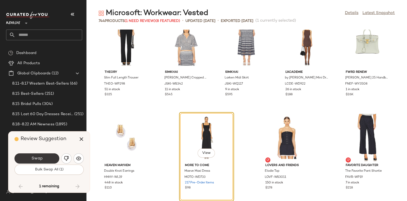
click at [47, 157] on button "Swap" at bounding box center [37, 158] width 45 height 10
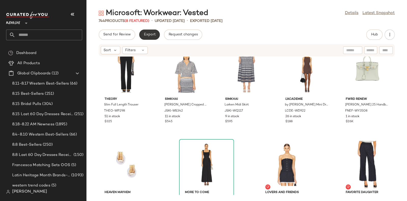
click at [151, 36] on span "Export" at bounding box center [150, 35] width 12 height 4
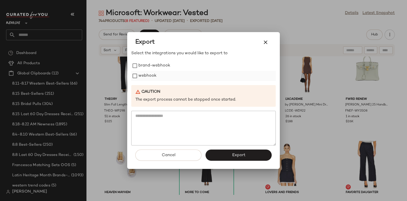
click at [149, 74] on label "webhook" at bounding box center [147, 76] width 18 height 10
click at [234, 153] on span "Export" at bounding box center [238, 155] width 13 height 5
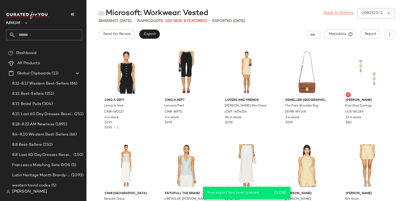
click at [333, 13] on link "Back to Editing" at bounding box center [339, 13] width 30 height 6
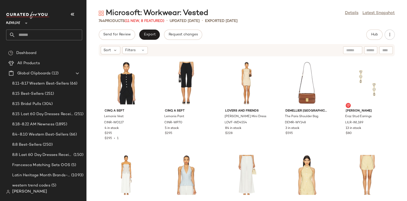
click at [68, 32] on input "text" at bounding box center [48, 35] width 67 height 11
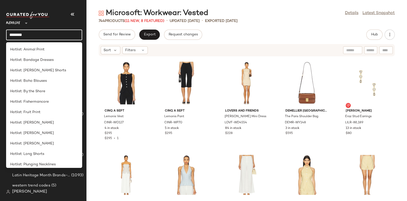
click at [68, 32] on input "********" at bounding box center [44, 35] width 76 height 11
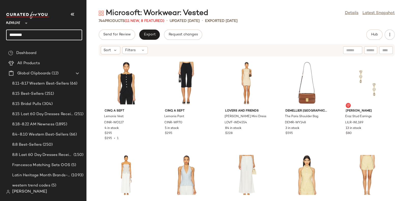
click at [68, 32] on input "********" at bounding box center [44, 35] width 76 height 11
type input "*"
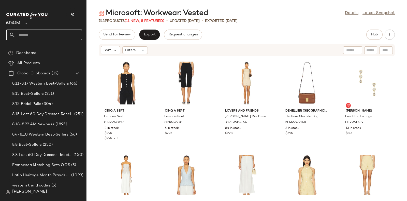
paste input "********"
click at [17, 34] on input "********" at bounding box center [44, 35] width 76 height 11
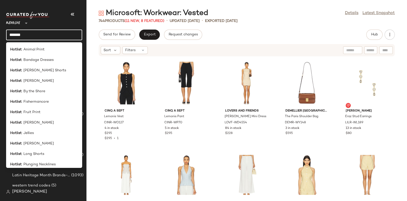
click at [46, 31] on input "*******" at bounding box center [44, 35] width 76 height 11
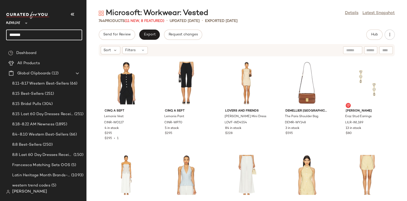
click at [46, 31] on input "*******" at bounding box center [44, 35] width 76 height 11
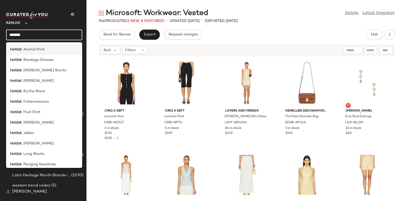
type input "*******"
click at [43, 47] on span ": Animal Print" at bounding box center [33, 49] width 23 height 5
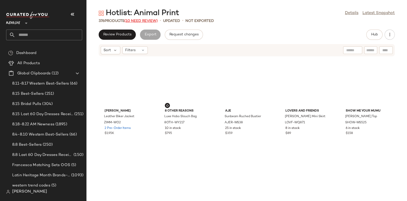
click at [133, 20] on span "(10 Need Review)" at bounding box center [140, 21] width 33 height 4
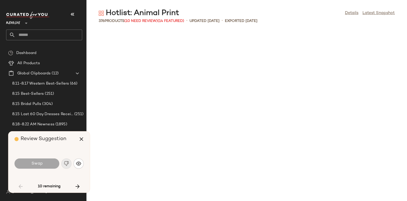
scroll to position [559, 0]
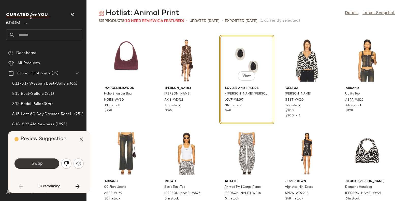
click at [42, 163] on span "Swap" at bounding box center [36, 163] width 11 height 5
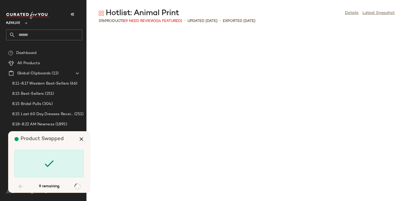
scroll to position [1304, 0]
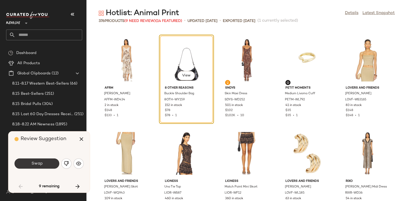
click at [43, 162] on button "Swap" at bounding box center [37, 163] width 45 height 10
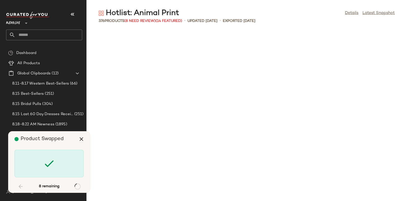
scroll to position [1956, 0]
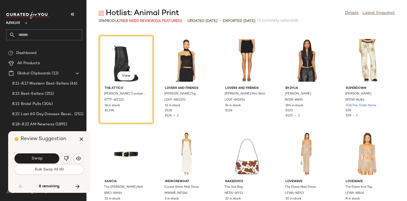
click at [65, 158] on img "button" at bounding box center [66, 158] width 5 height 5
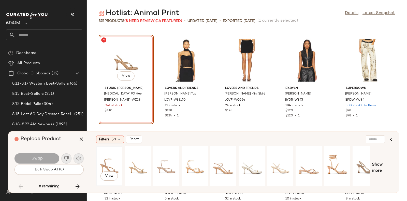
click at [110, 159] on div "View" at bounding box center [109, 166] width 23 height 36
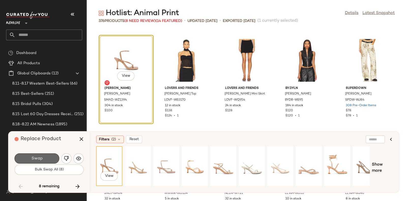
click at [43, 155] on button "Swap" at bounding box center [37, 158] width 45 height 10
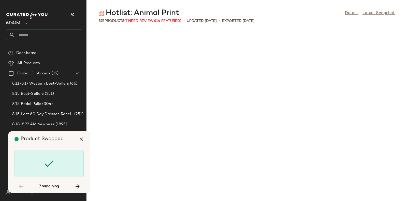
scroll to position [2795, 0]
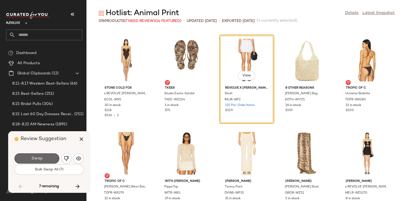
click at [42, 156] on span "Swap" at bounding box center [36, 158] width 11 height 5
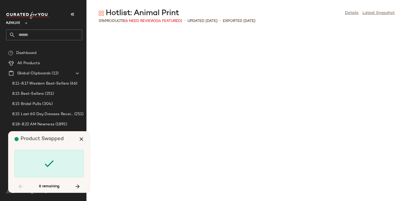
scroll to position [4378, 0]
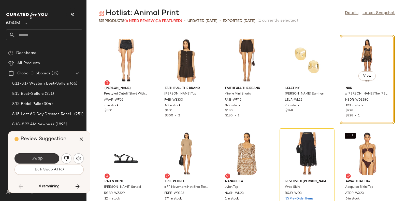
click at [46, 157] on button "Swap" at bounding box center [37, 158] width 45 height 10
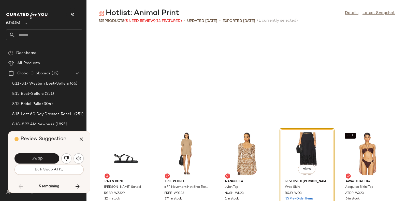
scroll to position [4471, 0]
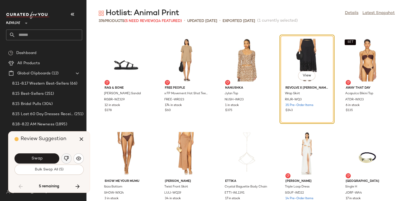
click at [65, 157] on img "button" at bounding box center [66, 158] width 5 height 5
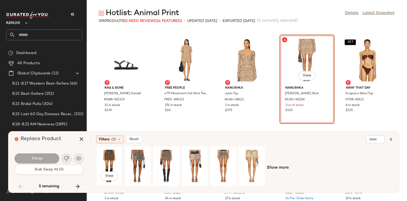
click at [106, 158] on div "View" at bounding box center [109, 166] width 23 height 36
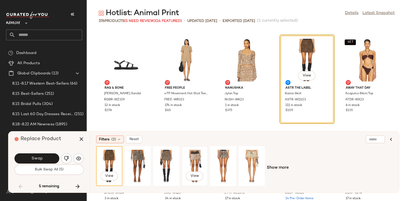
click at [195, 161] on div "View" at bounding box center [195, 166] width 23 height 36
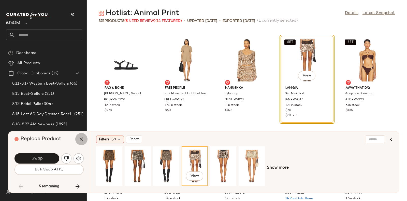
click at [84, 137] on icon "button" at bounding box center [81, 139] width 6 height 6
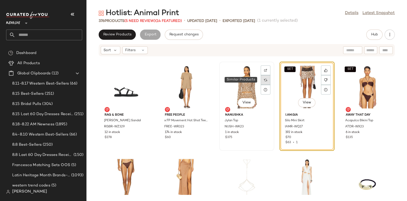
click at [262, 79] on div at bounding box center [266, 80] width 10 height 10
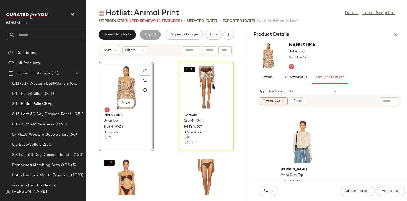
scroll to position [2038, 0]
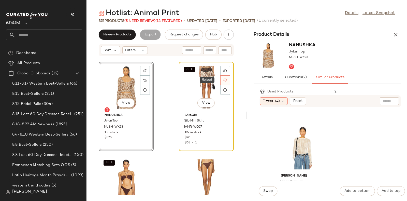
click at [223, 81] on icon at bounding box center [225, 80] width 4 height 4
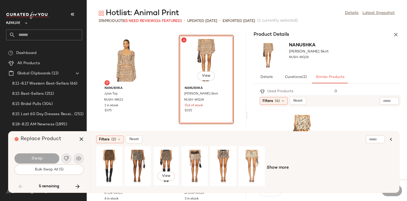
click at [167, 157] on div "View" at bounding box center [166, 166] width 23 height 36
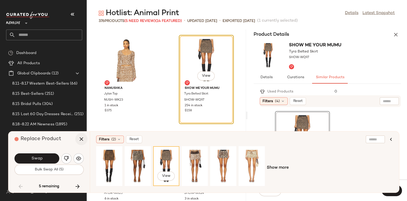
click at [83, 138] on icon "button" at bounding box center [81, 139] width 6 height 6
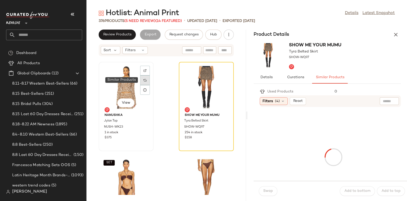
click at [145, 79] on img at bounding box center [145, 80] width 3 height 3
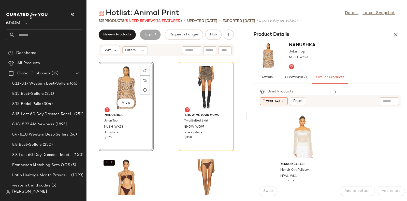
scroll to position [6, 0]
click at [300, 126] on div "View" at bounding box center [302, 130] width 51 height 47
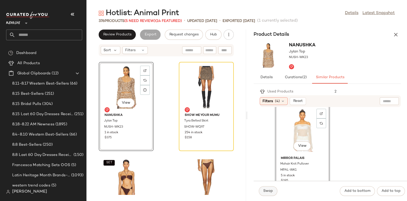
click at [264, 190] on span "Swap" at bounding box center [268, 191] width 10 height 4
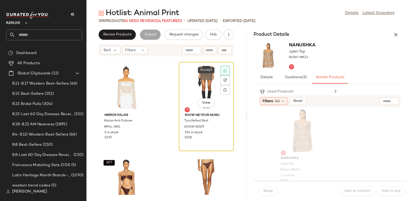
click at [223, 69] on icon at bounding box center [225, 71] width 4 height 4
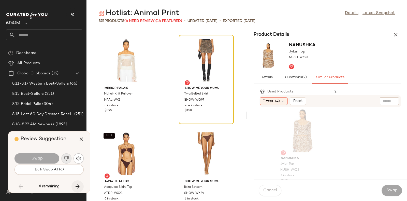
click at [76, 184] on icon "button" at bounding box center [78, 186] width 6 height 6
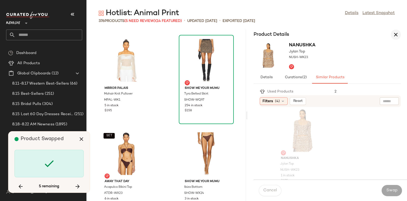
click at [395, 32] on icon "button" at bounding box center [396, 35] width 6 height 6
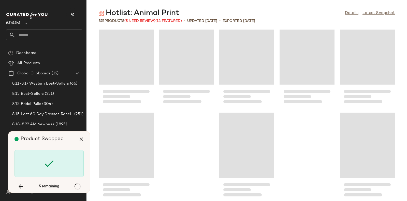
scroll to position [6909, 0]
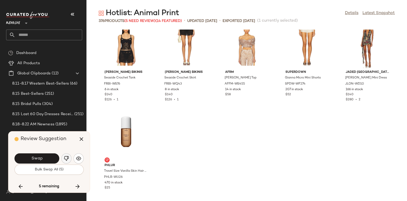
click at [65, 159] on img "button" at bounding box center [66, 158] width 5 height 5
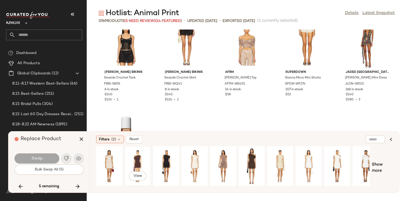
click at [134, 156] on div "View" at bounding box center [137, 166] width 23 height 36
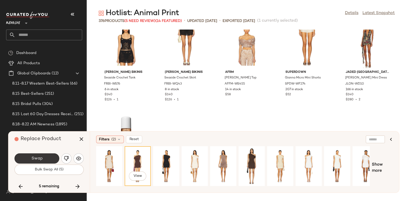
click at [35, 156] on span "Swap" at bounding box center [36, 158] width 11 height 5
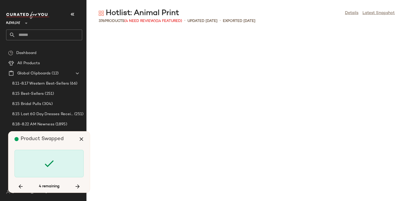
scroll to position [5682, 0]
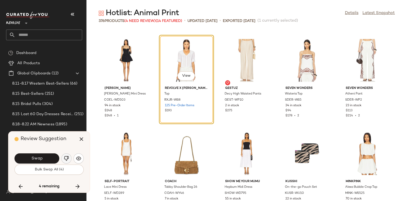
click at [65, 156] on img "button" at bounding box center [66, 158] width 5 height 5
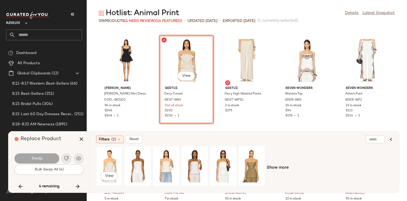
click at [107, 161] on div "View" at bounding box center [109, 166] width 23 height 36
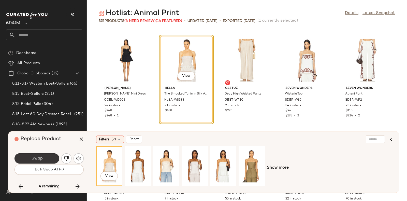
click at [39, 156] on span "Swap" at bounding box center [36, 158] width 11 height 5
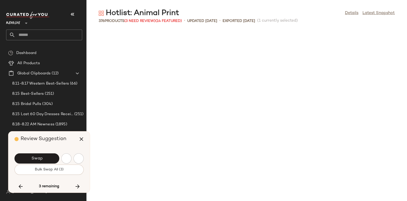
scroll to position [5962, 0]
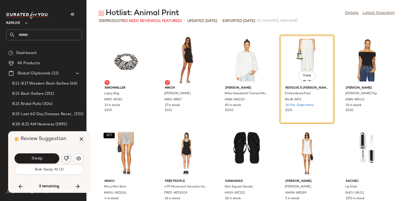
click at [66, 155] on button "button" at bounding box center [66, 158] width 10 height 10
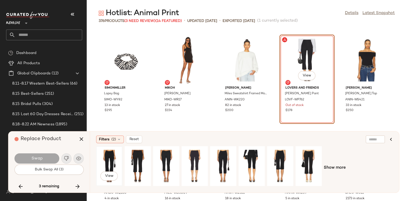
click at [112, 157] on div "View" at bounding box center [109, 166] width 23 height 36
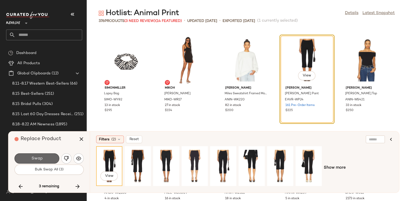
click at [48, 155] on button "Swap" at bounding box center [37, 158] width 45 height 10
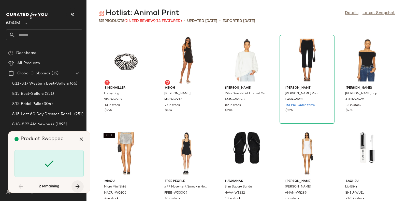
click at [78, 185] on icon "button" at bounding box center [78, 186] width 6 height 6
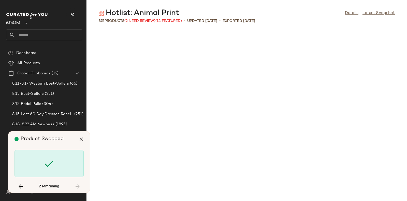
scroll to position [6707, 0]
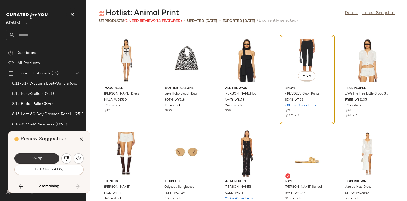
click at [43, 157] on button "Swap" at bounding box center [37, 158] width 45 height 10
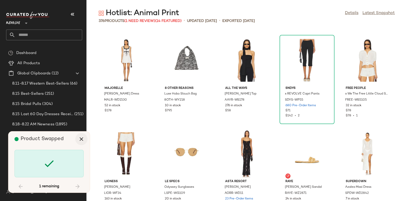
click at [82, 138] on icon "button" at bounding box center [81, 139] width 6 height 6
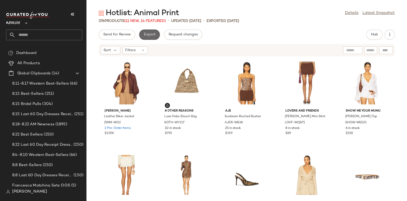
click at [145, 34] on span "Export" at bounding box center [150, 35] width 12 height 4
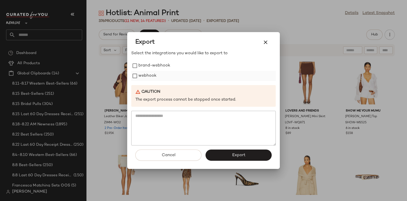
click at [148, 74] on label "webhook" at bounding box center [147, 76] width 18 height 10
click at [234, 153] on span "Export" at bounding box center [238, 155] width 13 height 5
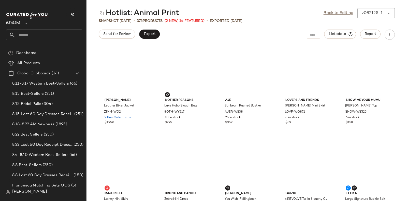
click at [52, 32] on input "text" at bounding box center [48, 35] width 67 height 11
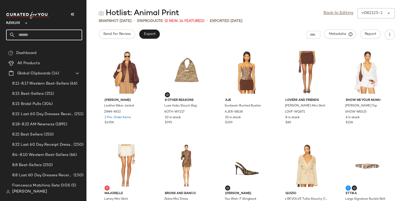
paste input "********"
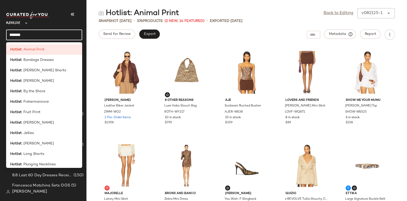
type input "*******"
click at [60, 29] on div "Revolve ** *******" at bounding box center [44, 26] width 76 height 29
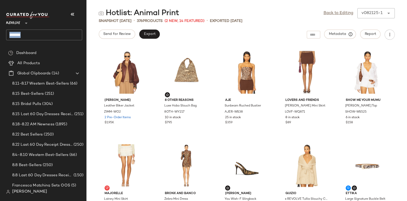
click at [60, 29] on div "Revolve ** *******" at bounding box center [44, 26] width 76 height 29
click at [60, 31] on input "*******" at bounding box center [44, 35] width 76 height 11
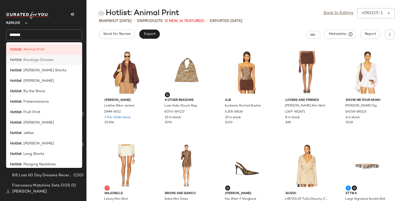
click at [54, 60] on div "Hotlist : Bandage Dresses" at bounding box center [44, 59] width 68 height 5
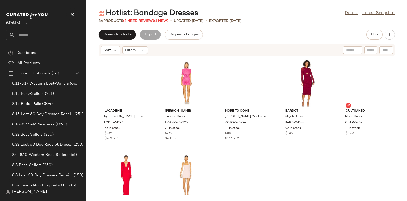
click at [136, 21] on span "(2 Need Review)" at bounding box center [138, 21] width 31 height 4
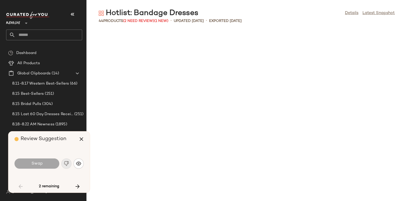
scroll to position [652, 0]
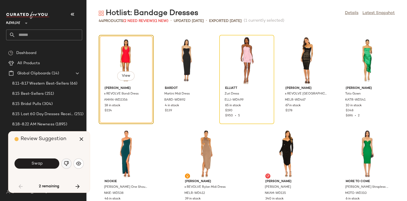
click at [64, 164] on img "button" at bounding box center [66, 163] width 5 height 5
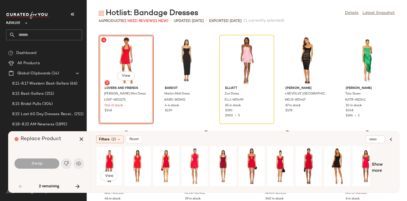
click at [113, 156] on div "View" at bounding box center [109, 166] width 23 height 36
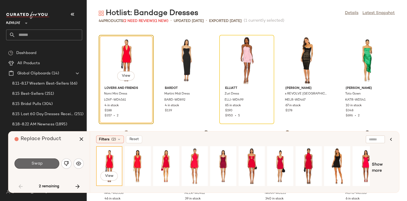
click at [43, 160] on button "Swap" at bounding box center [37, 163] width 45 height 10
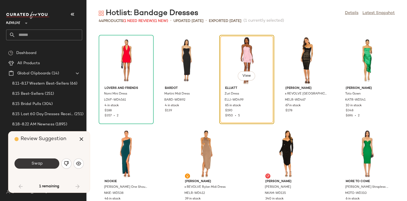
click at [44, 161] on button "Swap" at bounding box center [37, 163] width 45 height 10
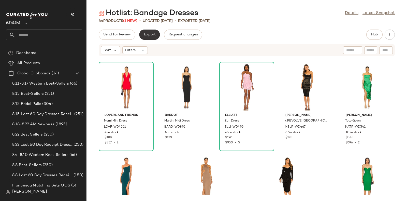
click at [149, 32] on button "Export" at bounding box center [149, 35] width 21 height 10
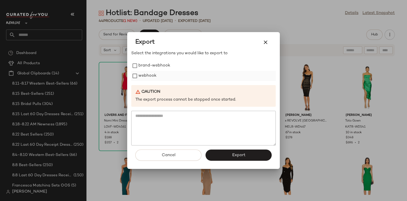
click at [149, 74] on label "webhook" at bounding box center [147, 76] width 18 height 10
click at [229, 156] on button "Export" at bounding box center [239, 154] width 66 height 11
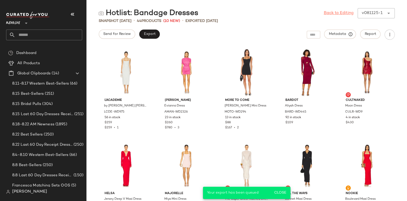
click at [341, 13] on link "Back to Editing" at bounding box center [339, 13] width 30 height 6
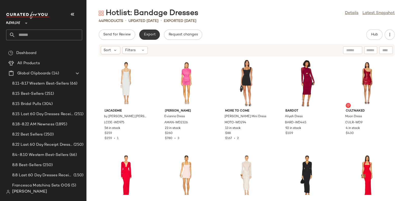
click at [149, 32] on button "Export" at bounding box center [149, 35] width 21 height 10
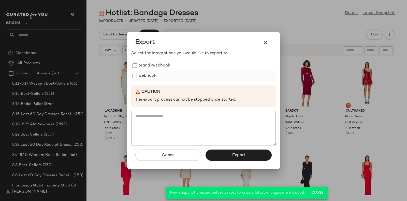
click at [149, 73] on label "webhook" at bounding box center [147, 76] width 18 height 10
click at [239, 158] on button "Export" at bounding box center [239, 154] width 66 height 11
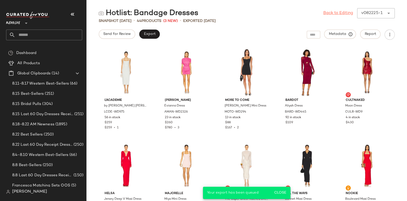
click at [333, 12] on link "Back to Editing" at bounding box center [338, 13] width 30 height 6
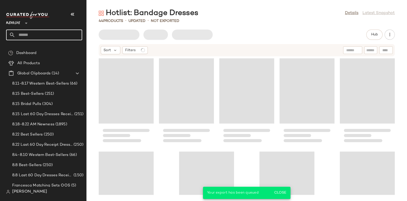
click at [72, 31] on input "text" at bounding box center [48, 35] width 67 height 11
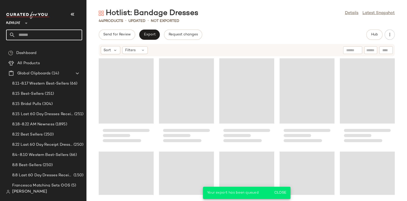
paste input "*******"
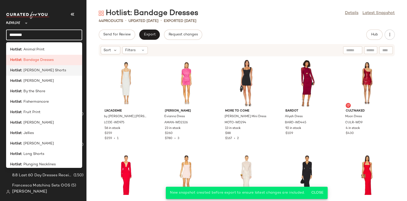
type input "*******"
click at [53, 71] on div "Hotlist : [PERSON_NAME] Shorts" at bounding box center [44, 70] width 68 height 5
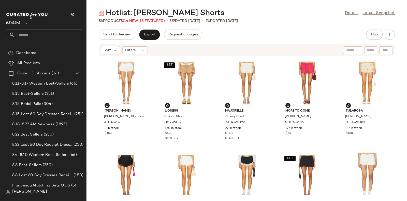
click at [68, 33] on input "text" at bounding box center [48, 35] width 67 height 11
paste input "*******"
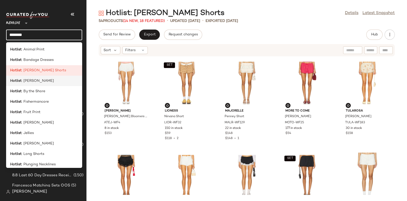
type input "*******"
click at [47, 79] on div "Hotlist : Boho Blouses" at bounding box center [44, 80] width 68 height 5
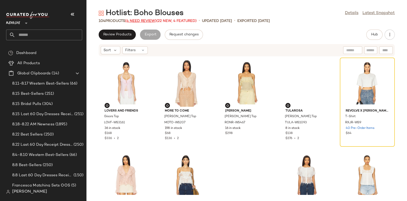
click at [146, 20] on span "(4 Need Review)" at bounding box center [140, 21] width 31 height 4
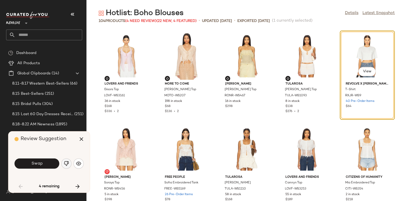
click at [64, 163] on img "button" at bounding box center [66, 163] width 5 height 5
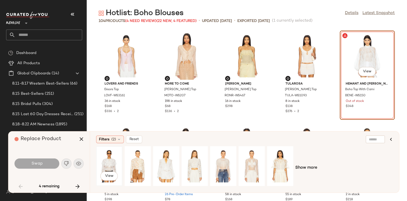
click at [107, 159] on div "View" at bounding box center [109, 166] width 23 height 36
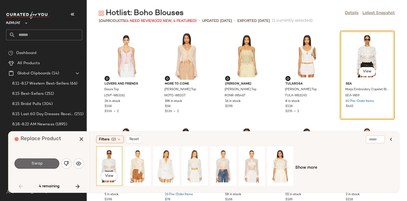
click at [45, 161] on button "Swap" at bounding box center [37, 163] width 45 height 10
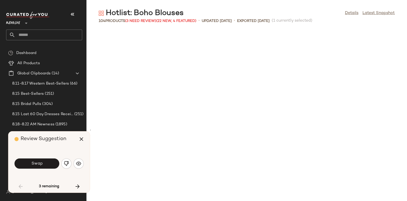
scroll to position [284, 0]
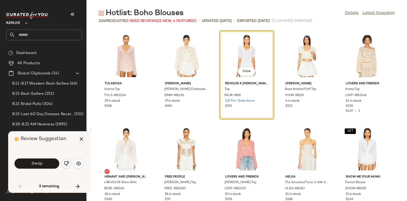
click at [65, 163] on img "button" at bounding box center [66, 163] width 5 height 5
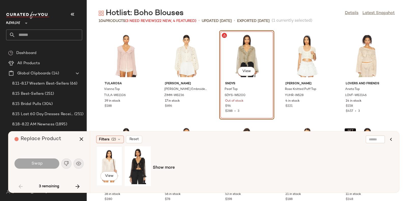
click at [105, 157] on div "View" at bounding box center [109, 166] width 23 height 36
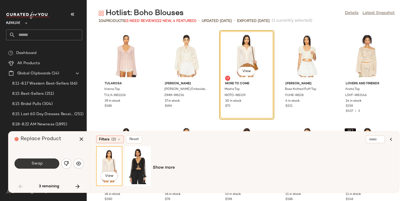
click at [43, 161] on button "Swap" at bounding box center [37, 163] width 45 height 10
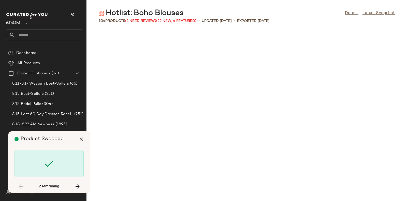
scroll to position [1211, 0]
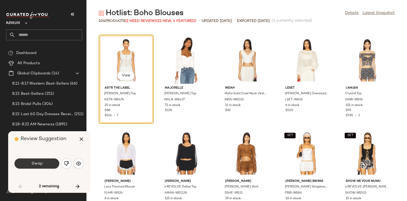
click at [46, 161] on button "Swap" at bounding box center [37, 163] width 45 height 10
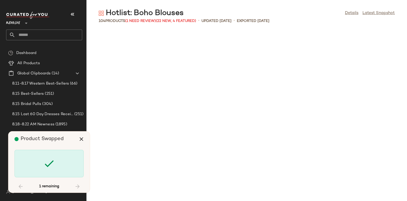
scroll to position [1677, 0]
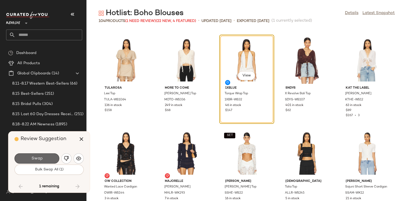
click at [47, 156] on button "Swap" at bounding box center [37, 158] width 45 height 10
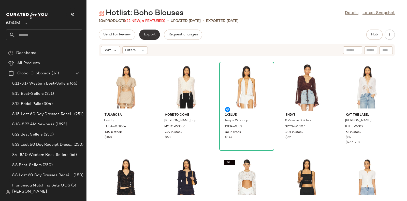
click at [147, 33] on span "Export" at bounding box center [150, 35] width 12 height 4
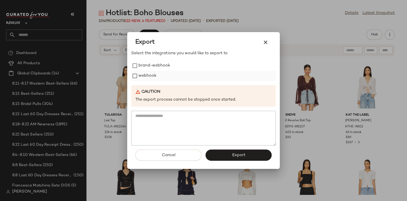
click at [143, 72] on label "webhook" at bounding box center [147, 76] width 18 height 10
click at [230, 151] on button "Export" at bounding box center [239, 154] width 66 height 11
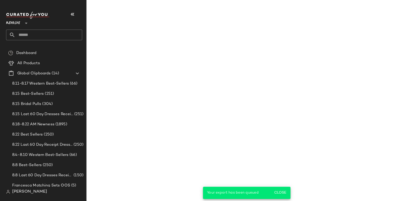
click at [71, 34] on input "text" at bounding box center [48, 35] width 67 height 11
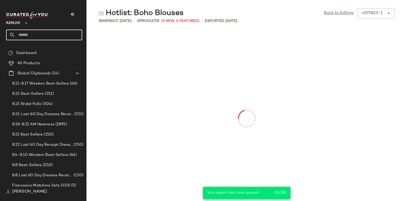
paste input "*******"
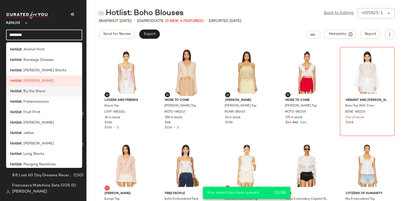
type input "*******"
click at [47, 91] on div "Hotlist : By the Shore" at bounding box center [44, 91] width 68 height 5
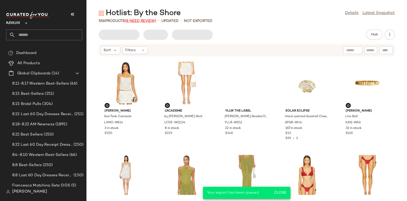
click at [142, 20] on span "(8 Need Review)" at bounding box center [140, 21] width 31 height 4
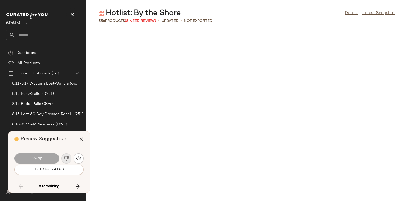
scroll to position [3819, 0]
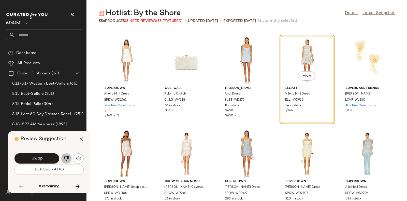
click at [66, 156] on img "button" at bounding box center [66, 158] width 5 height 5
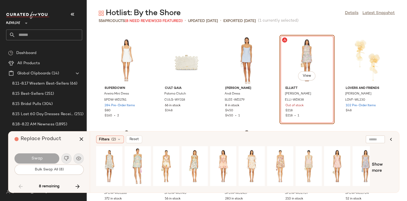
click at [64, 144] on div "Replace Product" at bounding box center [51, 138] width 73 height 15
click at [250, 158] on div "View" at bounding box center [252, 166] width 23 height 36
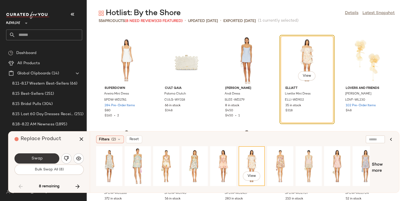
click at [42, 156] on span "Swap" at bounding box center [36, 158] width 11 height 5
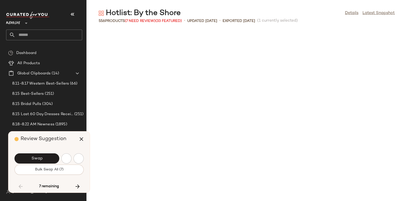
scroll to position [4006, 0]
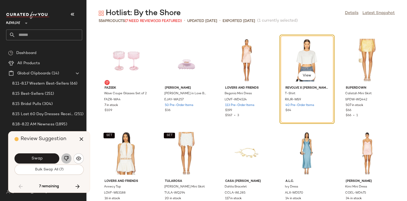
click at [63, 158] on button "button" at bounding box center [66, 158] width 10 height 10
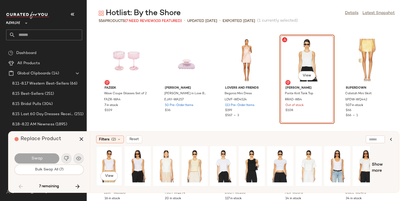
click at [106, 163] on div "View" at bounding box center [109, 166] width 23 height 36
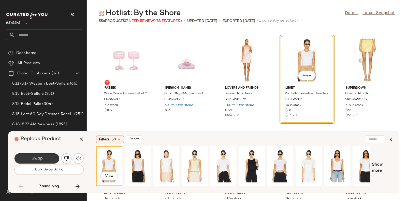
click at [46, 157] on button "Swap" at bounding box center [37, 158] width 45 height 10
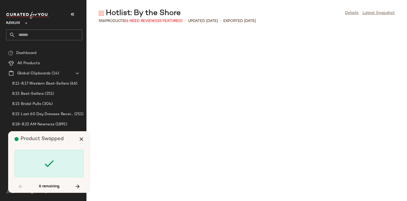
scroll to position [5310, 0]
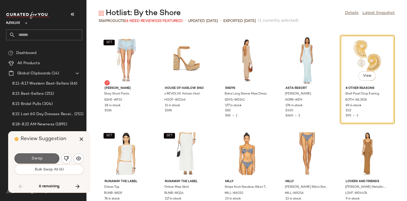
click at [40, 157] on span "Swap" at bounding box center [36, 158] width 11 height 5
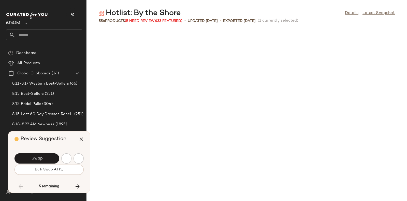
scroll to position [5496, 0]
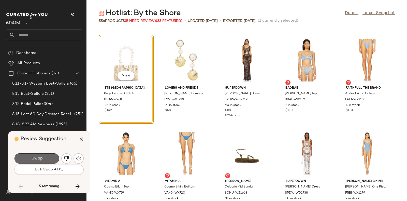
click at [34, 158] on span "Swap" at bounding box center [36, 158] width 11 height 5
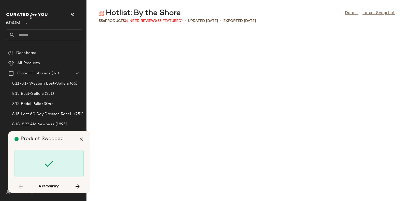
scroll to position [6521, 0]
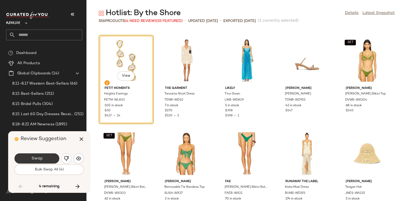
click at [47, 156] on button "Swap" at bounding box center [37, 158] width 45 height 10
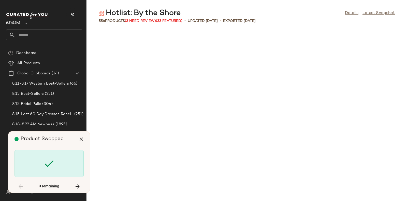
scroll to position [8011, 0]
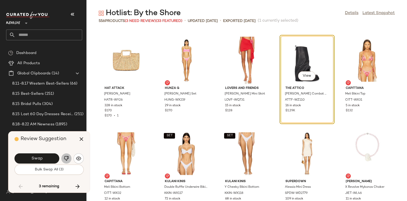
click at [62, 158] on button "button" at bounding box center [66, 158] width 10 height 10
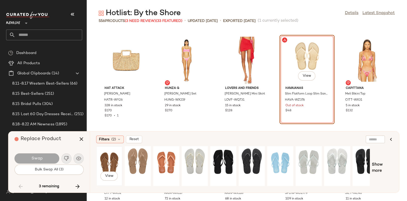
click at [104, 154] on div "View" at bounding box center [109, 166] width 23 height 36
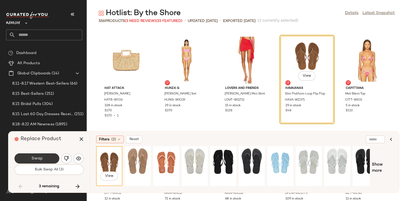
click at [43, 157] on button "Swap" at bounding box center [37, 158] width 45 height 10
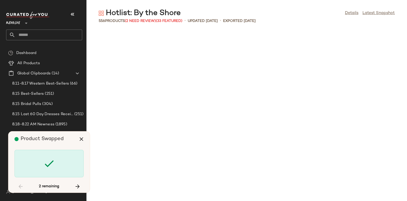
scroll to position [9129, 0]
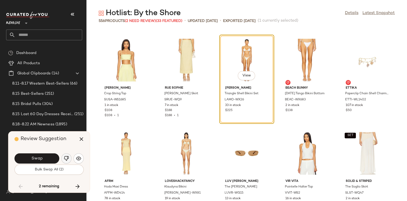
click at [67, 156] on img "button" at bounding box center [66, 158] width 5 height 5
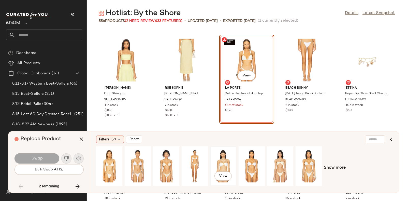
click at [223, 159] on div "View" at bounding box center [223, 166] width 23 height 36
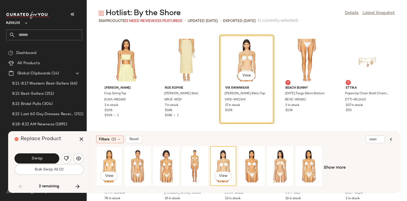
click at [110, 159] on div "View" at bounding box center [109, 166] width 23 height 36
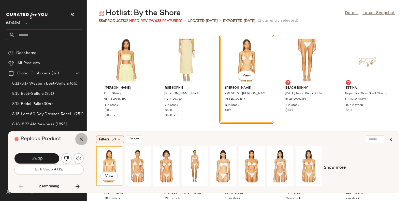
click at [80, 137] on icon "button" at bounding box center [81, 139] width 6 height 6
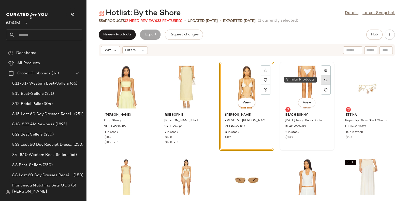
click at [325, 79] on img at bounding box center [326, 79] width 3 height 3
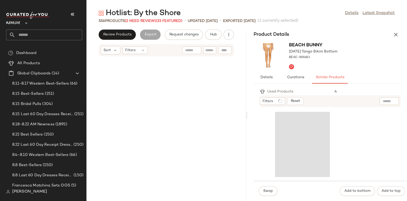
scroll to position [22916, 0]
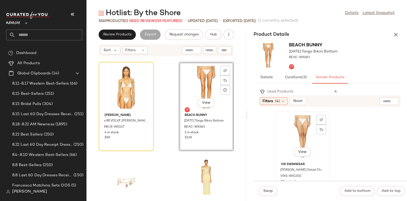
click at [299, 124] on div "View" at bounding box center [302, 136] width 51 height 47
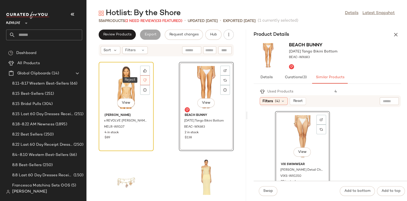
click at [144, 81] on icon at bounding box center [145, 80] width 4 height 4
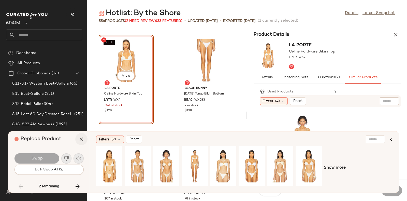
click at [81, 139] on icon "button" at bounding box center [81, 139] width 6 height 6
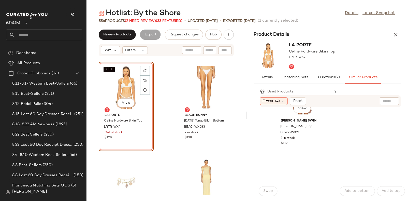
scroll to position [156, 0]
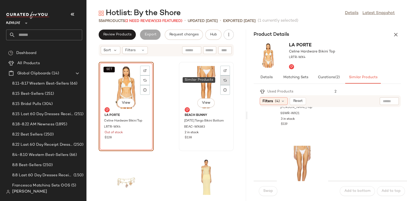
click at [224, 79] on img at bounding box center [225, 80] width 3 height 3
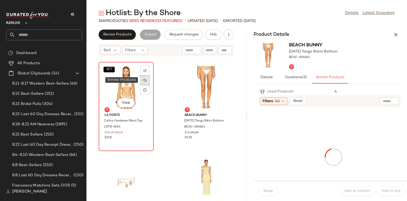
click at [143, 79] on div at bounding box center [145, 80] width 10 height 10
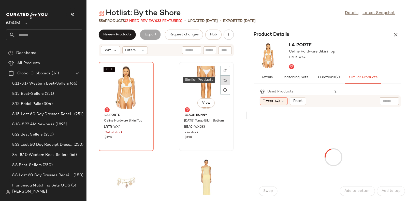
click at [224, 80] on img at bounding box center [225, 80] width 3 height 3
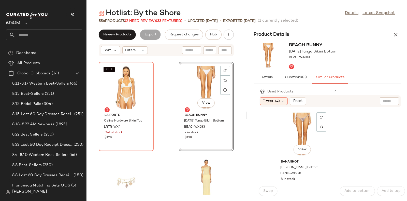
scroll to position [1490, 0]
click at [220, 75] on div at bounding box center [225, 80] width 10 height 10
click at [306, 137] on div "View" at bounding box center [302, 136] width 51 height 47
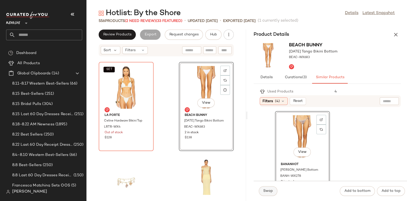
click at [269, 188] on button "Swap" at bounding box center [268, 191] width 19 height 10
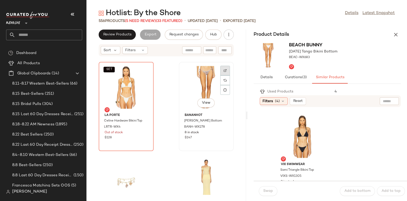
click at [224, 75] on div at bounding box center [225, 80] width 10 height 10
click at [211, 35] on span "Hub" at bounding box center [213, 35] width 7 height 4
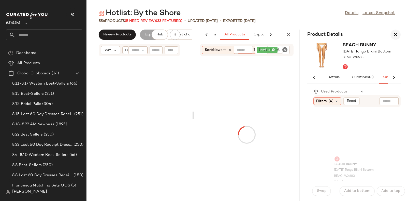
scroll to position [0, 38]
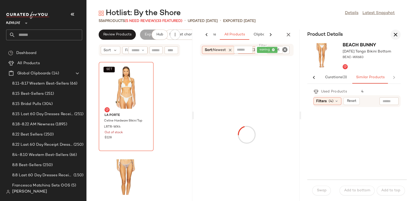
click at [396, 34] on icon "button" at bounding box center [396, 35] width 6 height 6
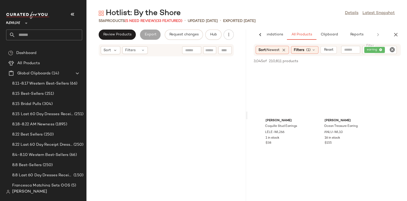
scroll to position [22916, 0]
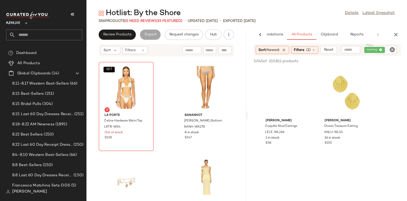
click at [392, 51] on icon "Clear Filter" at bounding box center [392, 50] width 6 height 6
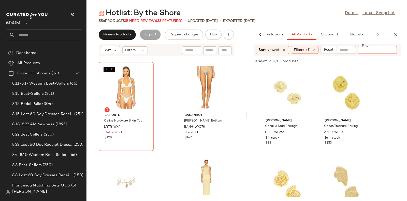
paste input "**********"
type input "**********"
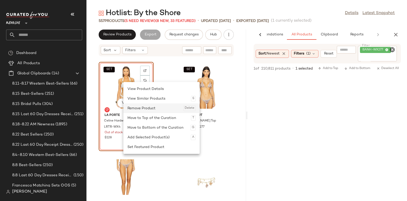
click at [137, 107] on div "Remove Product Delete" at bounding box center [162, 108] width 68 height 10
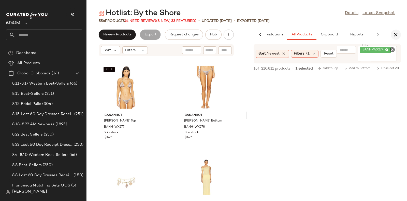
click at [398, 34] on icon "button" at bounding box center [396, 35] width 6 height 6
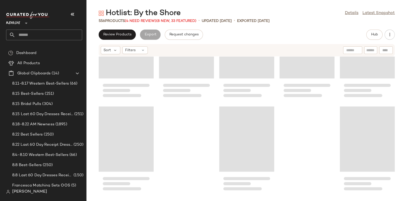
scroll to position [10296, 0]
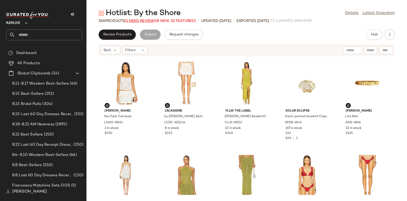
click at [136, 22] on span "(1 Need Review)" at bounding box center [140, 21] width 31 height 4
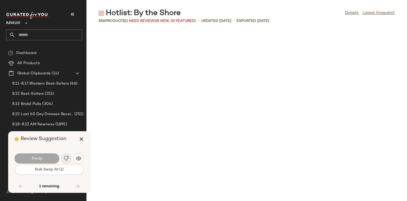
scroll to position [9874, 0]
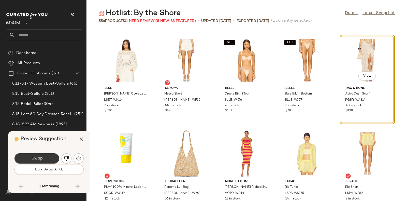
click at [37, 155] on button "Swap" at bounding box center [37, 158] width 45 height 10
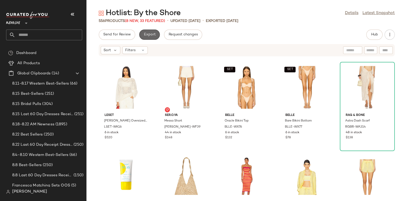
click at [149, 30] on button "Export" at bounding box center [149, 35] width 21 height 10
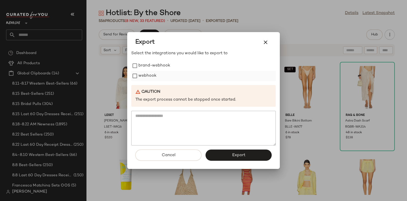
click at [147, 75] on label "webhook" at bounding box center [147, 76] width 18 height 10
click at [233, 156] on span "Export" at bounding box center [238, 155] width 13 height 5
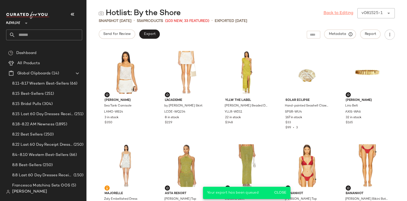
click at [328, 13] on link "Back to Editing" at bounding box center [339, 13] width 30 height 6
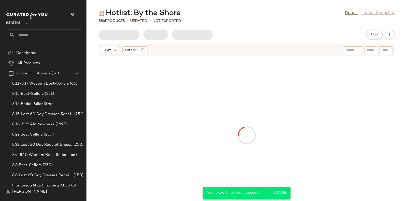
click at [70, 30] on input "text" at bounding box center [48, 35] width 67 height 11
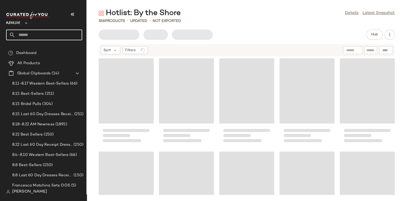
paste input "**********"
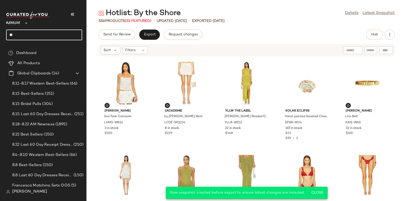
type input "*"
click at [70, 33] on input "*******" at bounding box center [44, 35] width 76 height 11
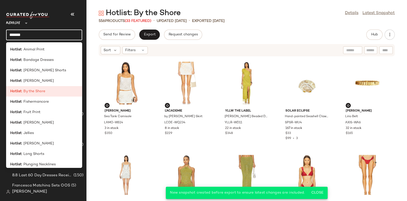
click at [70, 33] on input "*******" at bounding box center [44, 35] width 76 height 11
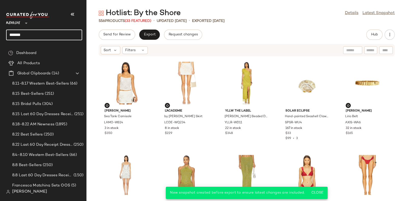
click at [70, 33] on input "*******" at bounding box center [44, 35] width 76 height 11
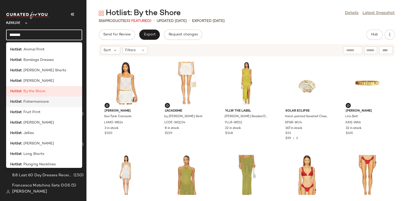
type input "*******"
click at [45, 102] on span ": Fishermancore" at bounding box center [35, 101] width 27 height 5
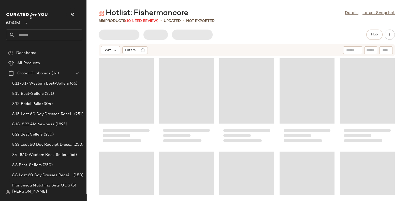
scroll to position [51, 0]
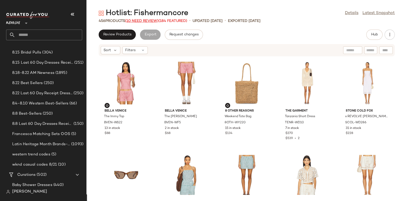
click at [150, 21] on span "(10 Need Review)" at bounding box center [141, 21] width 33 height 4
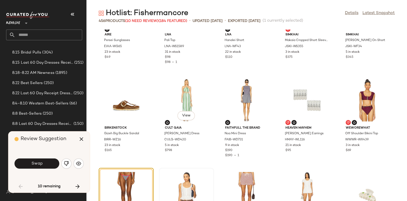
scroll to position [146, 0]
click at [84, 137] on icon "button" at bounding box center [81, 139] width 6 height 6
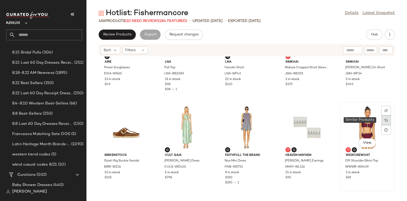
click at [386, 121] on div at bounding box center [387, 120] width 10 height 10
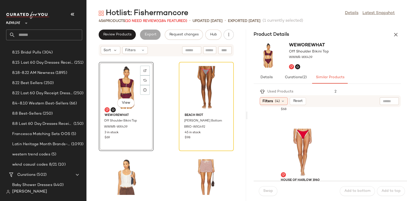
scroll to position [823, 0]
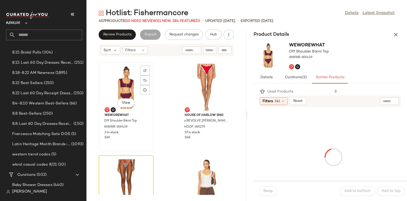
click at [129, 85] on div "View" at bounding box center [126, 87] width 51 height 47
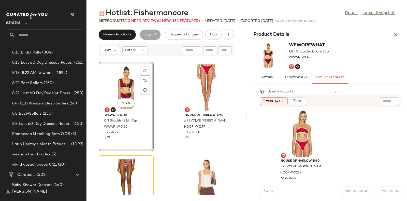
scroll to position [96, 0]
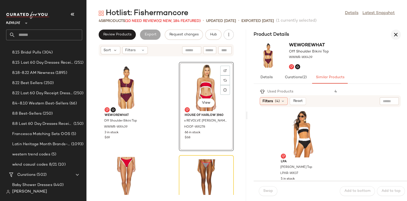
click at [398, 37] on icon "button" at bounding box center [396, 35] width 6 height 6
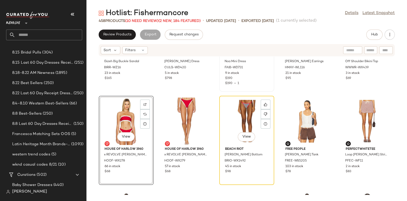
scroll to position [182, 0]
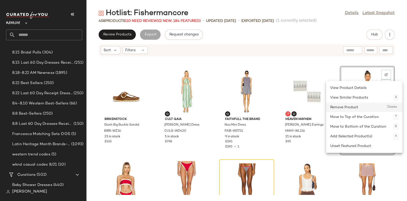
click at [365, 106] on div "Remove Product Delete" at bounding box center [364, 107] width 68 height 10
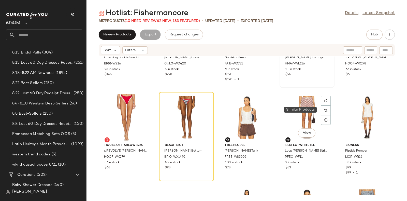
scroll to position [250, 0]
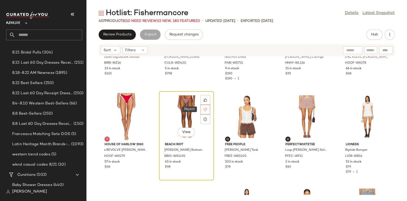
click at [204, 109] on icon at bounding box center [206, 110] width 4 height 4
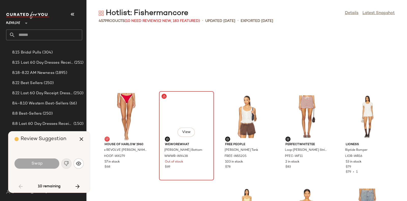
scroll to position [279, 0]
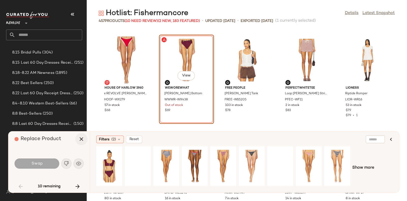
click at [81, 139] on icon "button" at bounding box center [81, 139] width 6 height 6
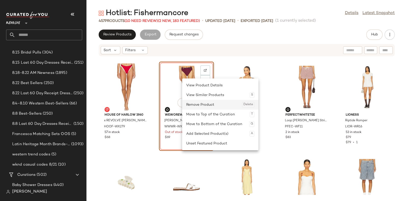
click at [195, 104] on div "Remove Product Delete" at bounding box center [220, 105] width 68 height 10
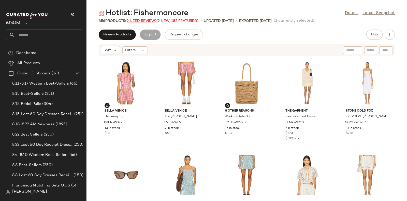
click at [140, 20] on span "(9 Need Review)" at bounding box center [140, 21] width 31 height 4
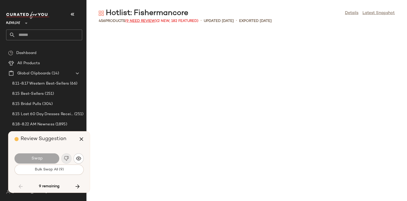
scroll to position [1583, 0]
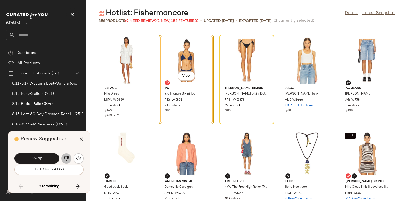
click at [65, 156] on img "button" at bounding box center [66, 158] width 5 height 5
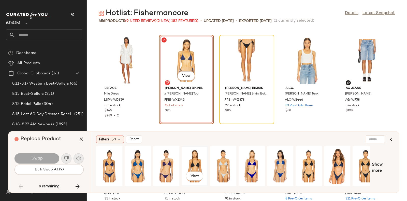
click at [195, 161] on div "View" at bounding box center [195, 166] width 23 height 36
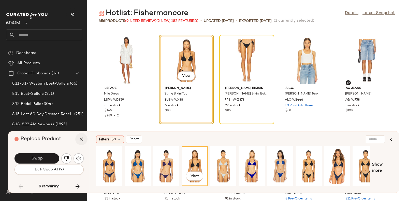
click at [82, 139] on icon "button" at bounding box center [81, 139] width 6 height 6
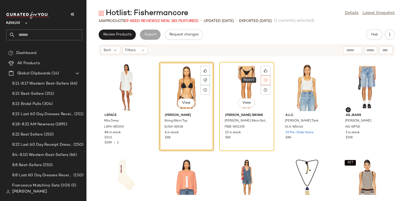
click at [264, 80] on icon at bounding box center [266, 80] width 4 height 4
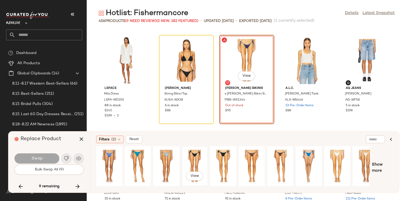
click at [190, 154] on div "View" at bounding box center [195, 166] width 23 height 36
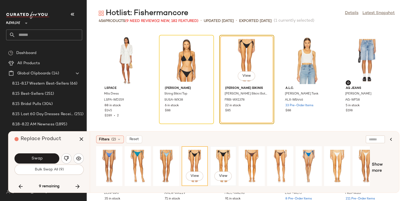
click at [224, 157] on div "View" at bounding box center [223, 166] width 23 height 36
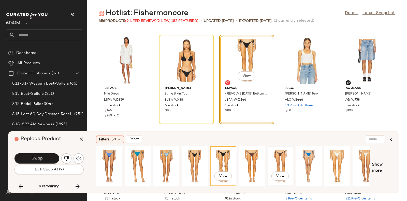
scroll to position [0, 8]
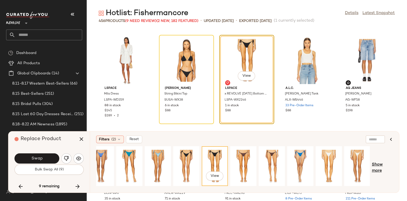
click at [375, 166] on span "Show more" at bounding box center [382, 168] width 21 height 12
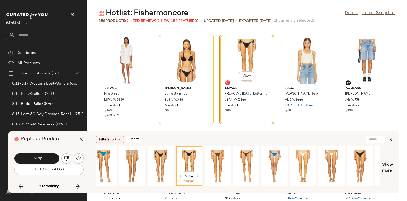
scroll to position [0, 0]
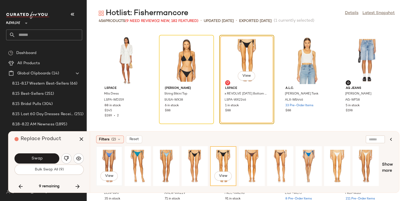
click at [110, 152] on div "View" at bounding box center [109, 166] width 23 height 36
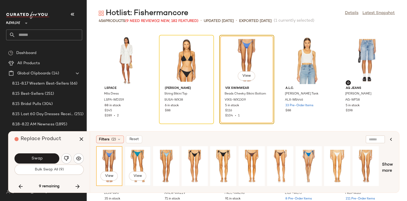
click at [135, 153] on div "View" at bounding box center [137, 166] width 23 height 36
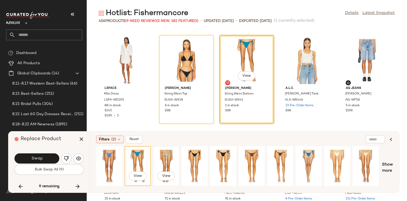
click at [162, 152] on div "View" at bounding box center [166, 166] width 23 height 36
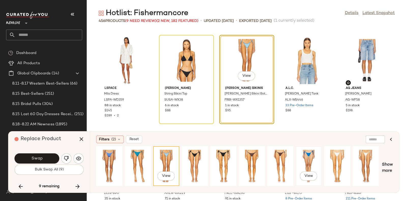
click at [307, 159] on div "View" at bounding box center [309, 166] width 23 height 36
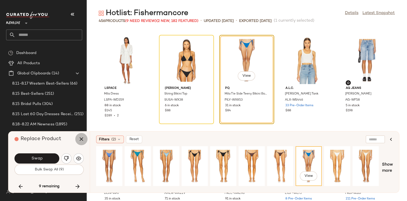
click at [80, 139] on icon "button" at bounding box center [81, 139] width 6 height 6
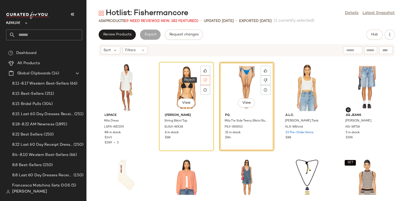
click at [207, 79] on div at bounding box center [206, 80] width 10 height 10
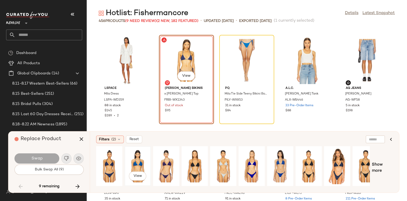
click at [132, 160] on div "View" at bounding box center [137, 166] width 23 height 36
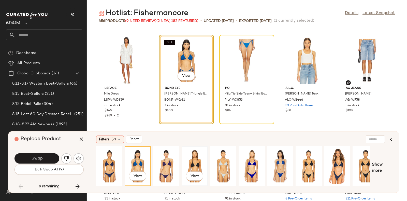
click at [196, 158] on div "View" at bounding box center [195, 166] width 23 height 36
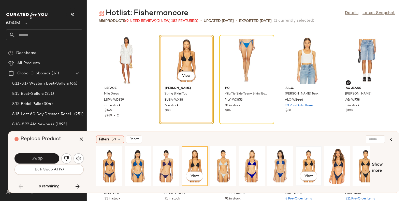
click at [307, 162] on div "View" at bounding box center [309, 166] width 23 height 36
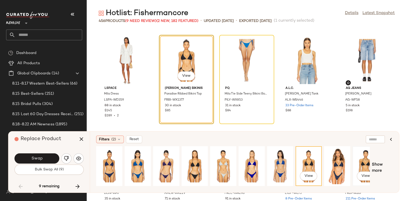
click at [362, 162] on div "View" at bounding box center [366, 166] width 23 height 36
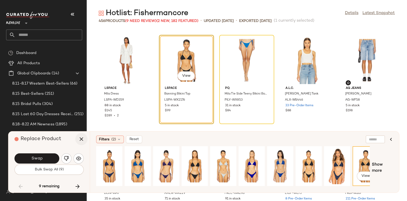
click at [80, 137] on icon "button" at bounding box center [81, 139] width 6 height 6
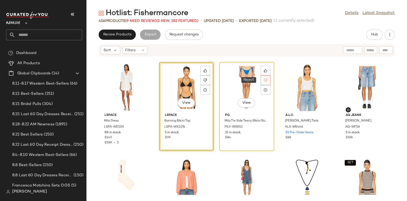
click at [261, 80] on div at bounding box center [266, 80] width 10 height 10
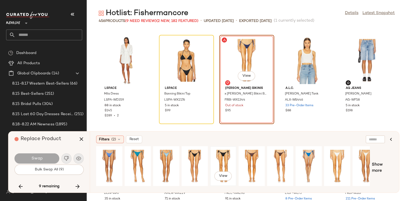
click at [222, 158] on div "View" at bounding box center [223, 166] width 23 height 36
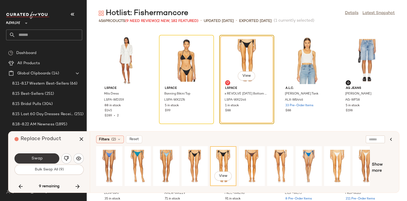
click at [29, 155] on button "Swap" at bounding box center [37, 158] width 45 height 10
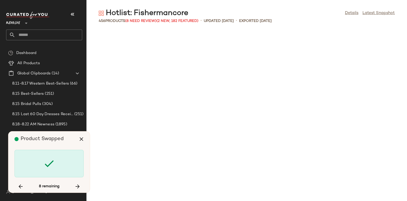
scroll to position [3353, 0]
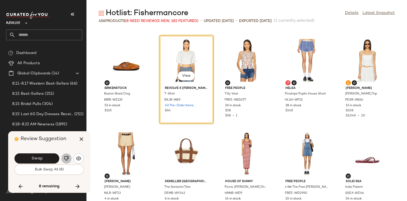
click at [65, 156] on img "button" at bounding box center [66, 158] width 5 height 5
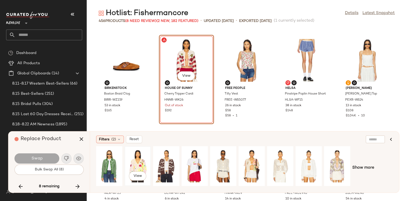
click at [139, 160] on div "View" at bounding box center [137, 166] width 23 height 36
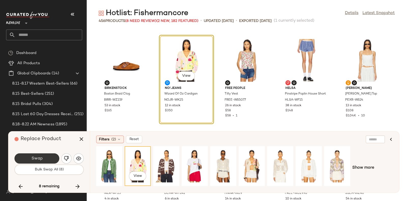
click at [45, 156] on button "Swap" at bounding box center [37, 158] width 45 height 10
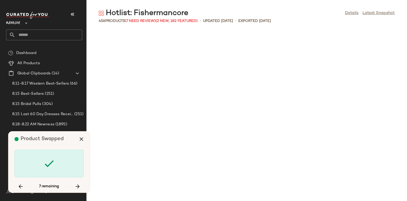
scroll to position [4192, 0]
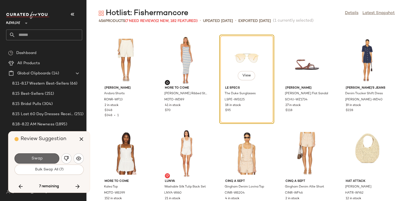
click at [50, 156] on button "Swap" at bounding box center [37, 158] width 45 height 10
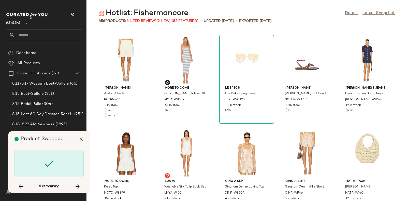
scroll to position [5310, 0]
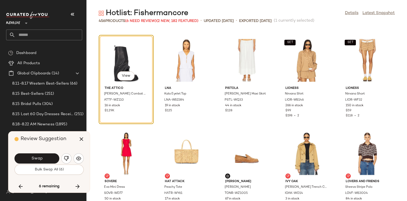
click at [65, 153] on div "Swap" at bounding box center [49, 158] width 69 height 12
click at [65, 157] on img "button" at bounding box center [66, 158] width 5 height 5
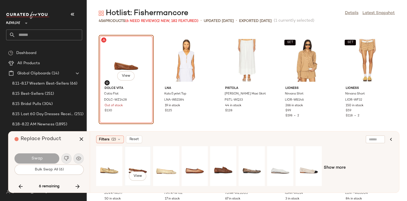
click at [142, 163] on div "View" at bounding box center [137, 166] width 23 height 36
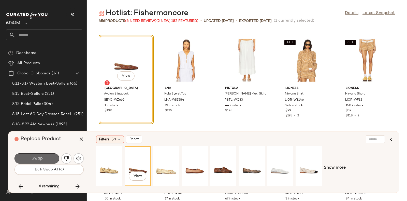
click at [31, 155] on button "Swap" at bounding box center [37, 158] width 45 height 10
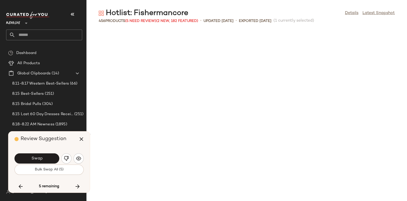
scroll to position [5589, 0]
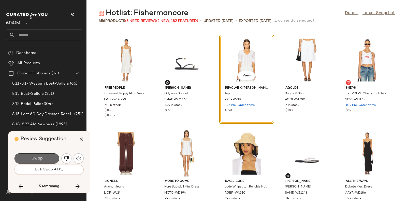
click at [47, 154] on button "Swap" at bounding box center [37, 158] width 45 height 10
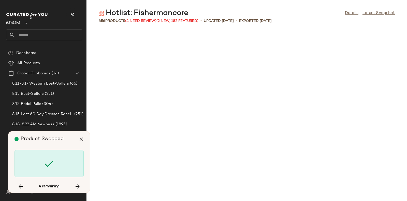
scroll to position [6055, 0]
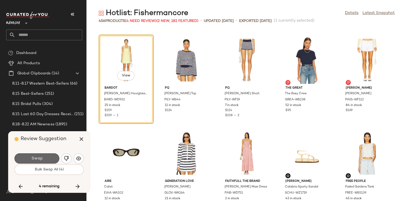
click at [49, 155] on button "Swap" at bounding box center [37, 158] width 45 height 10
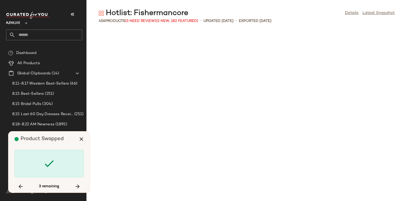
scroll to position [6614, 0]
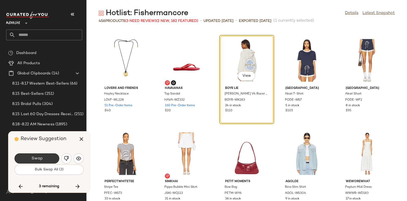
click at [46, 157] on button "Swap" at bounding box center [37, 158] width 45 height 10
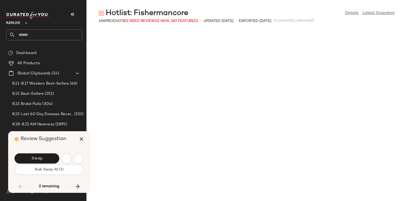
scroll to position [1583, 0]
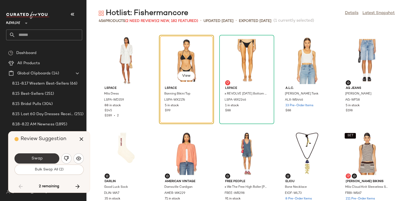
click at [47, 157] on button "Swap" at bounding box center [37, 158] width 45 height 10
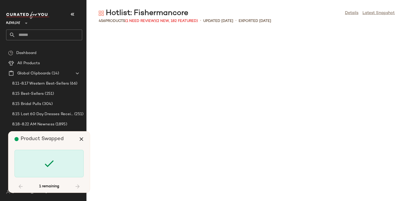
scroll to position [7266, 0]
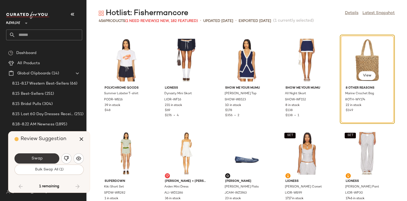
click at [47, 156] on button "Swap" at bounding box center [37, 158] width 45 height 10
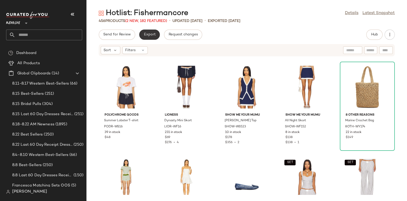
click at [148, 33] on span "Export" at bounding box center [150, 35] width 12 height 4
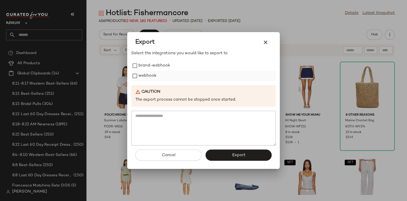
click at [154, 74] on label "webhook" at bounding box center [147, 76] width 18 height 10
click at [227, 156] on button "Export" at bounding box center [239, 154] width 66 height 11
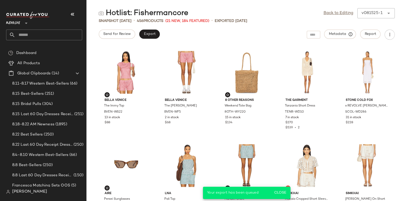
click at [59, 32] on input "text" at bounding box center [48, 35] width 67 height 11
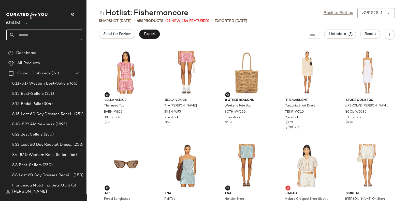
paste input "*******"
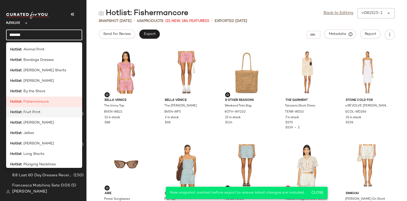
type input "*******"
click at [39, 113] on span ": Fruit Print" at bounding box center [31, 111] width 19 height 5
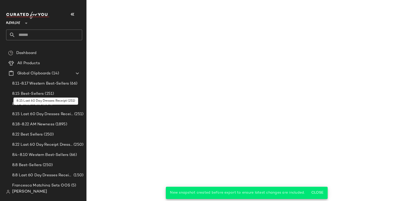
scroll to position [25, 0]
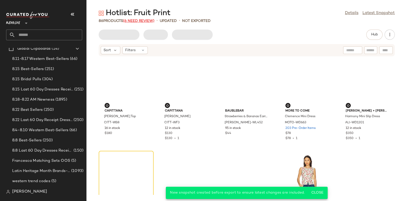
click at [138, 21] on span "(6 Need Review)" at bounding box center [138, 21] width 31 height 4
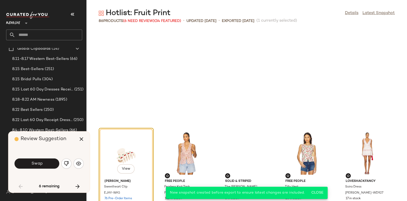
scroll to position [97, 0]
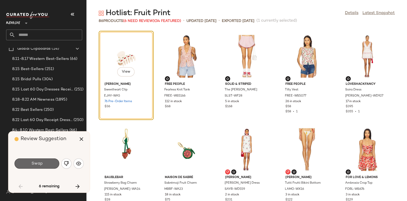
click at [45, 162] on button "Swap" at bounding box center [37, 163] width 45 height 10
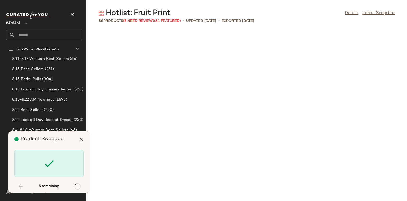
scroll to position [1024, 0]
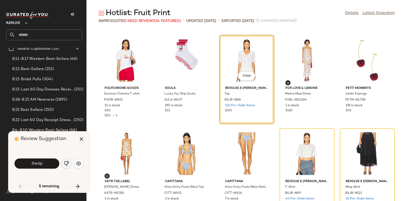
click at [64, 162] on img "button" at bounding box center [66, 163] width 5 height 5
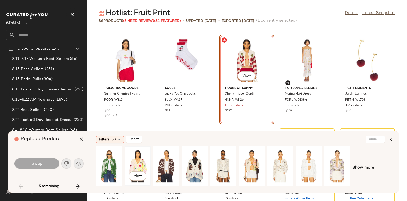
click at [134, 157] on div "View" at bounding box center [137, 166] width 23 height 36
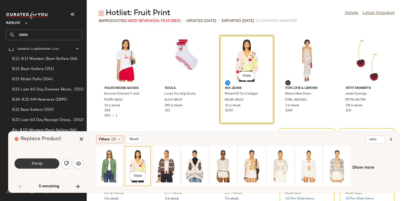
click at [36, 162] on span "Swap" at bounding box center [36, 163] width 11 height 5
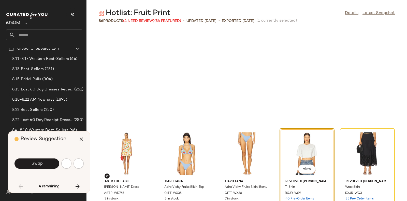
scroll to position [1118, 0]
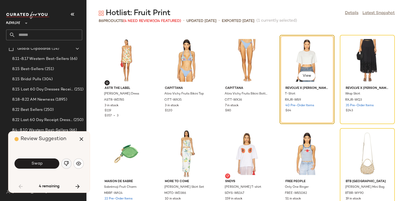
click at [66, 161] on img "button" at bounding box center [66, 163] width 5 height 5
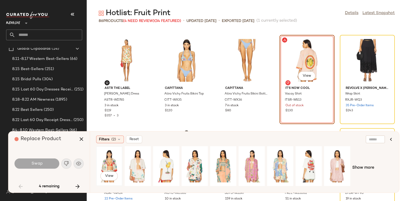
click at [111, 156] on div "View" at bounding box center [109, 166] width 23 height 36
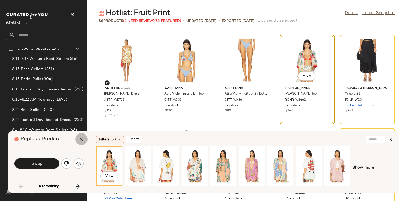
click at [81, 138] on icon "button" at bounding box center [81, 139] width 6 height 6
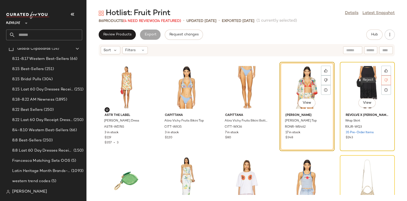
click at [385, 79] on icon at bounding box center [387, 80] width 4 height 4
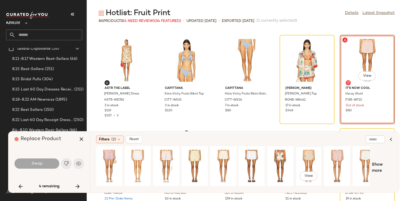
scroll to position [0, 8]
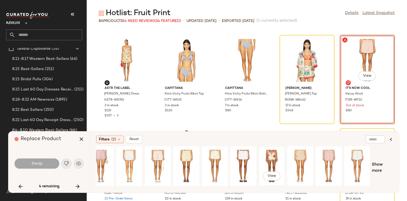
click at [274, 155] on div "View" at bounding box center [272, 166] width 23 height 36
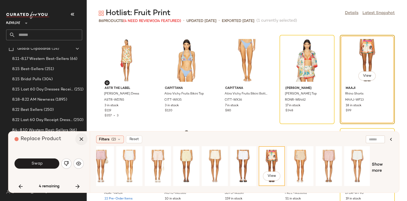
click at [80, 139] on icon "button" at bounding box center [81, 139] width 6 height 6
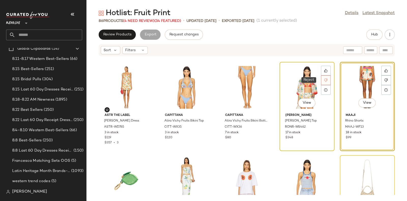
click at [327, 78] on div at bounding box center [326, 80] width 10 height 10
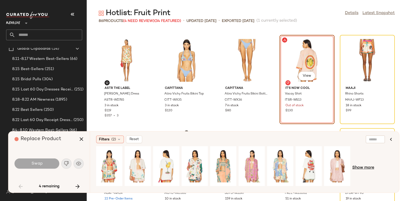
click at [362, 166] on span "Show more" at bounding box center [364, 168] width 22 height 6
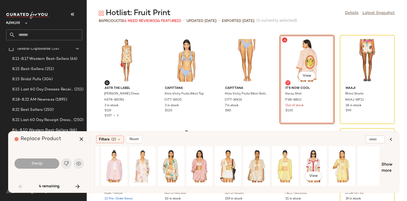
scroll to position [0, 256]
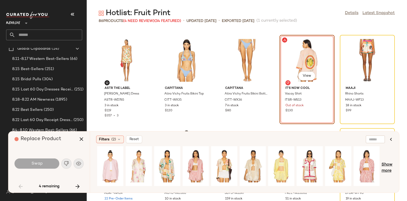
click at [385, 164] on span "Show more" at bounding box center [387, 168] width 11 height 12
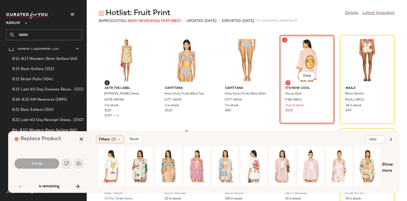
scroll to position [0, 0]
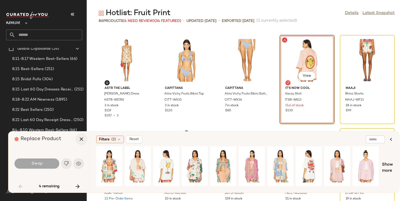
click at [80, 138] on icon "button" at bounding box center [81, 139] width 6 height 6
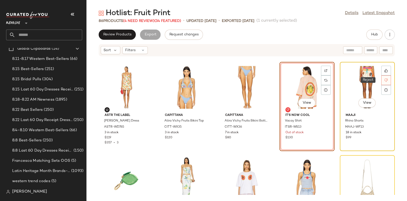
click at [385, 79] on icon at bounding box center [387, 80] width 4 height 4
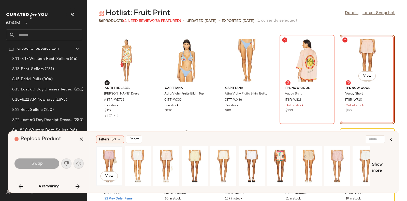
click at [110, 154] on div "View" at bounding box center [109, 166] width 23 height 36
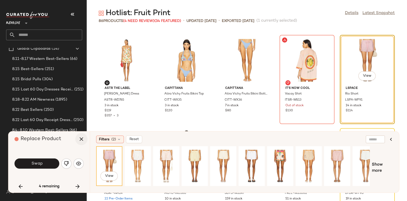
click at [80, 140] on icon "button" at bounding box center [81, 139] width 6 height 6
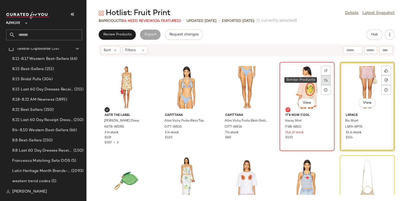
click at [327, 80] on div at bounding box center [326, 80] width 10 height 10
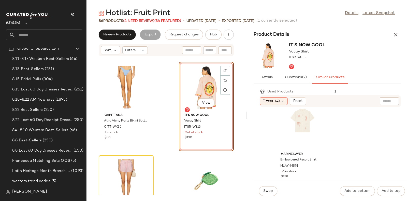
scroll to position [382, 0]
click at [305, 128] on div "View" at bounding box center [302, 126] width 51 height 47
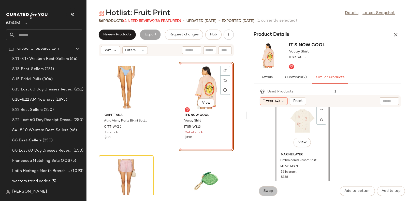
click at [262, 190] on button "Swap" at bounding box center [268, 191] width 19 height 10
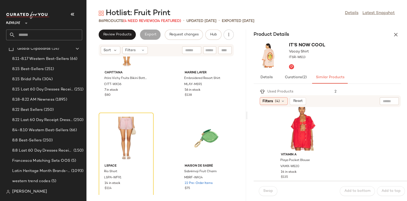
scroll to position [2930, 0]
click at [145, 121] on icon at bounding box center [145, 121] width 4 height 4
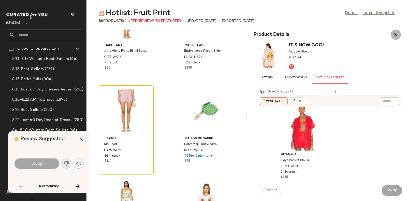
click at [395, 35] on icon "button" at bounding box center [396, 35] width 6 height 6
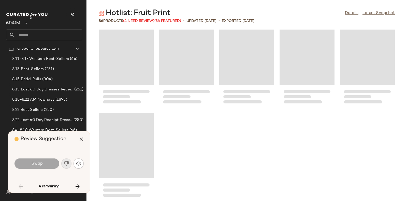
scroll to position [1506, 0]
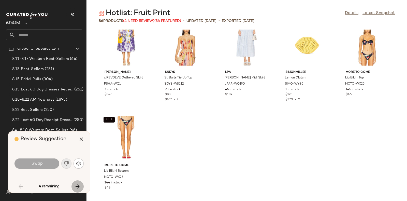
click at [79, 185] on icon "button" at bounding box center [78, 186] width 6 height 6
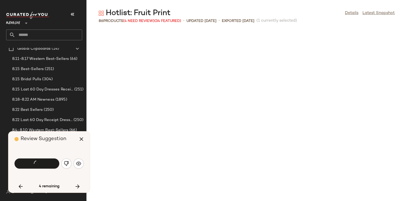
scroll to position [1118, 0]
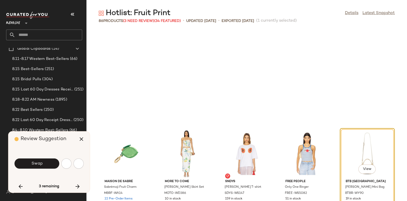
scroll to position [1211, 0]
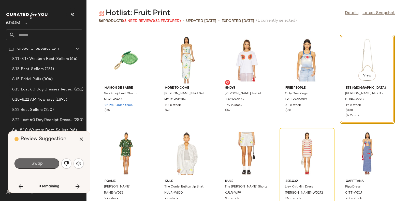
click at [39, 161] on span "Swap" at bounding box center [36, 163] width 11 height 5
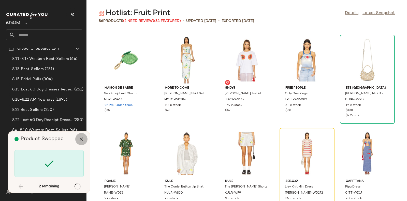
click at [79, 138] on icon "button" at bounding box center [81, 139] width 6 height 6
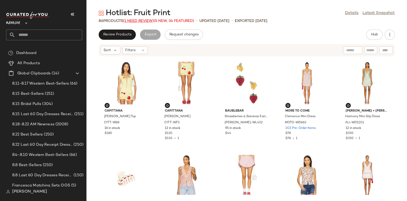
click at [136, 20] on span "(1 Need Review)" at bounding box center [138, 21] width 31 height 4
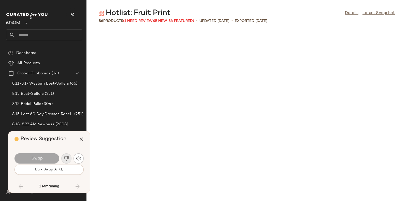
scroll to position [1304, 0]
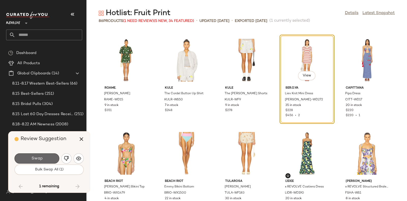
click at [46, 156] on button "Swap" at bounding box center [37, 158] width 45 height 10
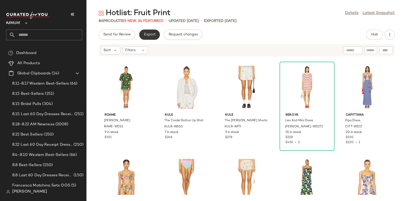
click at [150, 35] on span "Export" at bounding box center [150, 35] width 12 height 4
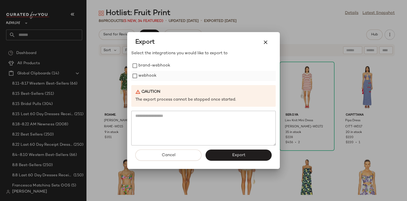
click at [145, 76] on label "webhook" at bounding box center [147, 76] width 18 height 10
click at [224, 153] on button "Export" at bounding box center [239, 154] width 66 height 11
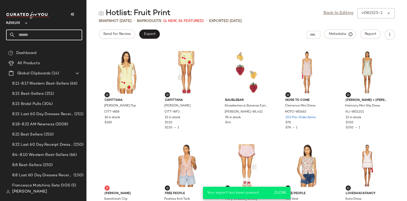
click at [64, 34] on input "text" at bounding box center [48, 35] width 67 height 11
paste input "*******"
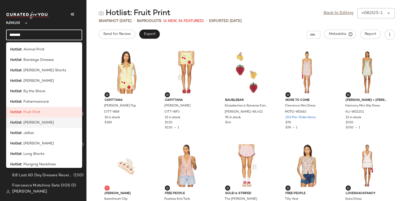
type input "*******"
click at [41, 124] on span ": [PERSON_NAME]" at bounding box center [38, 122] width 32 height 5
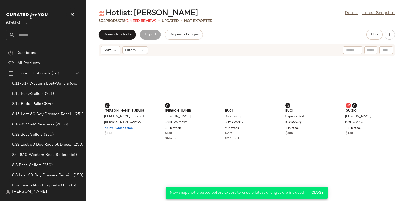
click at [145, 20] on span "(2 Need Review)" at bounding box center [140, 21] width 31 height 4
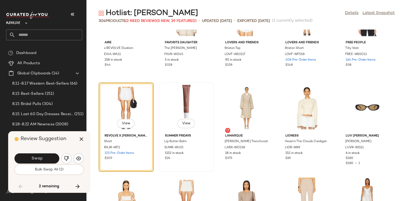
scroll to position [3783, 0]
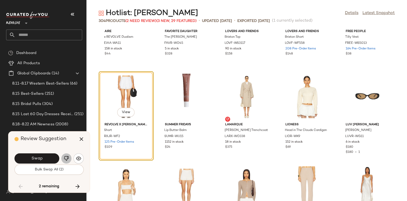
click at [66, 157] on img "button" at bounding box center [66, 158] width 5 height 5
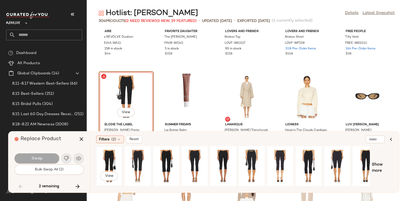
click at [106, 156] on div "View" at bounding box center [109, 166] width 23 height 36
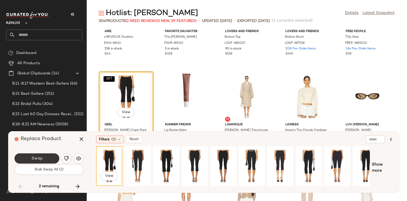
click at [42, 156] on span "Swap" at bounding box center [36, 158] width 11 height 5
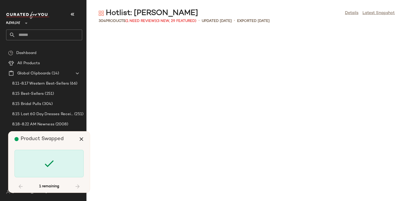
scroll to position [4378, 0]
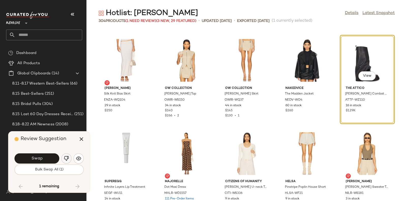
click at [65, 157] on img "button" at bounding box center [66, 158] width 5 height 5
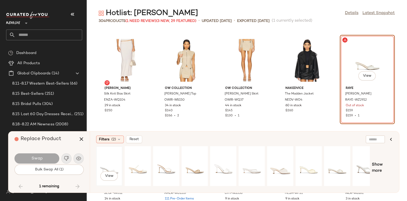
click at [106, 159] on div "View" at bounding box center [109, 166] width 23 height 36
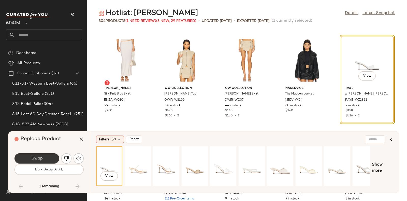
click at [38, 157] on span "Swap" at bounding box center [36, 158] width 11 height 5
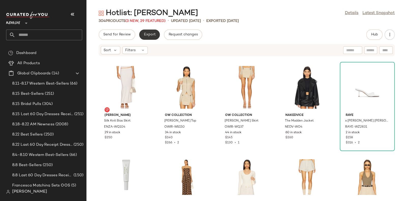
click at [148, 35] on span "Export" at bounding box center [150, 35] width 12 height 4
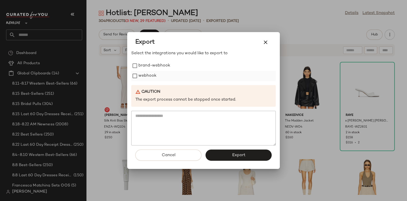
click at [148, 74] on label "webhook" at bounding box center [147, 76] width 18 height 10
click at [234, 156] on span "Export" at bounding box center [238, 155] width 13 height 5
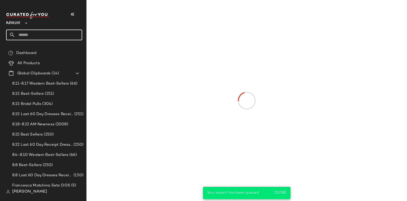
click at [73, 37] on input "text" at bounding box center [48, 35] width 67 height 11
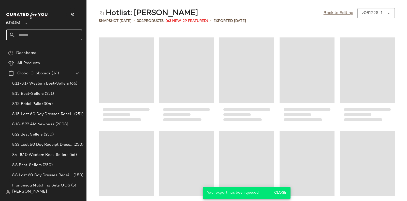
paste input "*******"
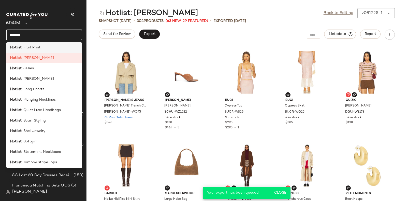
scroll to position [65, 0]
type input "*******"
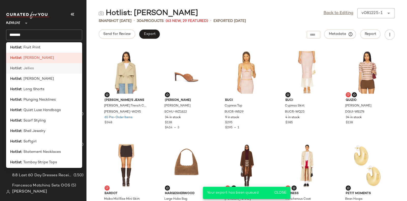
click at [36, 70] on div "Hotlist : [PERSON_NAME]" at bounding box center [44, 68] width 68 height 5
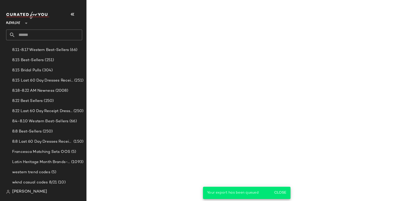
scroll to position [35, 0]
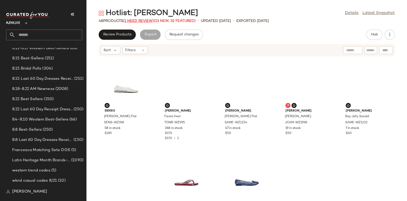
click at [139, 20] on span "(1 Need Review)" at bounding box center [138, 21] width 31 height 4
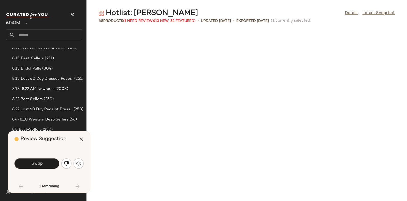
scroll to position [190, 0]
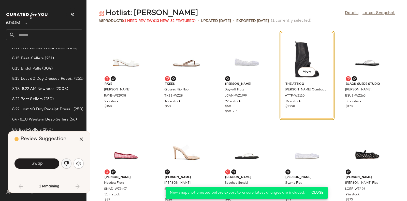
click at [64, 160] on button "button" at bounding box center [66, 163] width 10 height 10
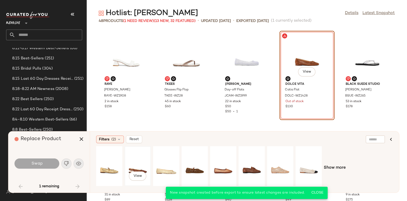
click at [142, 158] on div "View" at bounding box center [137, 166] width 23 height 36
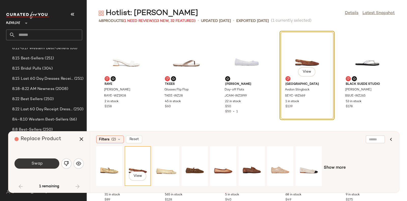
click at [47, 162] on button "Swap" at bounding box center [37, 163] width 45 height 10
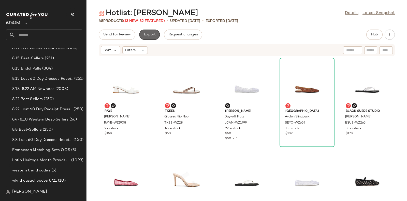
click at [146, 34] on span "Export" at bounding box center [150, 35] width 12 height 4
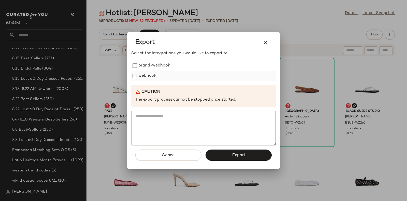
click at [150, 74] on label "webhook" at bounding box center [147, 76] width 18 height 10
click at [241, 152] on button "Export" at bounding box center [239, 154] width 66 height 11
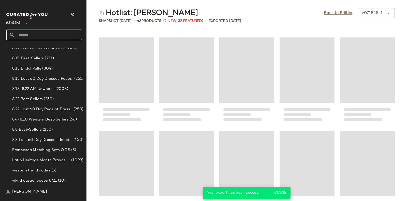
click at [63, 32] on input "text" at bounding box center [48, 35] width 67 height 11
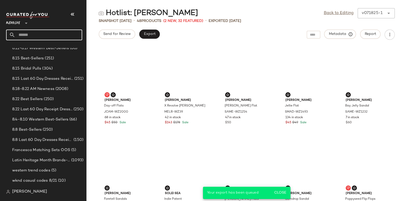
paste input "*******"
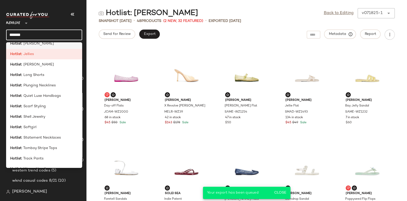
scroll to position [87, 0]
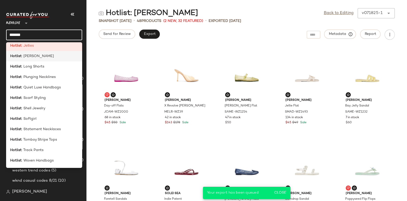
type input "*******"
click at [47, 57] on div "Hotlist : [PERSON_NAME]" at bounding box center [44, 55] width 68 height 5
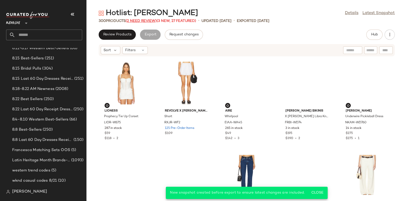
click at [140, 20] on span "(2 Need Review)" at bounding box center [141, 21] width 31 height 4
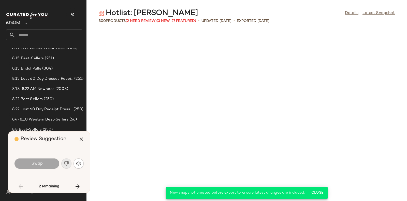
scroll to position [1118, 0]
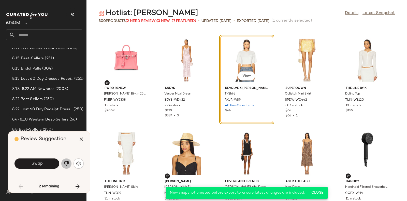
click at [66, 162] on img "button" at bounding box center [66, 163] width 5 height 5
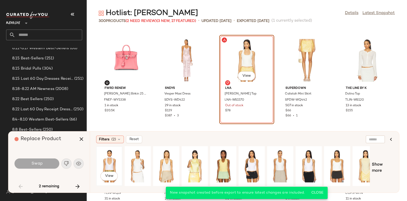
click at [108, 159] on div "View" at bounding box center [109, 166] width 23 height 36
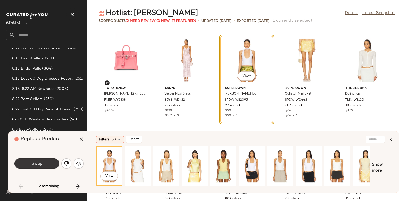
click at [44, 161] on button "Swap" at bounding box center [37, 163] width 45 height 10
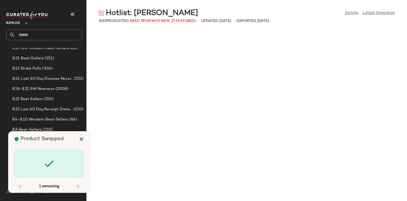
scroll to position [4751, 0]
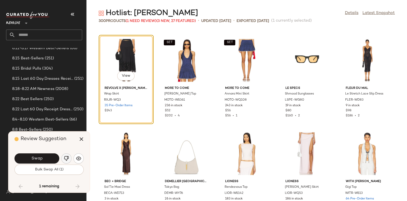
click at [64, 155] on button "button" at bounding box center [66, 158] width 10 height 10
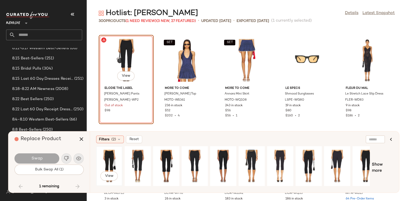
click at [105, 153] on div "View" at bounding box center [109, 166] width 23 height 36
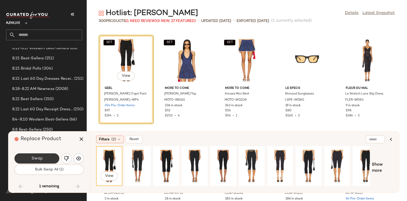
click at [40, 157] on span "Swap" at bounding box center [36, 158] width 11 height 5
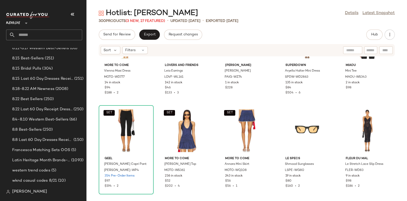
scroll to position [4707, 0]
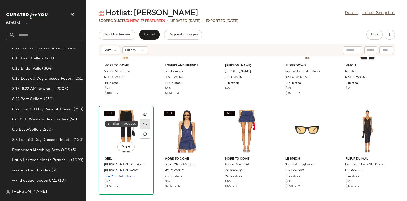
click at [145, 123] on img at bounding box center [145, 123] width 3 height 3
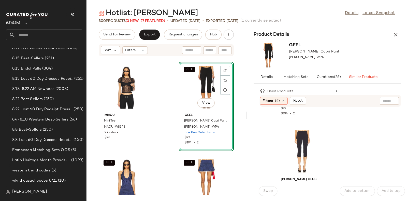
scroll to position [76, 0]
click at [303, 135] on div "View" at bounding box center [302, 152] width 51 height 47
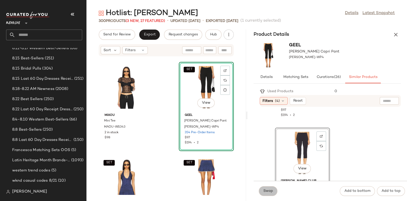
click at [267, 189] on span "Swap" at bounding box center [268, 191] width 10 height 4
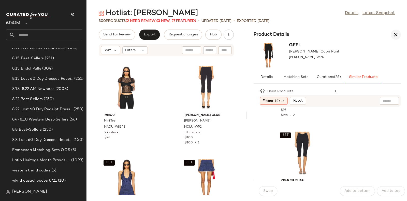
click at [393, 35] on icon "button" at bounding box center [396, 35] width 6 height 6
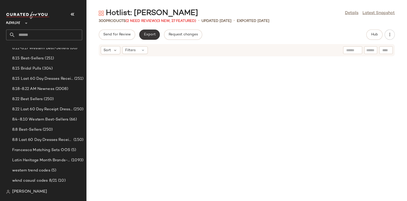
scroll to position [4658, 0]
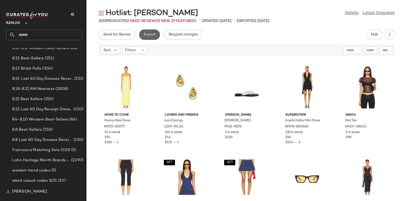
click at [151, 34] on span "Export" at bounding box center [150, 35] width 12 height 4
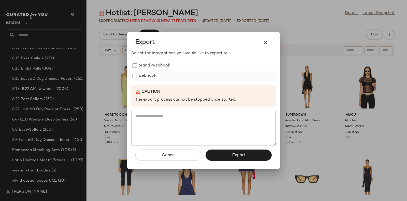
click at [150, 74] on label "webhook" at bounding box center [147, 76] width 18 height 10
click at [235, 154] on span "Export" at bounding box center [238, 155] width 13 height 5
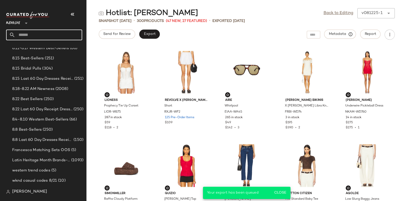
click at [75, 35] on input "text" at bounding box center [48, 35] width 67 height 11
paste input "*******"
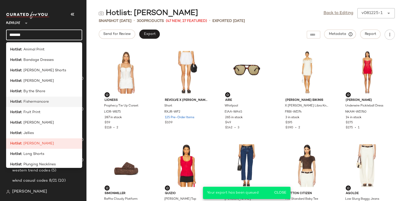
scroll to position [87, 0]
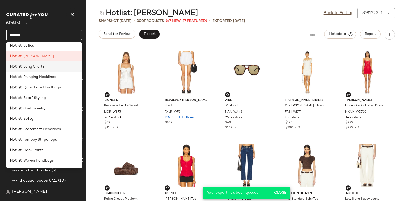
type input "*******"
click at [45, 65] on div "Hotlist : Long Shorts" at bounding box center [44, 66] width 68 height 5
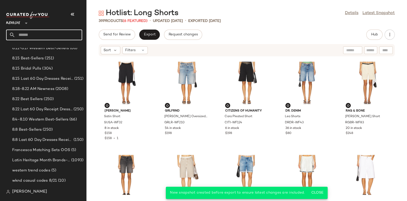
click at [62, 37] on input "text" at bounding box center [48, 35] width 67 height 11
paste input "*******"
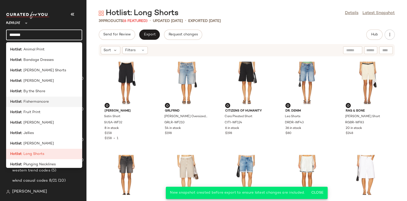
scroll to position [87, 0]
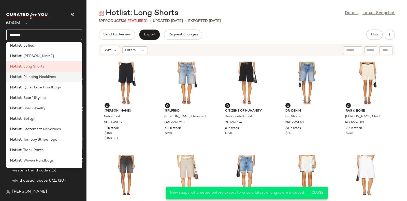
type input "*******"
click at [48, 78] on span ": Plunging Necklines" at bounding box center [39, 76] width 34 height 5
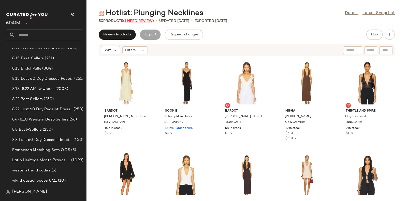
click at [147, 19] on span "(1 Need Review)" at bounding box center [138, 21] width 31 height 4
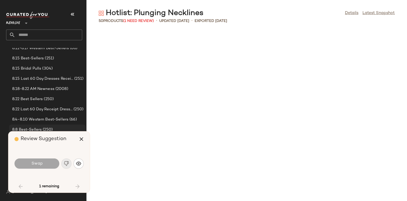
scroll to position [373, 0]
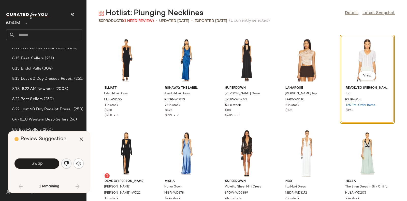
click at [64, 163] on button "button" at bounding box center [66, 163] width 10 height 10
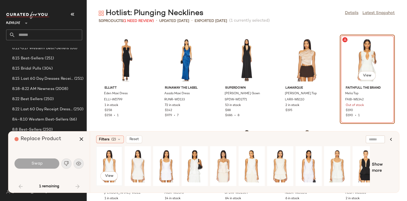
click at [103, 156] on div "View" at bounding box center [109, 166] width 23 height 36
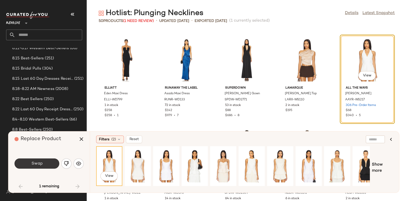
click at [35, 161] on span "Swap" at bounding box center [36, 163] width 11 height 5
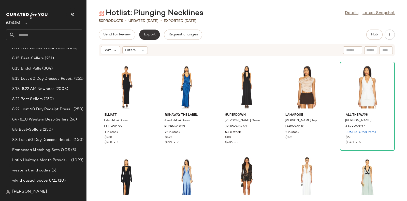
click at [149, 33] on span "Export" at bounding box center [150, 35] width 12 height 4
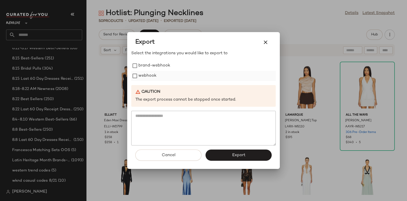
click at [143, 75] on label "webhook" at bounding box center [147, 76] width 18 height 10
click at [235, 154] on span "Export" at bounding box center [238, 155] width 13 height 5
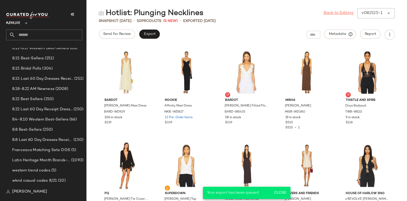
click at [335, 12] on link "Back to Editing" at bounding box center [339, 13] width 30 height 6
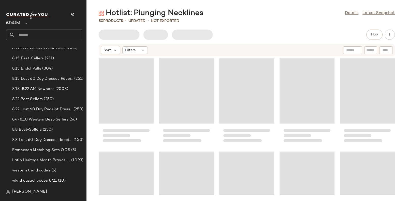
click at [50, 33] on input "text" at bounding box center [48, 35] width 67 height 11
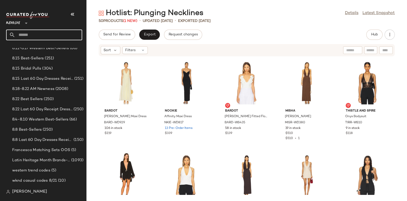
paste input "*******"
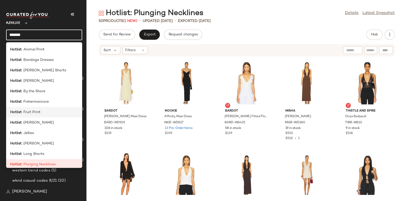
scroll to position [87, 0]
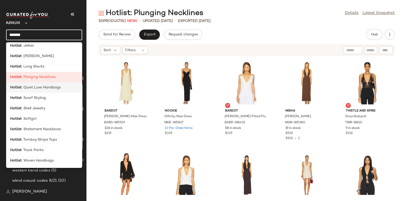
type input "*******"
click at [43, 88] on span ": Quiet Luxe Handbags" at bounding box center [41, 87] width 39 height 5
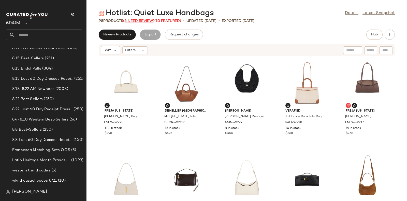
click at [149, 21] on span "(6 Need Review)" at bounding box center [138, 21] width 31 height 4
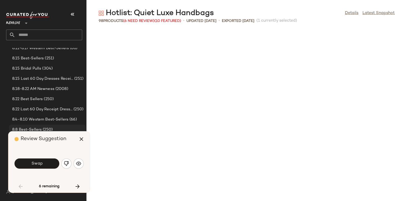
scroll to position [190, 0]
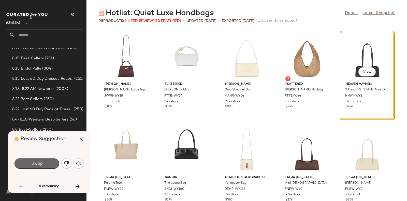
click at [43, 164] on button "Swap" at bounding box center [37, 163] width 45 height 10
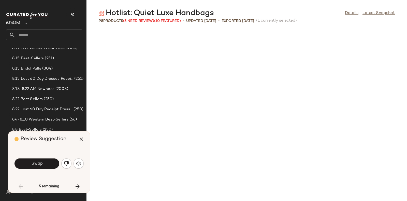
scroll to position [373, 0]
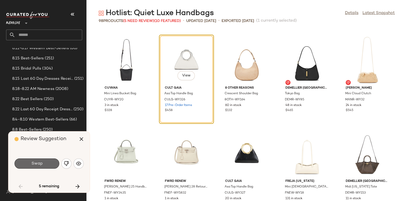
click at [44, 162] on button "Swap" at bounding box center [37, 163] width 45 height 10
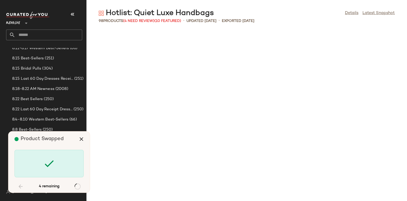
scroll to position [931, 0]
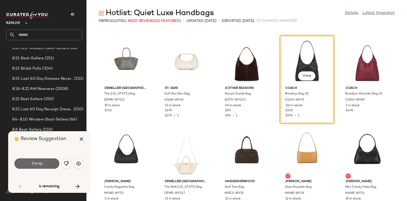
click at [36, 165] on span "Swap" at bounding box center [36, 163] width 11 height 5
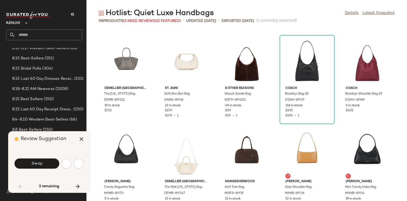
scroll to position [1118, 0]
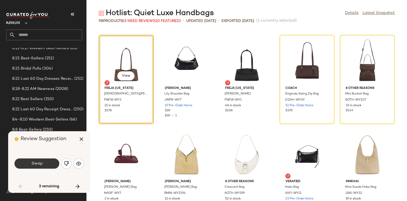
click at [51, 161] on button "Swap" at bounding box center [37, 163] width 45 height 10
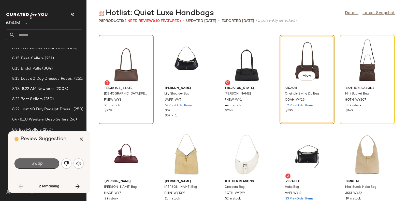
click at [46, 164] on button "Swap" at bounding box center [37, 163] width 45 height 10
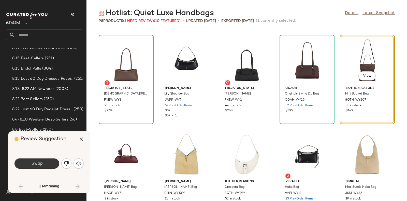
click at [47, 161] on button "Swap" at bounding box center [37, 163] width 45 height 10
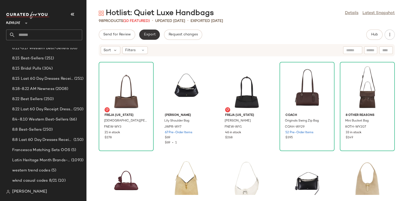
click at [152, 36] on span "Export" at bounding box center [150, 35] width 12 height 4
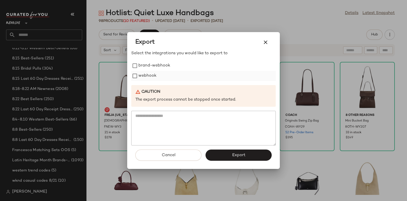
click at [149, 77] on label "webhook" at bounding box center [147, 76] width 18 height 10
click at [235, 157] on span "Export" at bounding box center [238, 155] width 13 height 5
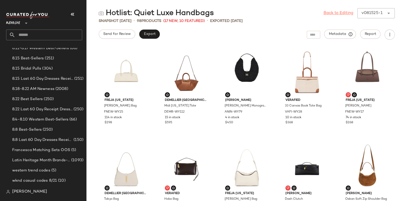
click at [333, 13] on link "Back to Editing" at bounding box center [339, 13] width 30 height 6
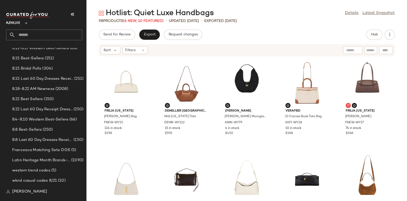
click at [53, 35] on input "text" at bounding box center [48, 35] width 67 height 11
paste input "*******"
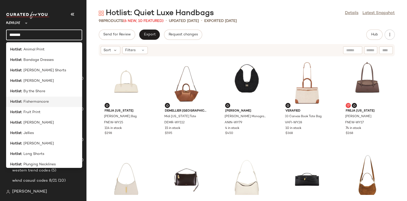
scroll to position [87, 0]
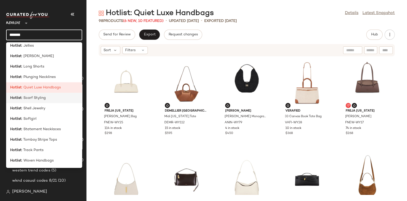
type input "*******"
click at [37, 99] on span ": Scarf Styling" at bounding box center [34, 97] width 24 height 5
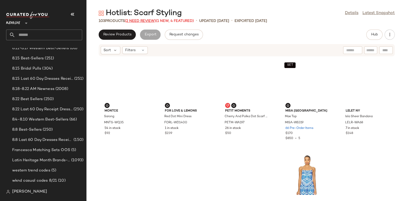
click at [144, 19] on span "(2 Need Review)" at bounding box center [140, 21] width 31 height 4
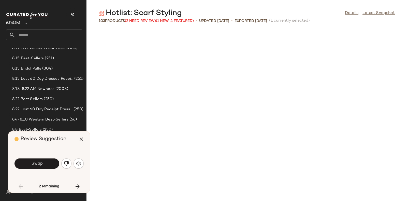
scroll to position [284, 0]
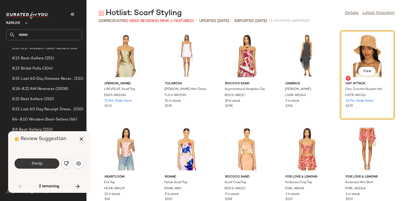
click at [39, 161] on span "Swap" at bounding box center [36, 163] width 11 height 5
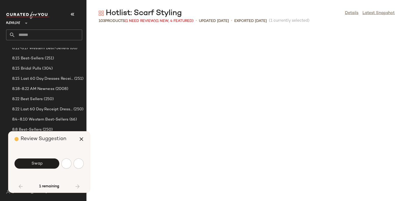
scroll to position [466, 0]
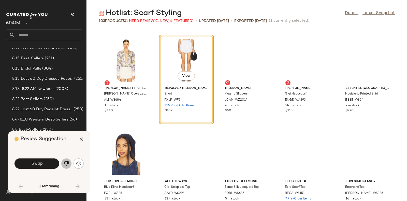
click at [65, 161] on img "button" at bounding box center [66, 163] width 5 height 5
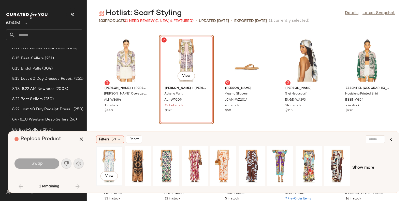
click at [109, 155] on div "View" at bounding box center [109, 166] width 23 height 36
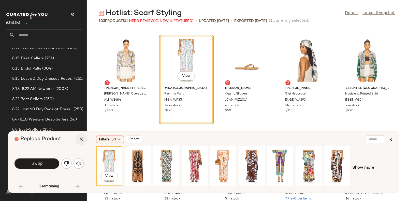
click at [81, 139] on icon "button" at bounding box center [81, 139] width 6 height 6
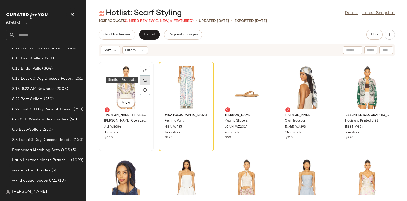
click at [144, 79] on img at bounding box center [145, 80] width 3 height 3
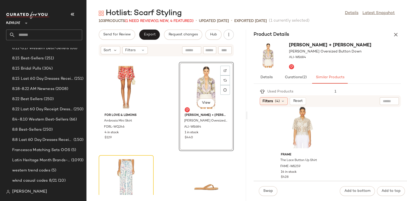
scroll to position [382, 0]
click at [291, 121] on div "View" at bounding box center [302, 126] width 51 height 47
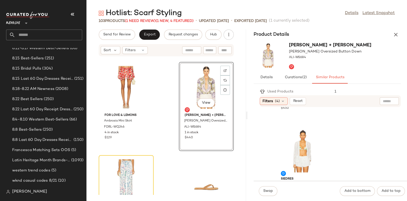
scroll to position [0, 0]
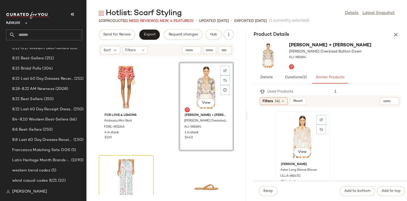
click at [307, 125] on div "View" at bounding box center [302, 136] width 51 height 47
click at [270, 187] on button "Swap" at bounding box center [268, 191] width 19 height 10
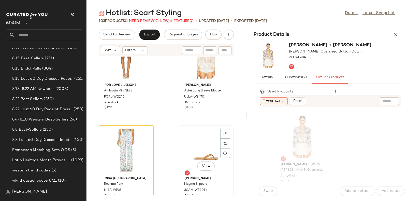
scroll to position [1148, 0]
click at [144, 143] on icon at bounding box center [145, 143] width 3 height 3
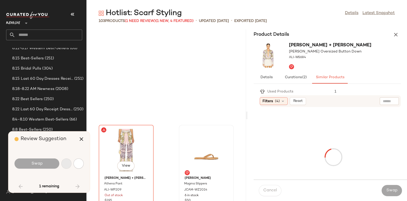
scroll to position [1211, 0]
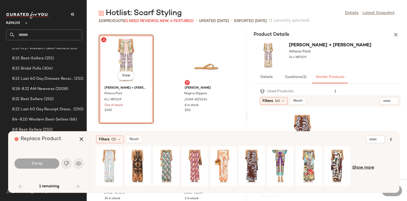
click at [369, 168] on span "Show more" at bounding box center [364, 168] width 22 height 6
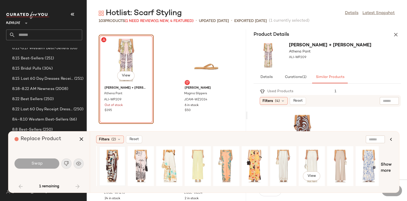
scroll to position [0, 228]
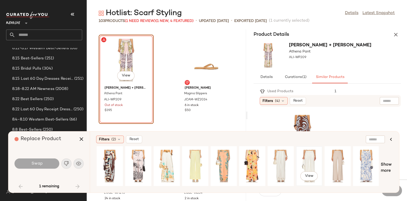
click at [316, 157] on div "View" at bounding box center [309, 166] width 23 height 36
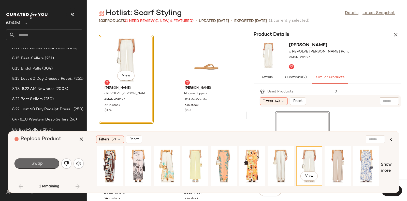
click at [40, 162] on span "Swap" at bounding box center [36, 163] width 11 height 5
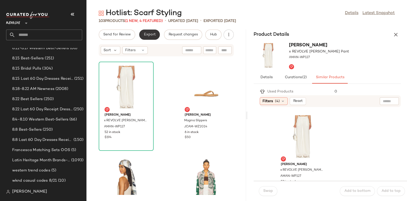
click at [147, 35] on span "Export" at bounding box center [150, 35] width 12 height 4
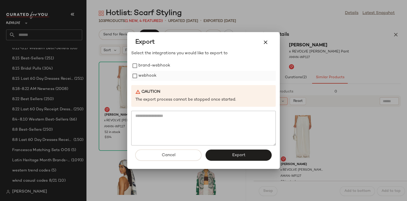
click at [145, 74] on label "webhook" at bounding box center [147, 76] width 18 height 10
click at [236, 154] on span "Export" at bounding box center [238, 155] width 13 height 5
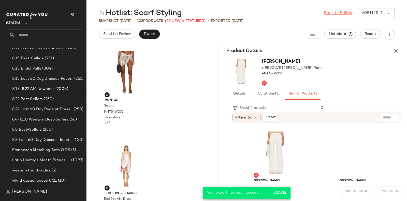
click at [340, 12] on link "Back to Editing" at bounding box center [339, 13] width 30 height 6
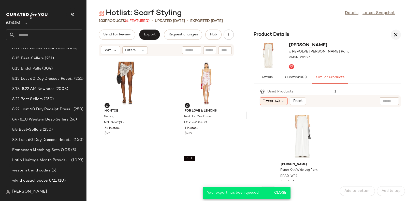
click at [394, 34] on icon "button" at bounding box center [396, 35] width 6 height 6
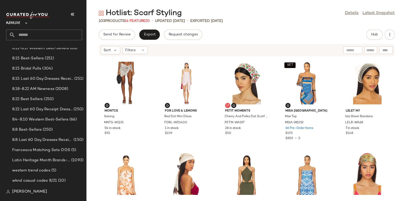
click at [66, 30] on input "text" at bounding box center [48, 35] width 67 height 11
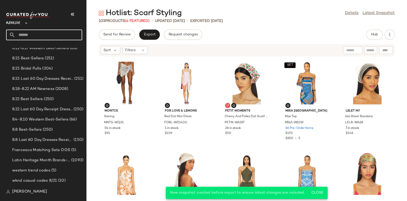
paste input "*******"
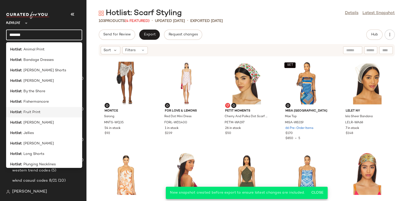
scroll to position [87, 0]
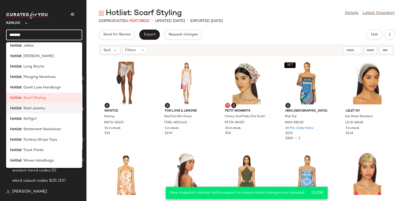
type input "*******"
click at [41, 109] on span ": Shell Jewelry" at bounding box center [34, 108] width 24 height 5
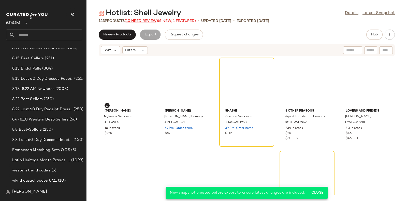
click at [144, 21] on span "(10 Need Review)" at bounding box center [141, 21] width 33 height 4
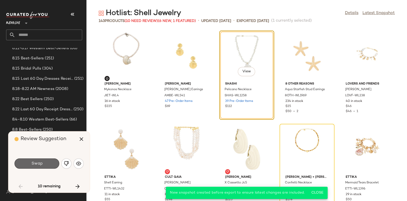
click at [43, 161] on button "Swap" at bounding box center [37, 163] width 45 height 10
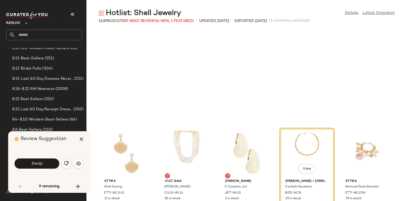
scroll to position [97, 0]
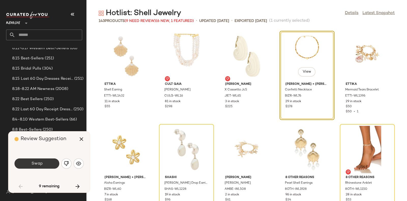
click at [38, 163] on span "Swap" at bounding box center [36, 163] width 11 height 5
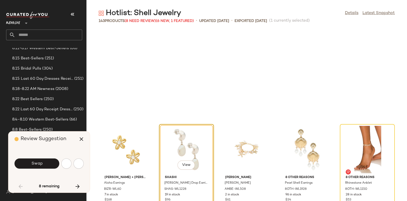
scroll to position [186, 0]
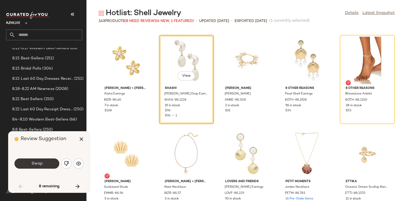
click at [43, 161] on button "Swap" at bounding box center [37, 163] width 45 height 10
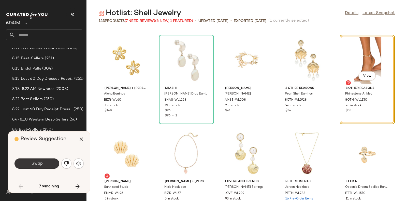
click at [40, 160] on button "Swap" at bounding box center [37, 163] width 45 height 10
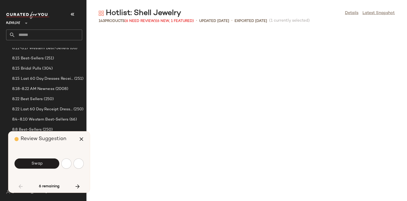
scroll to position [373, 0]
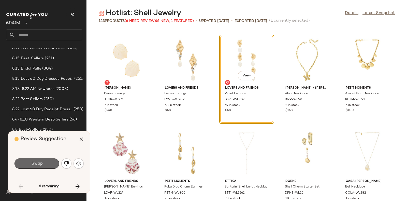
click at [43, 162] on button "Swap" at bounding box center [37, 163] width 45 height 10
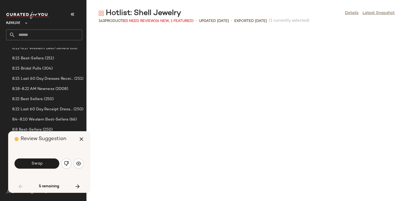
scroll to position [652, 0]
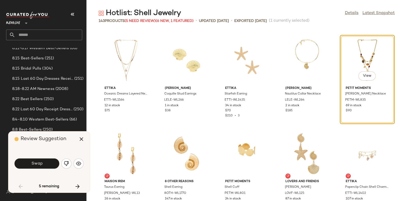
click at [73, 140] on div "Review Suggestion" at bounding box center [51, 138] width 73 height 15
click at [43, 164] on button "Swap" at bounding box center [37, 163] width 45 height 10
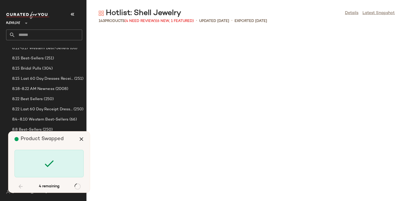
scroll to position [1118, 0]
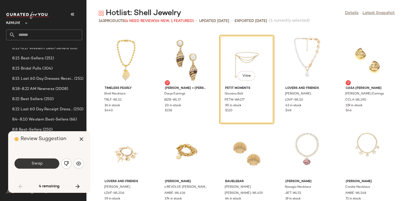
click at [50, 159] on button "Swap" at bounding box center [37, 163] width 45 height 10
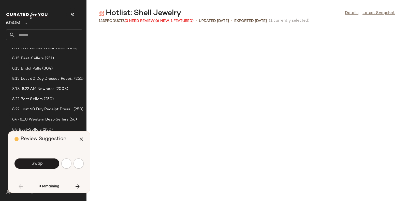
scroll to position [1304, 0]
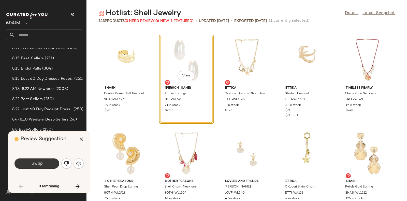
click at [49, 163] on button "Swap" at bounding box center [37, 163] width 45 height 10
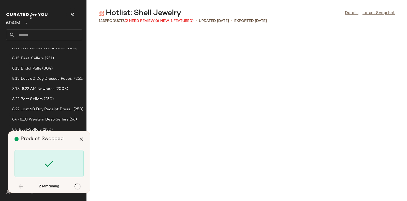
scroll to position [1677, 0]
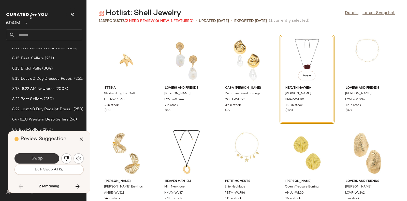
click at [48, 156] on button "Swap" at bounding box center [37, 158] width 45 height 10
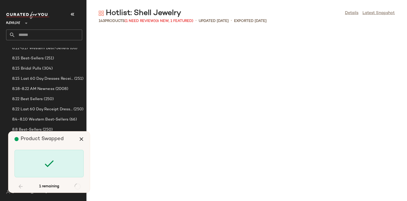
scroll to position [2531, 0]
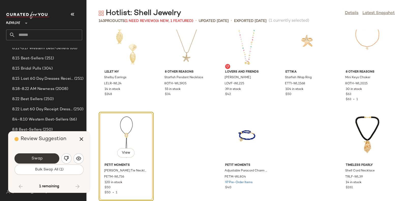
click at [49, 157] on button "Swap" at bounding box center [37, 158] width 45 height 10
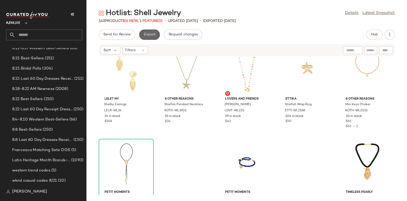
click at [146, 36] on span "Export" at bounding box center [150, 35] width 12 height 4
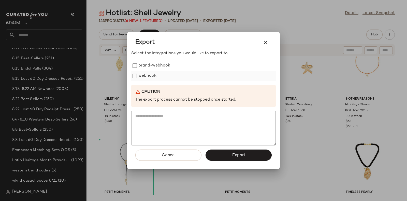
click at [151, 74] on label "webhook" at bounding box center [147, 76] width 18 height 10
click at [228, 154] on button "Export" at bounding box center [239, 154] width 66 height 11
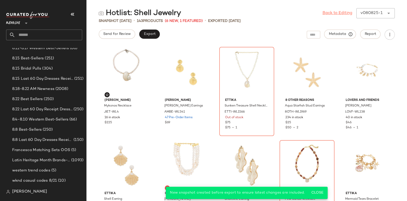
click at [328, 14] on link "Back to Editing" at bounding box center [338, 13] width 30 height 6
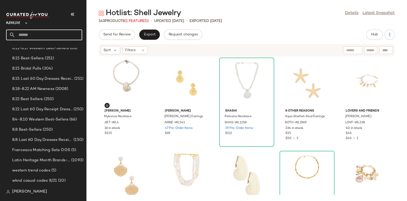
click at [54, 32] on input "text" at bounding box center [48, 35] width 67 height 11
paste input "*******"
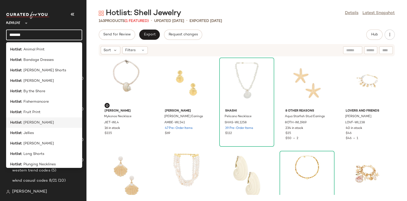
scroll to position [87, 0]
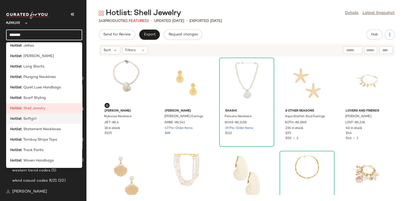
type input "*******"
click at [36, 118] on div "Hotlist : Softgirl" at bounding box center [44, 118] width 68 height 5
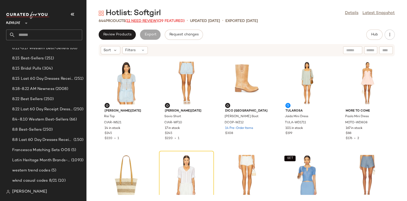
click at [144, 19] on span "(11 Need Review)" at bounding box center [141, 21] width 33 height 4
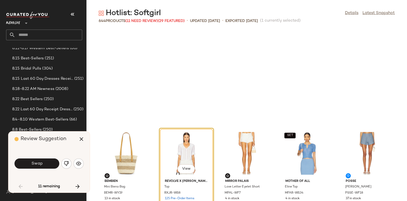
scroll to position [97, 0]
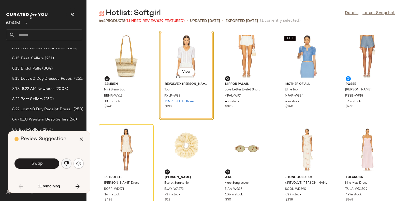
click at [64, 164] on img "button" at bounding box center [66, 163] width 5 height 5
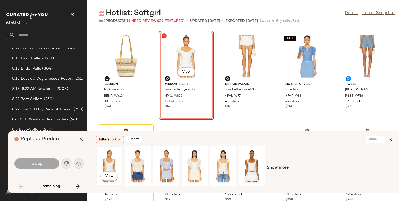
click at [97, 153] on div "View" at bounding box center [109, 166] width 25 height 39
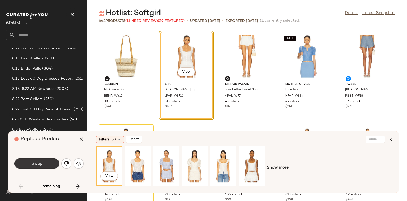
click at [40, 163] on span "Swap" at bounding box center [36, 163] width 11 height 5
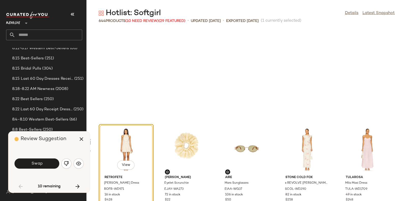
scroll to position [186, 0]
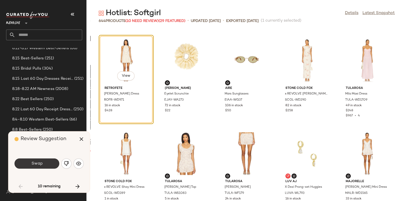
click at [44, 160] on button "Swap" at bounding box center [37, 163] width 45 height 10
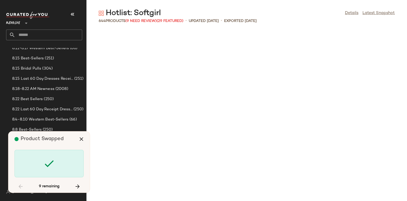
scroll to position [652, 0]
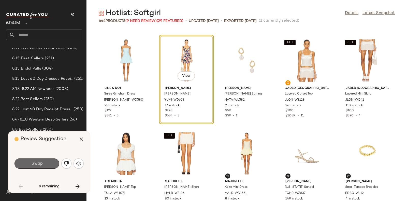
click at [45, 162] on button "Swap" at bounding box center [37, 163] width 45 height 10
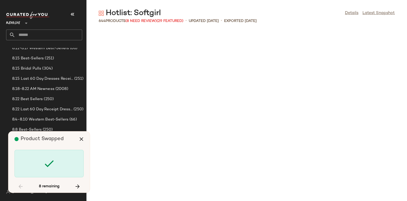
scroll to position [1024, 0]
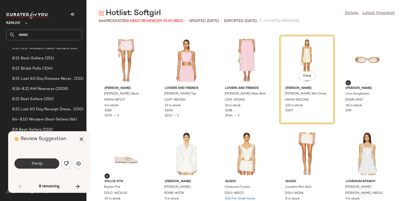
click at [44, 164] on button "Swap" at bounding box center [37, 163] width 45 height 10
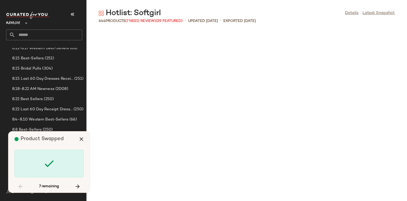
scroll to position [1677, 0]
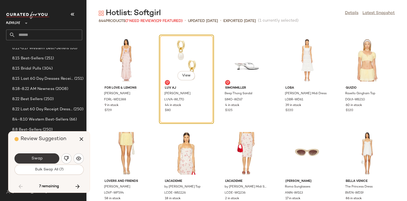
click at [49, 156] on button "Swap" at bounding box center [37, 158] width 45 height 10
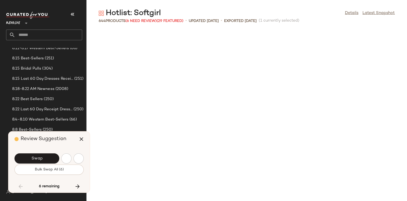
scroll to position [1956, 0]
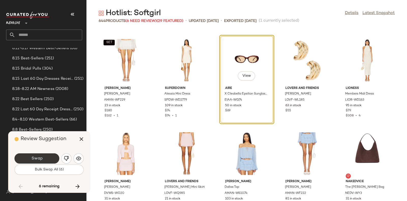
click at [48, 156] on button "Swap" at bounding box center [37, 158] width 45 height 10
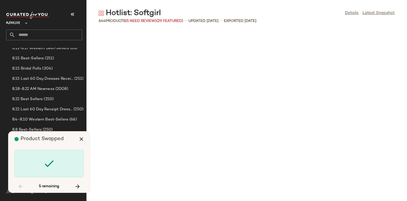
scroll to position [5030, 0]
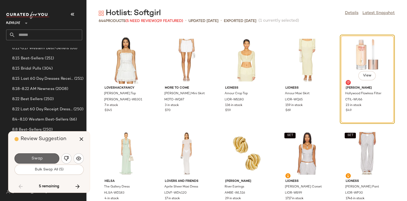
click at [43, 158] on button "Swap" at bounding box center [37, 158] width 45 height 10
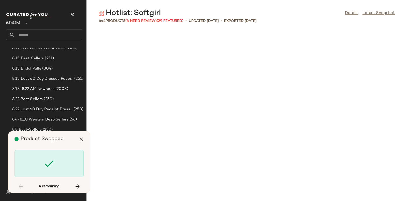
scroll to position [8757, 0]
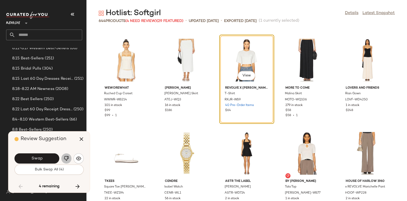
click at [65, 155] on button "button" at bounding box center [66, 158] width 10 height 10
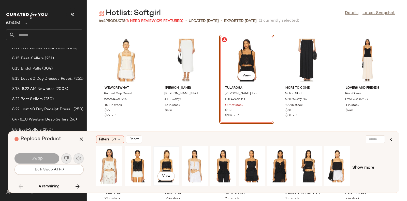
click at [160, 159] on div "View" at bounding box center [166, 166] width 23 height 36
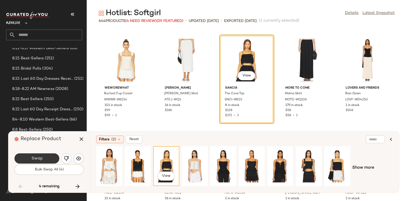
click at [41, 158] on span "Swap" at bounding box center [36, 158] width 11 height 5
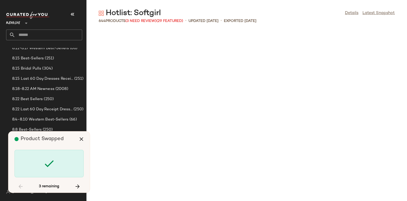
scroll to position [10713, 0]
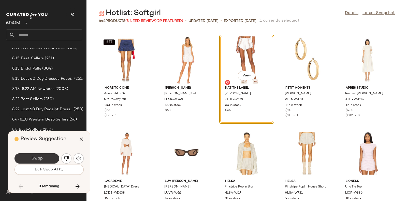
click at [49, 155] on button "Swap" at bounding box center [37, 158] width 45 height 10
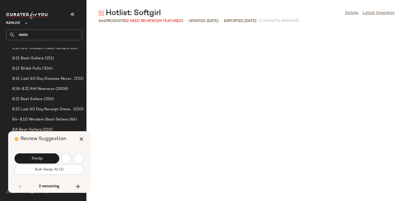
scroll to position [10899, 0]
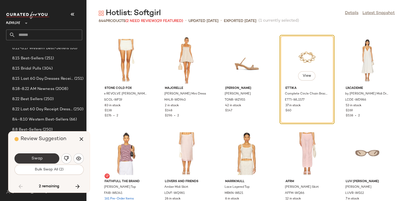
click at [50, 157] on button "Swap" at bounding box center [37, 158] width 45 height 10
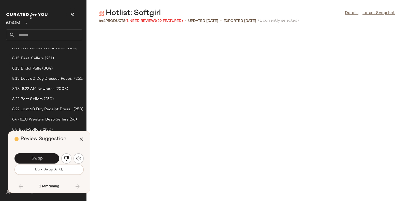
scroll to position [11086, 0]
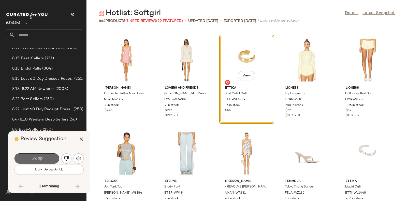
click at [43, 156] on button "Swap" at bounding box center [37, 158] width 45 height 10
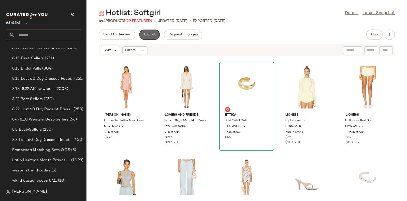
click at [149, 34] on span "Export" at bounding box center [150, 35] width 12 height 4
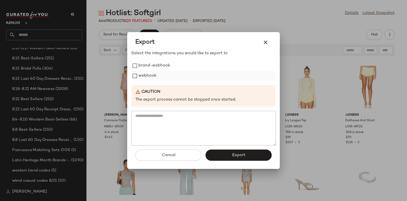
click at [147, 77] on label "webhook" at bounding box center [147, 76] width 18 height 10
click at [235, 154] on span "Export" at bounding box center [238, 155] width 13 height 5
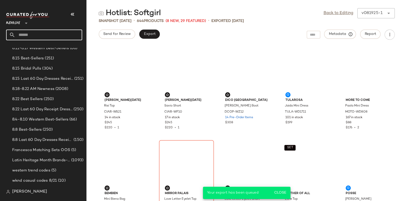
click at [63, 34] on input "text" at bounding box center [48, 35] width 67 height 11
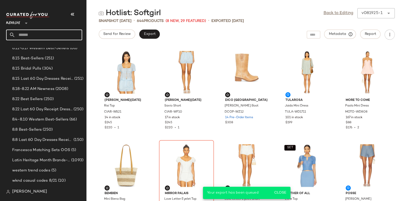
paste input "*******"
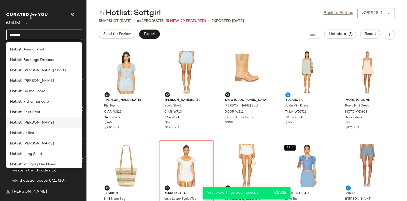
scroll to position [87, 0]
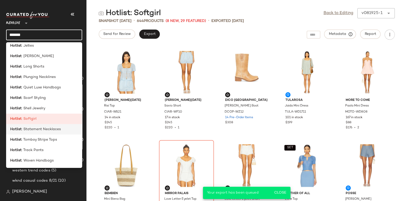
type input "*******"
click at [41, 129] on span ": Statement Necklaces" at bounding box center [41, 128] width 39 height 5
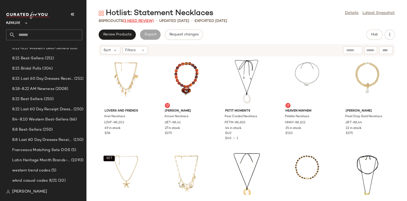
click at [139, 20] on span "(3 Need Review)" at bounding box center [138, 21] width 31 height 4
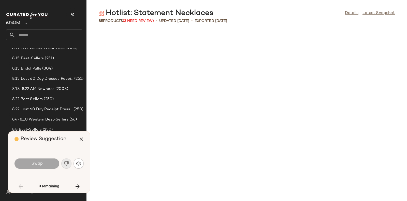
scroll to position [931, 0]
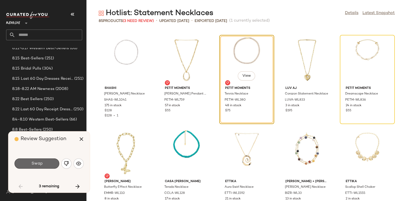
click at [42, 164] on span "Swap" at bounding box center [36, 163] width 11 height 5
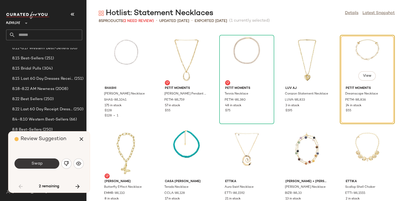
click at [43, 163] on button "Swap" at bounding box center [37, 163] width 45 height 10
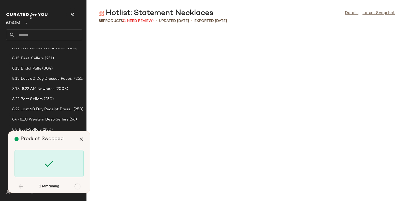
scroll to position [1413, 0]
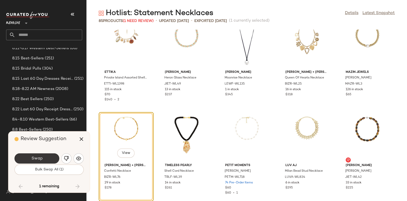
click at [46, 156] on button "Swap" at bounding box center [37, 158] width 45 height 10
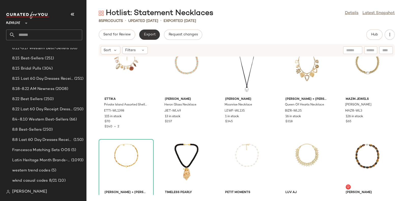
click at [146, 35] on span "Export" at bounding box center [150, 35] width 12 height 4
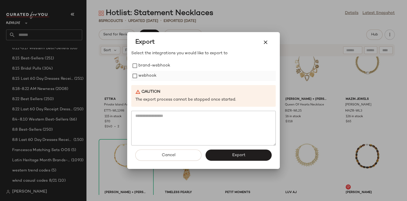
click at [148, 76] on label "webhook" at bounding box center [147, 76] width 18 height 10
click at [222, 153] on button "Export" at bounding box center [239, 154] width 66 height 11
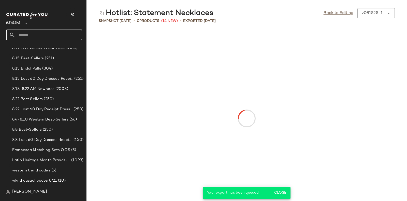
click at [65, 35] on input "text" at bounding box center [48, 35] width 67 height 11
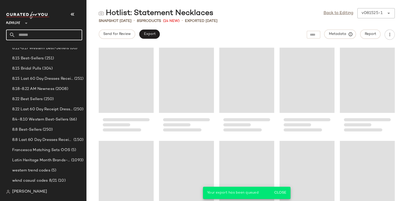
paste input "*******"
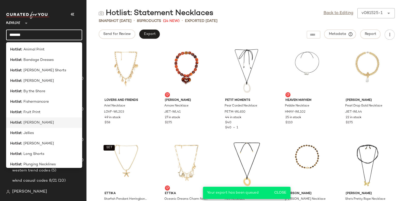
scroll to position [87, 0]
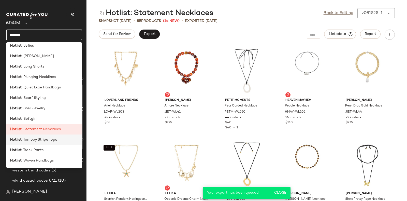
type input "*******"
click at [50, 139] on span ": Tomboy Stripe Tops" at bounding box center [39, 139] width 35 height 5
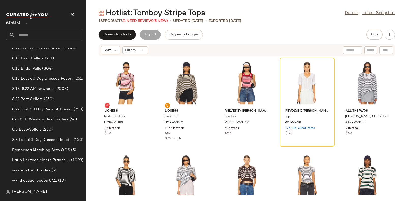
click at [140, 19] on span "(1 Need Review)" at bounding box center [138, 21] width 31 height 4
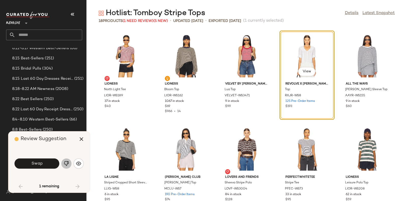
click at [64, 162] on img "button" at bounding box center [66, 163] width 5 height 5
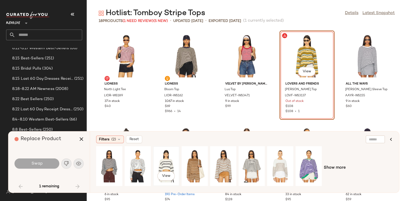
click at [165, 163] on div "View" at bounding box center [166, 166] width 23 height 36
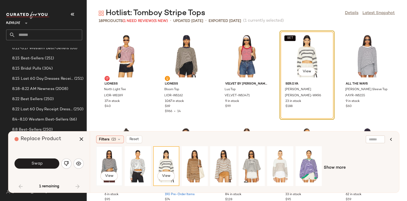
click at [112, 161] on div "View" at bounding box center [109, 166] width 23 height 36
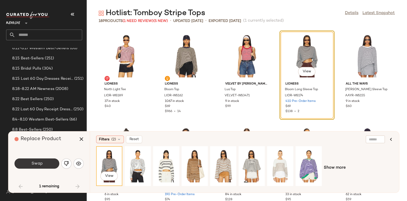
click at [46, 161] on button "Swap" at bounding box center [37, 163] width 45 height 10
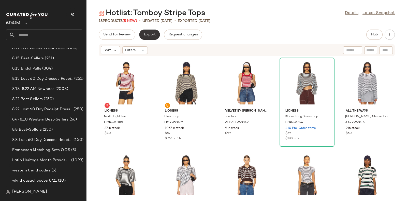
click at [149, 35] on span "Export" at bounding box center [150, 35] width 12 height 4
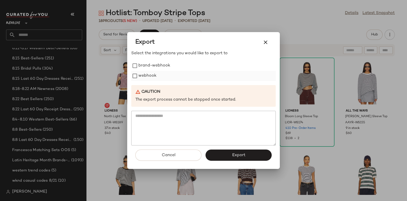
click at [150, 75] on label "webhook" at bounding box center [147, 76] width 18 height 10
click at [229, 155] on button "Export" at bounding box center [239, 154] width 66 height 11
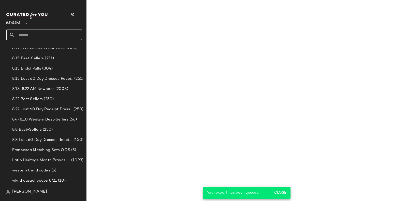
click at [70, 34] on input "text" at bounding box center [48, 35] width 67 height 11
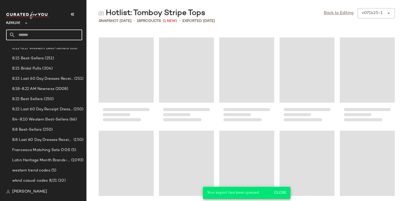
paste input "*******"
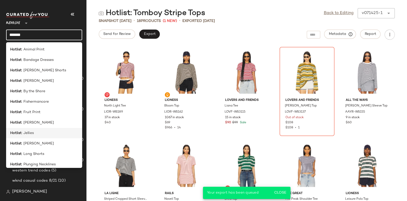
scroll to position [87, 0]
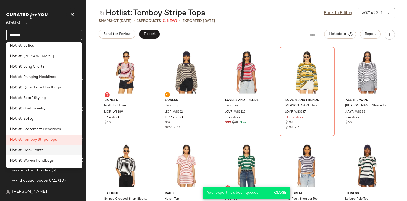
type input "*******"
click at [41, 150] on span ": Track Pants" at bounding box center [33, 149] width 22 height 5
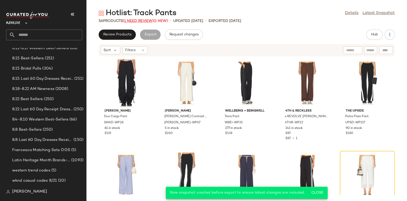
click at [134, 20] on span "(1 Need Review)" at bounding box center [138, 21] width 31 height 4
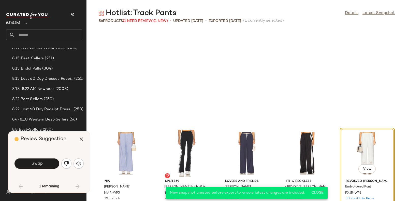
scroll to position [97, 0]
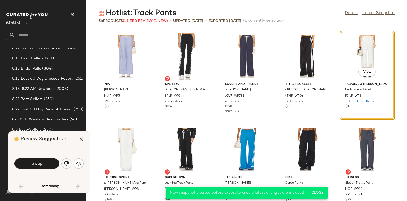
click at [66, 162] on img "button" at bounding box center [66, 163] width 5 height 5
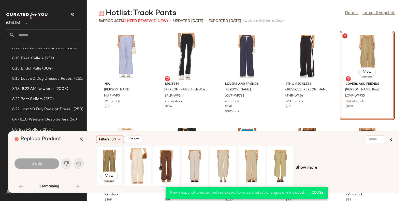
click at [107, 157] on div "View" at bounding box center [109, 166] width 23 height 36
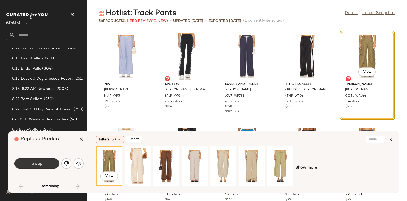
click at [44, 162] on button "Swap" at bounding box center [37, 163] width 45 height 10
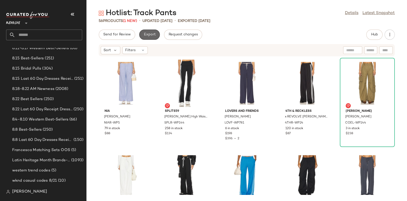
click at [149, 33] on span "Export" at bounding box center [150, 35] width 12 height 4
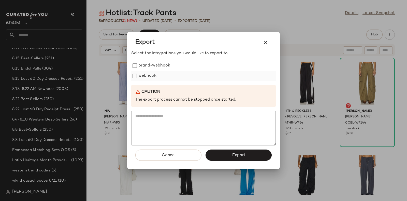
click at [152, 75] on label "webhook" at bounding box center [147, 76] width 18 height 10
click at [237, 151] on button "Export" at bounding box center [239, 154] width 66 height 11
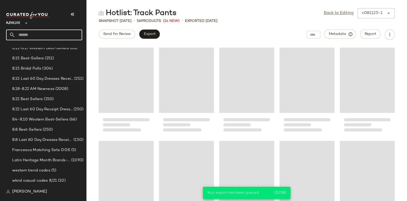
click at [70, 34] on input "text" at bounding box center [48, 35] width 67 height 11
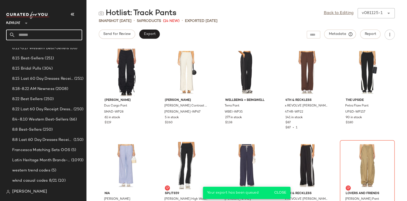
paste input "*******"
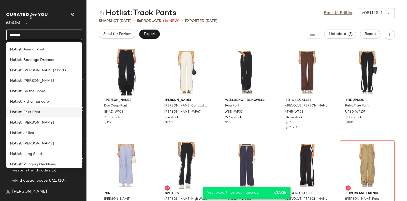
scroll to position [87, 0]
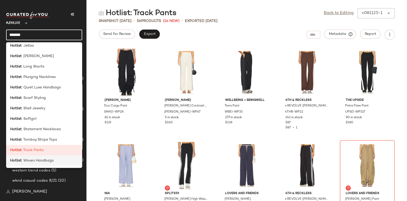
type input "*******"
click at [45, 162] on span ": Woven Handbags" at bounding box center [38, 160] width 32 height 5
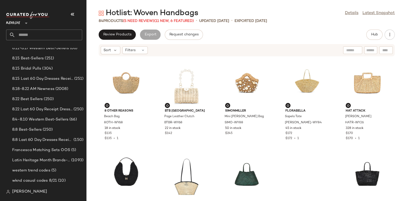
click at [133, 18] on div "84 Products (5 Need Review) (11 New, 6 Featured)" at bounding box center [146, 20] width 95 height 5
click at [134, 19] on span "(5 Need Review)" at bounding box center [138, 21] width 31 height 4
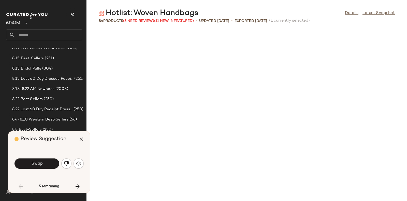
scroll to position [190, 0]
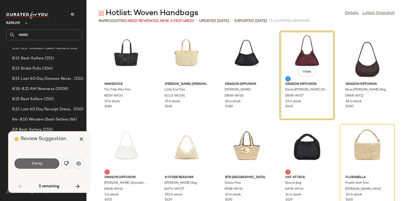
click at [37, 163] on span "Swap" at bounding box center [36, 163] width 11 height 5
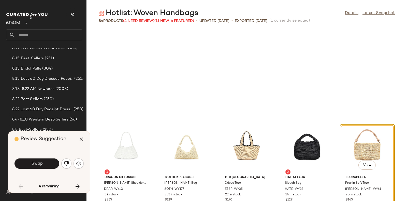
scroll to position [279, 0]
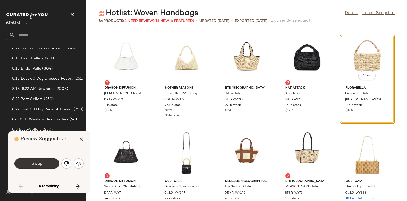
click at [44, 163] on button "Swap" at bounding box center [37, 163] width 45 height 10
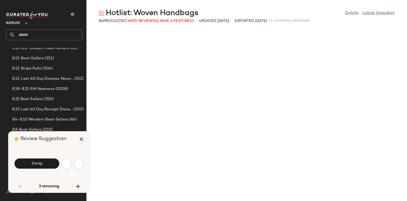
scroll to position [559, 0]
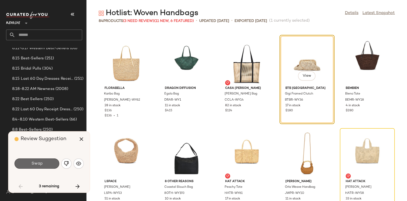
click at [50, 163] on button "Swap" at bounding box center [37, 163] width 45 height 10
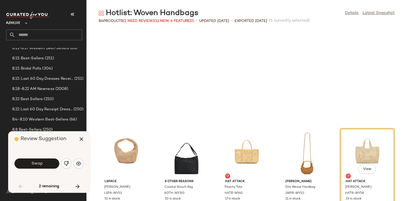
scroll to position [652, 0]
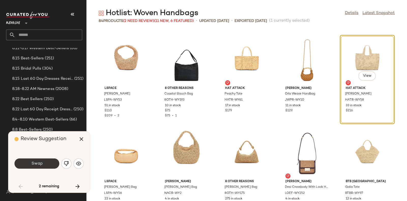
click at [44, 163] on button "Swap" at bounding box center [37, 163] width 45 height 10
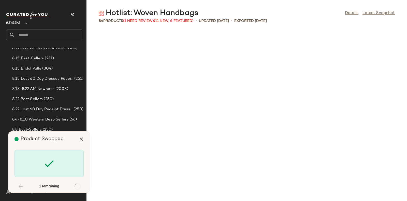
scroll to position [1397, 0]
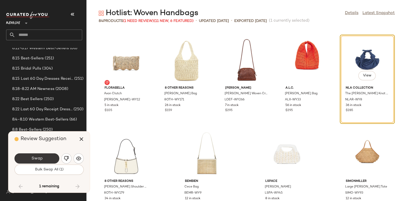
click at [45, 158] on button "Swap" at bounding box center [37, 158] width 45 height 10
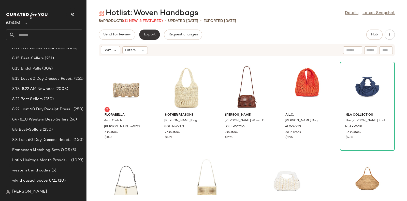
click at [149, 33] on span "Export" at bounding box center [150, 35] width 12 height 4
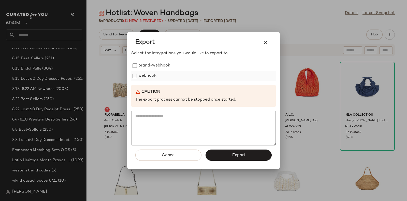
click at [148, 74] on label "webhook" at bounding box center [147, 76] width 18 height 10
click at [224, 154] on button "Export" at bounding box center [239, 154] width 66 height 11
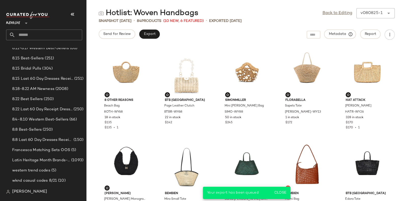
click at [58, 36] on input "text" at bounding box center [48, 35] width 67 height 11
paste input "*******"
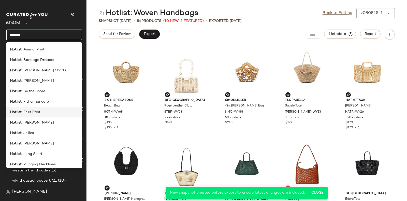
scroll to position [87, 0]
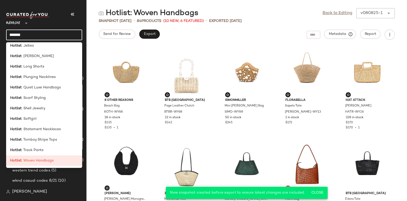
type input "*******"
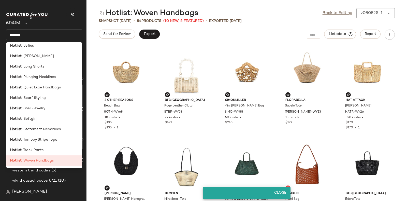
scroll to position [0, 0]
